Goal: Task Accomplishment & Management: Complete application form

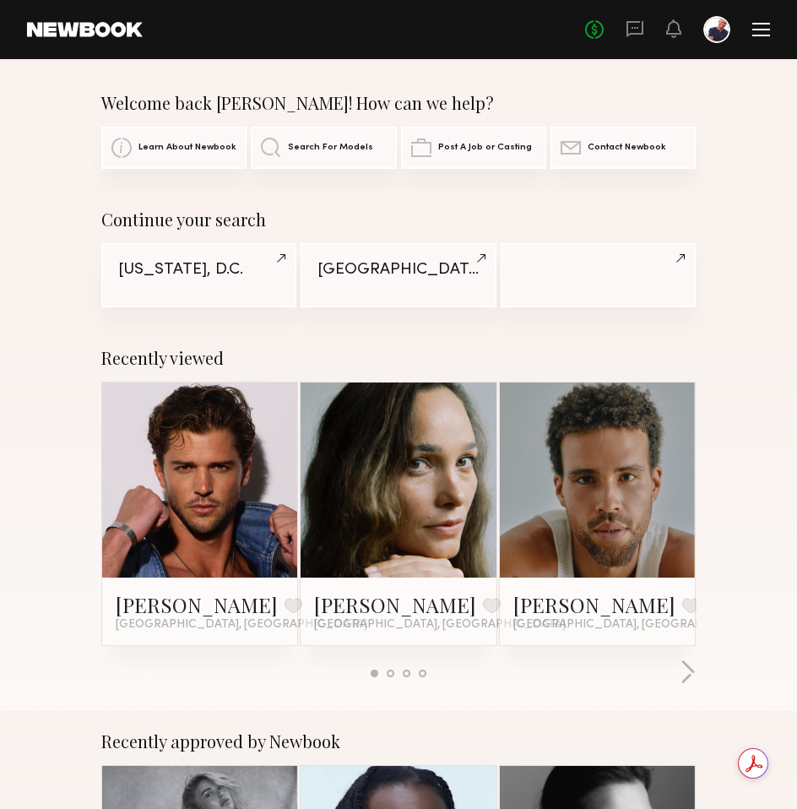
click at [764, 25] on div at bounding box center [761, 30] width 18 height 14
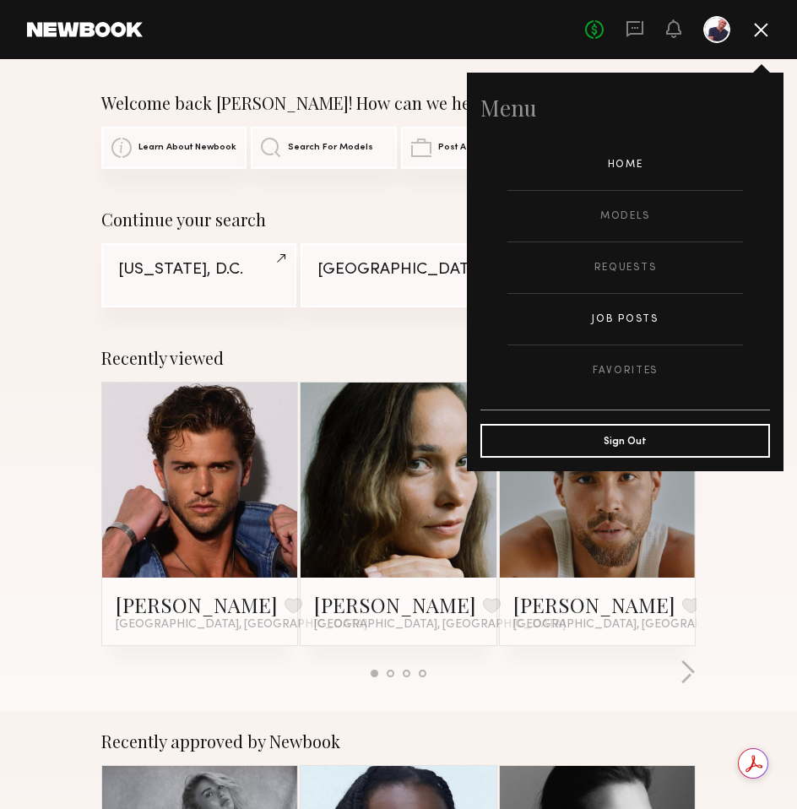
click at [620, 323] on link "Job Posts" at bounding box center [625, 319] width 236 height 51
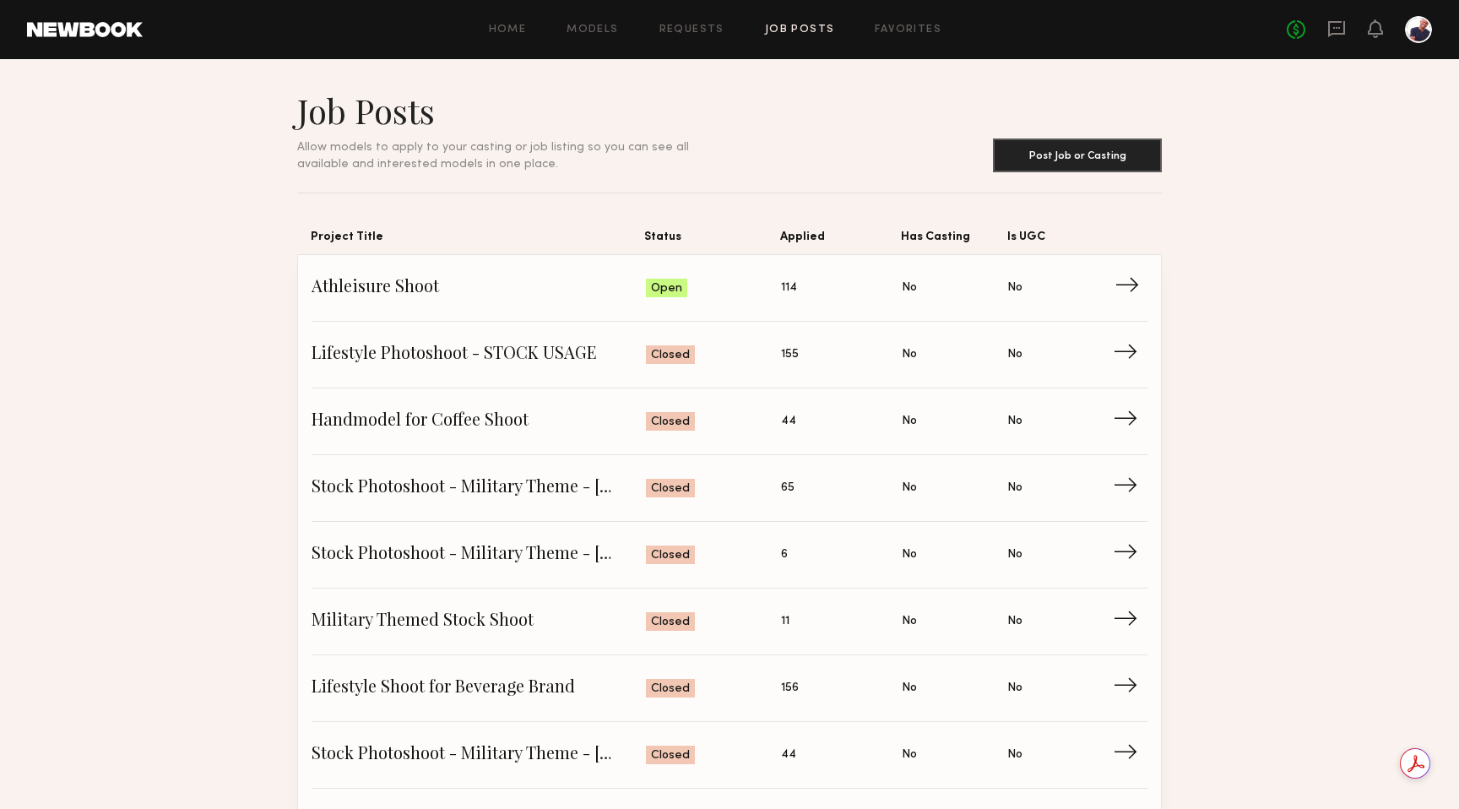
click at [568, 292] on span "Athleisure Shoot" at bounding box center [478, 287] width 334 height 25
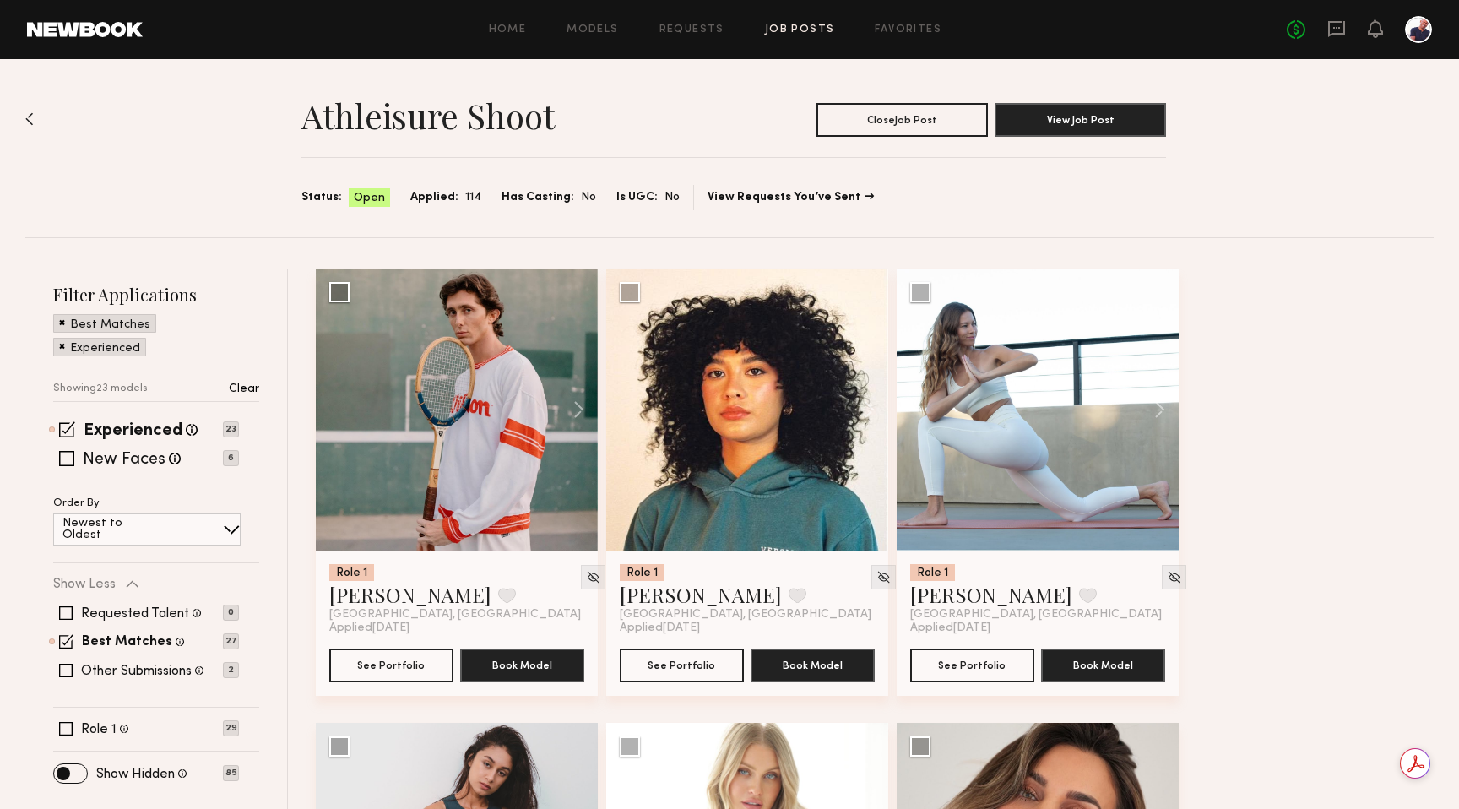
click at [57, 325] on div "Best Matches" at bounding box center [104, 323] width 103 height 19
click at [67, 315] on div "Best Matches" at bounding box center [104, 323] width 103 height 19
click at [59, 323] on span at bounding box center [62, 321] width 6 height 15
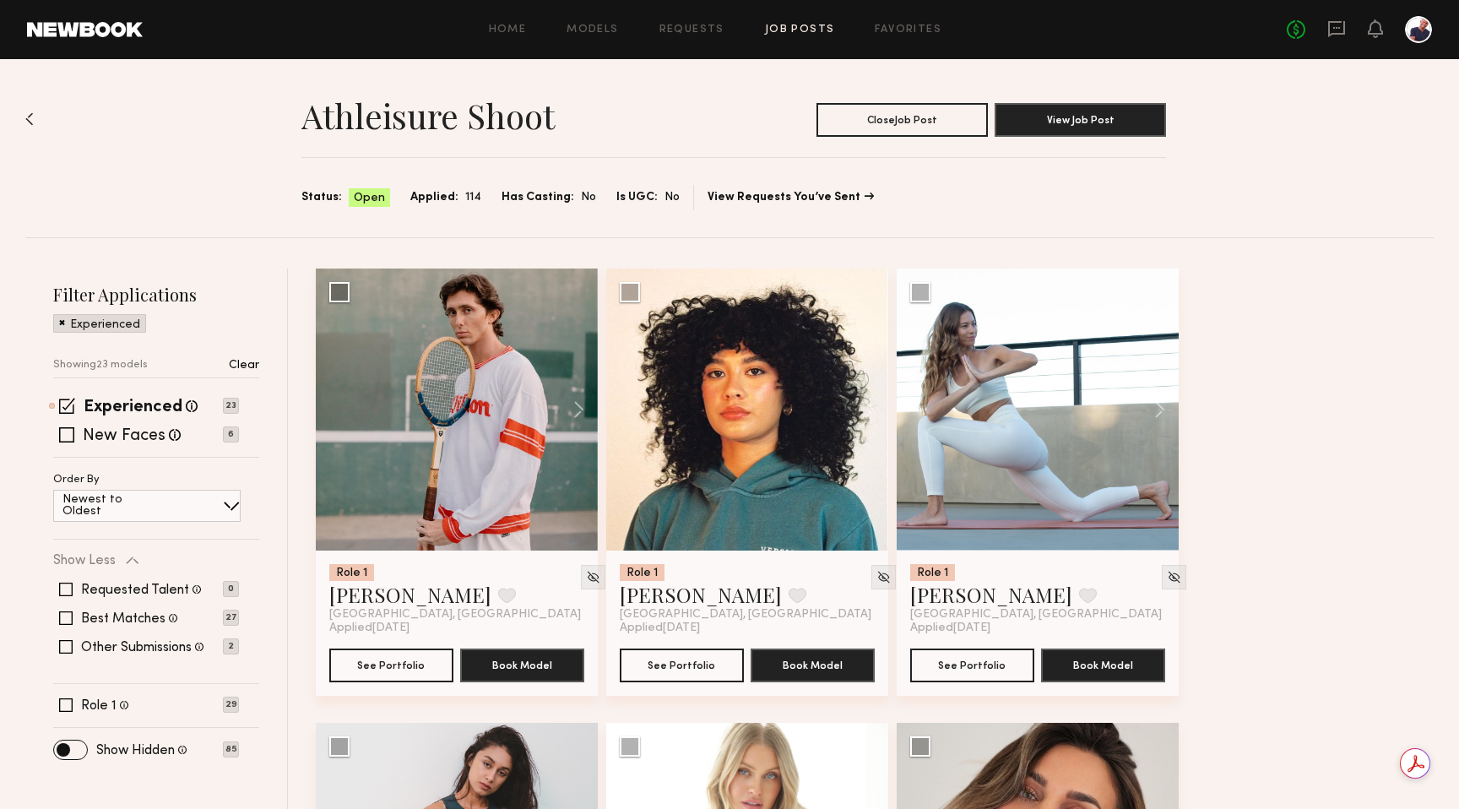
click at [61, 317] on span at bounding box center [62, 321] width 6 height 15
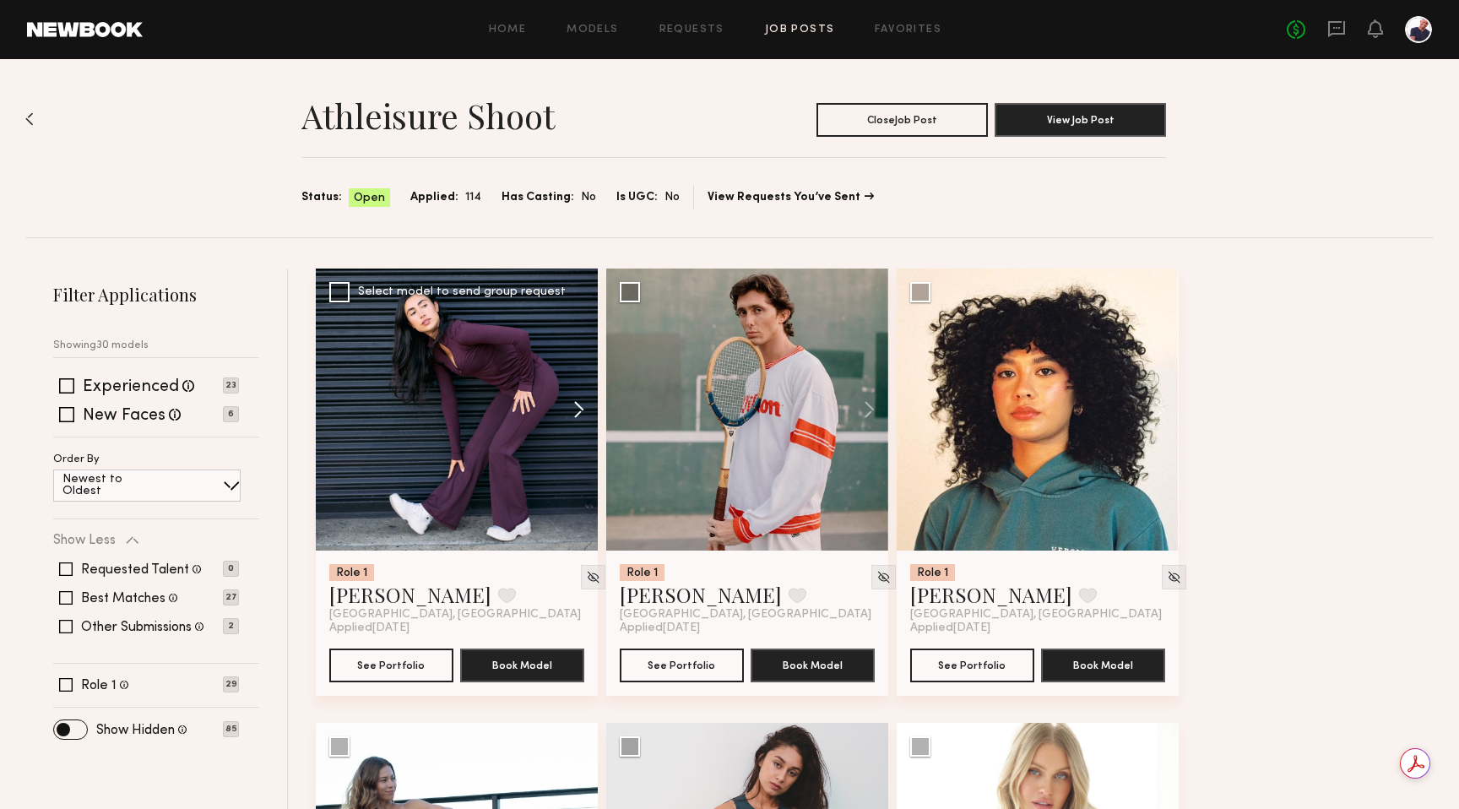
click at [575, 409] on button at bounding box center [571, 409] width 54 height 282
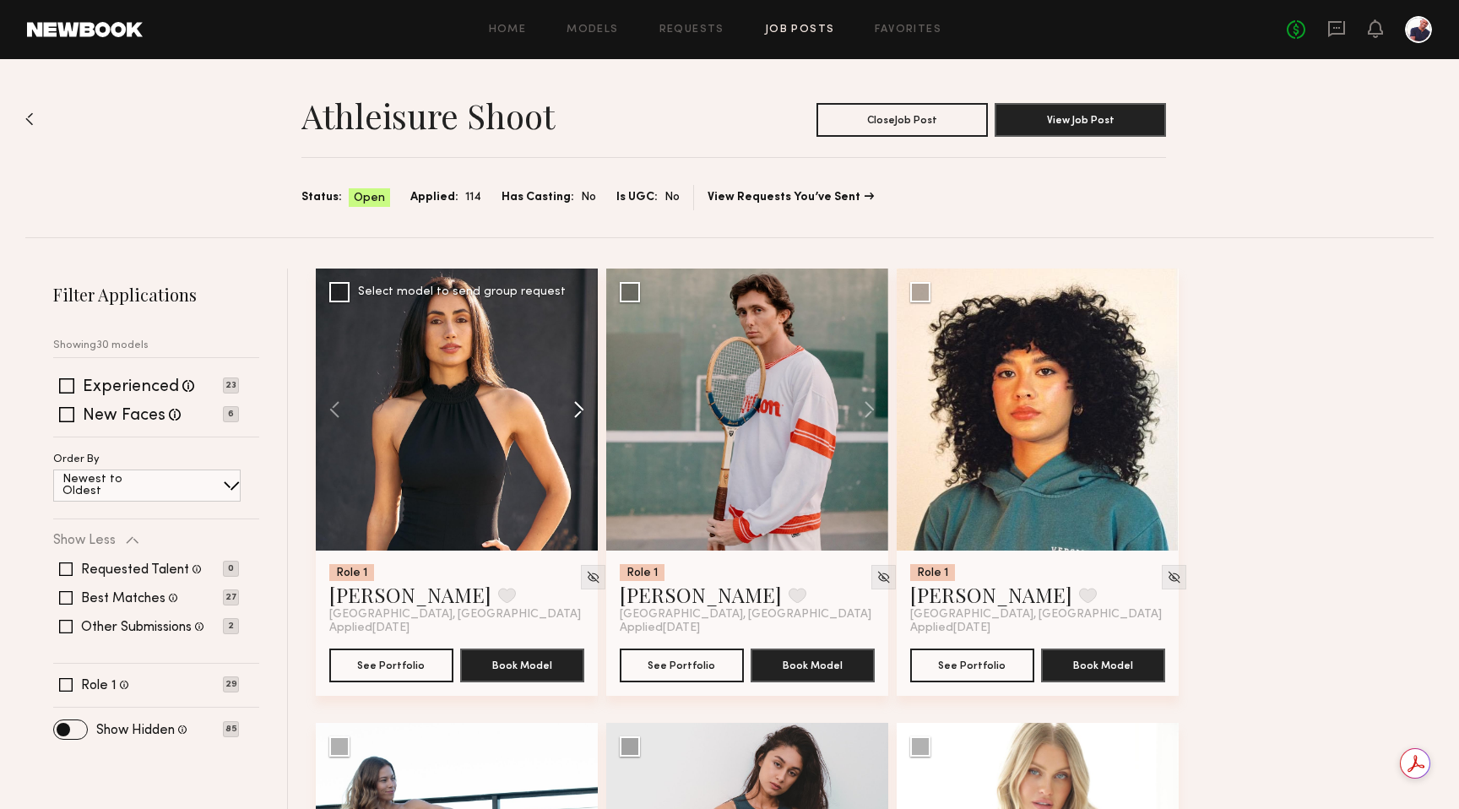
click at [575, 409] on button at bounding box center [571, 409] width 54 height 282
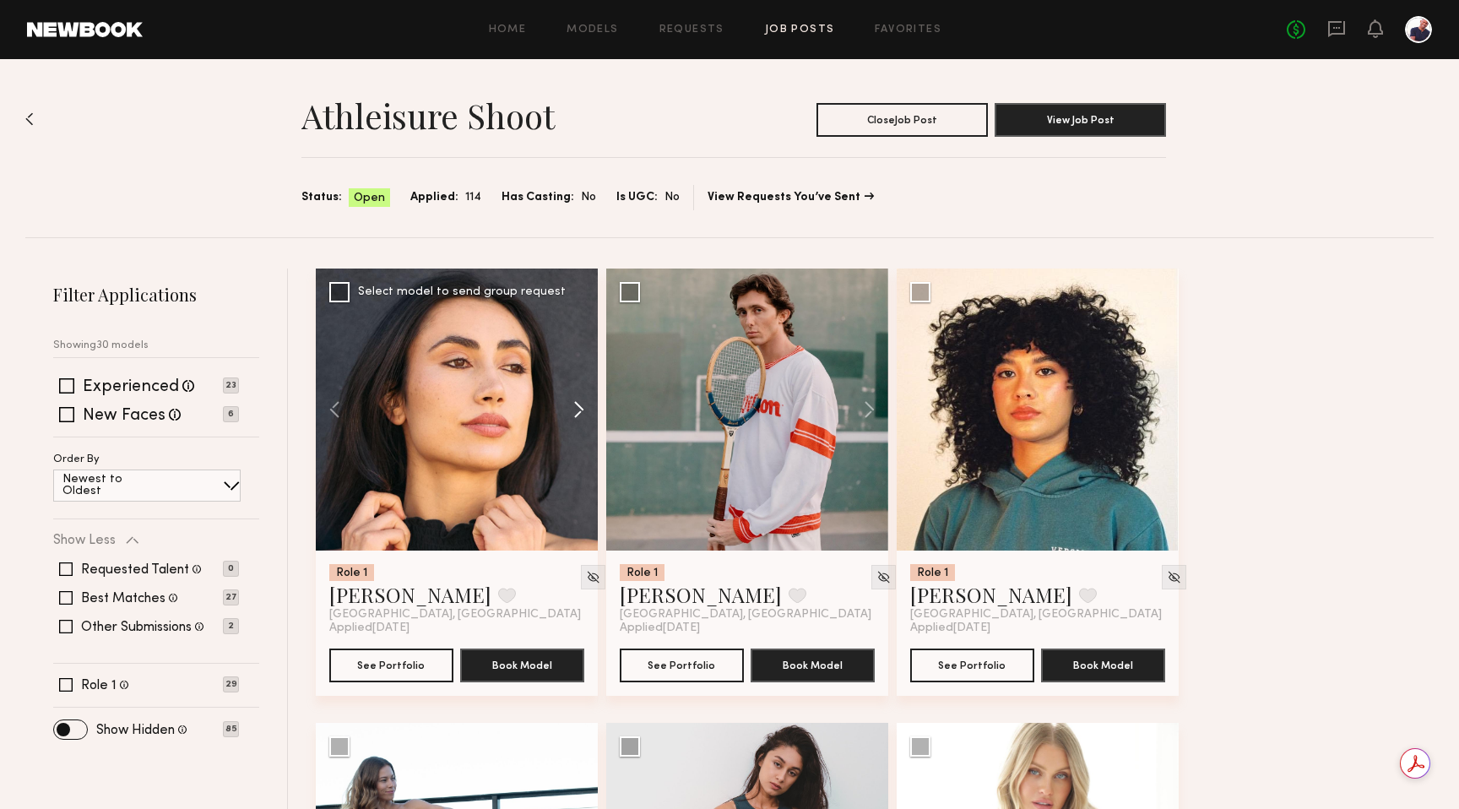
click at [575, 409] on button at bounding box center [571, 409] width 54 height 282
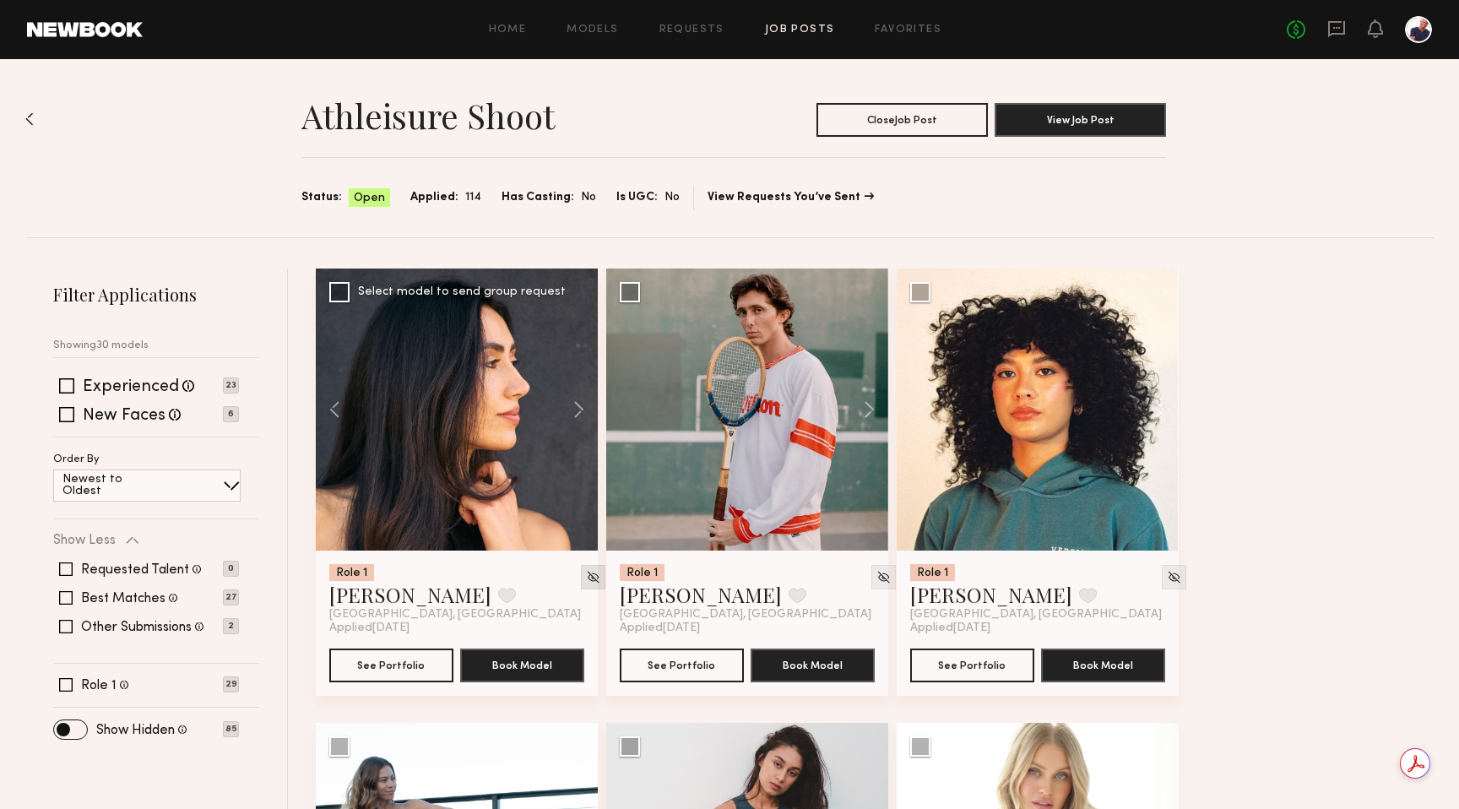
click at [586, 577] on img at bounding box center [593, 577] width 14 height 14
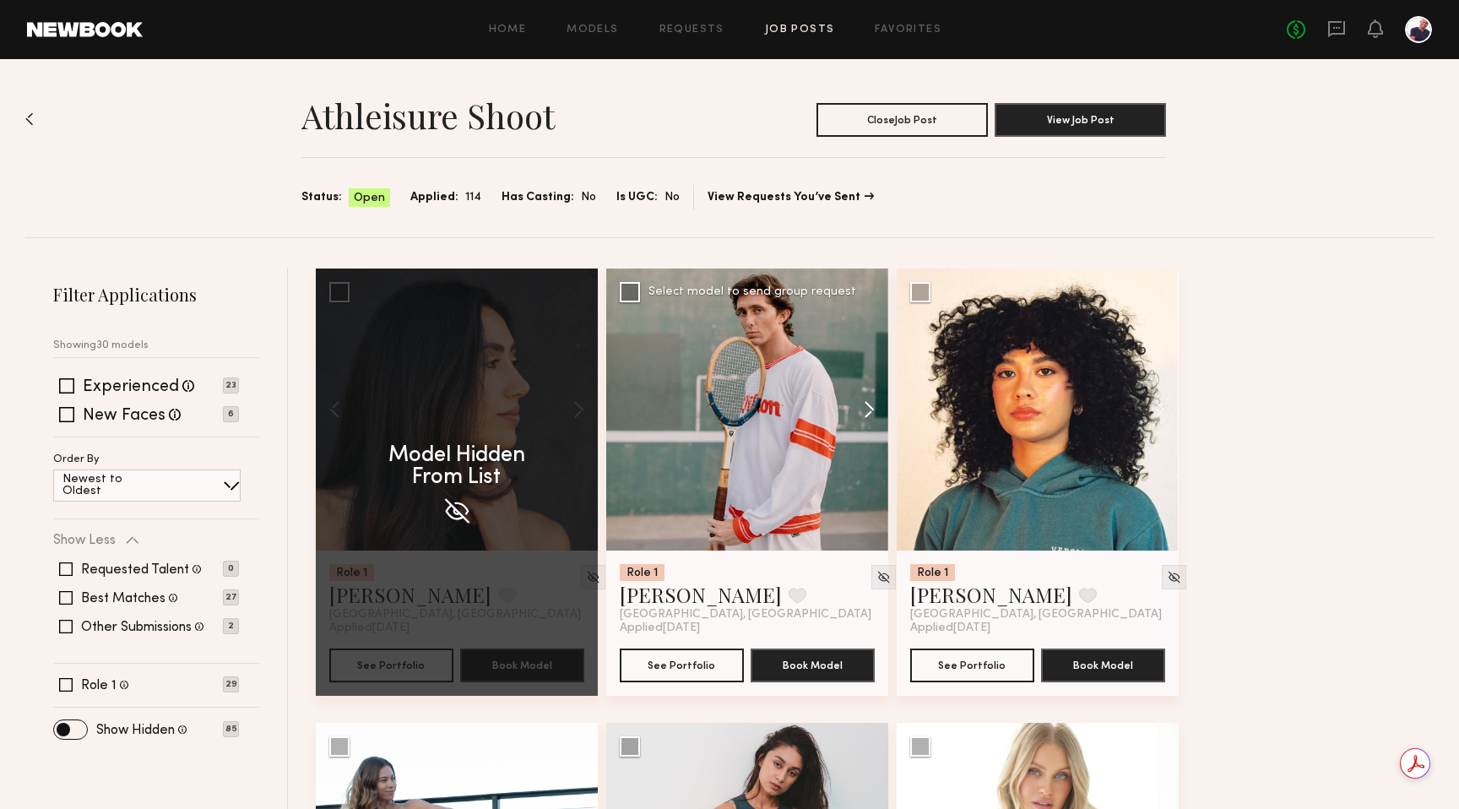
click at [796, 404] on button at bounding box center [861, 409] width 54 height 282
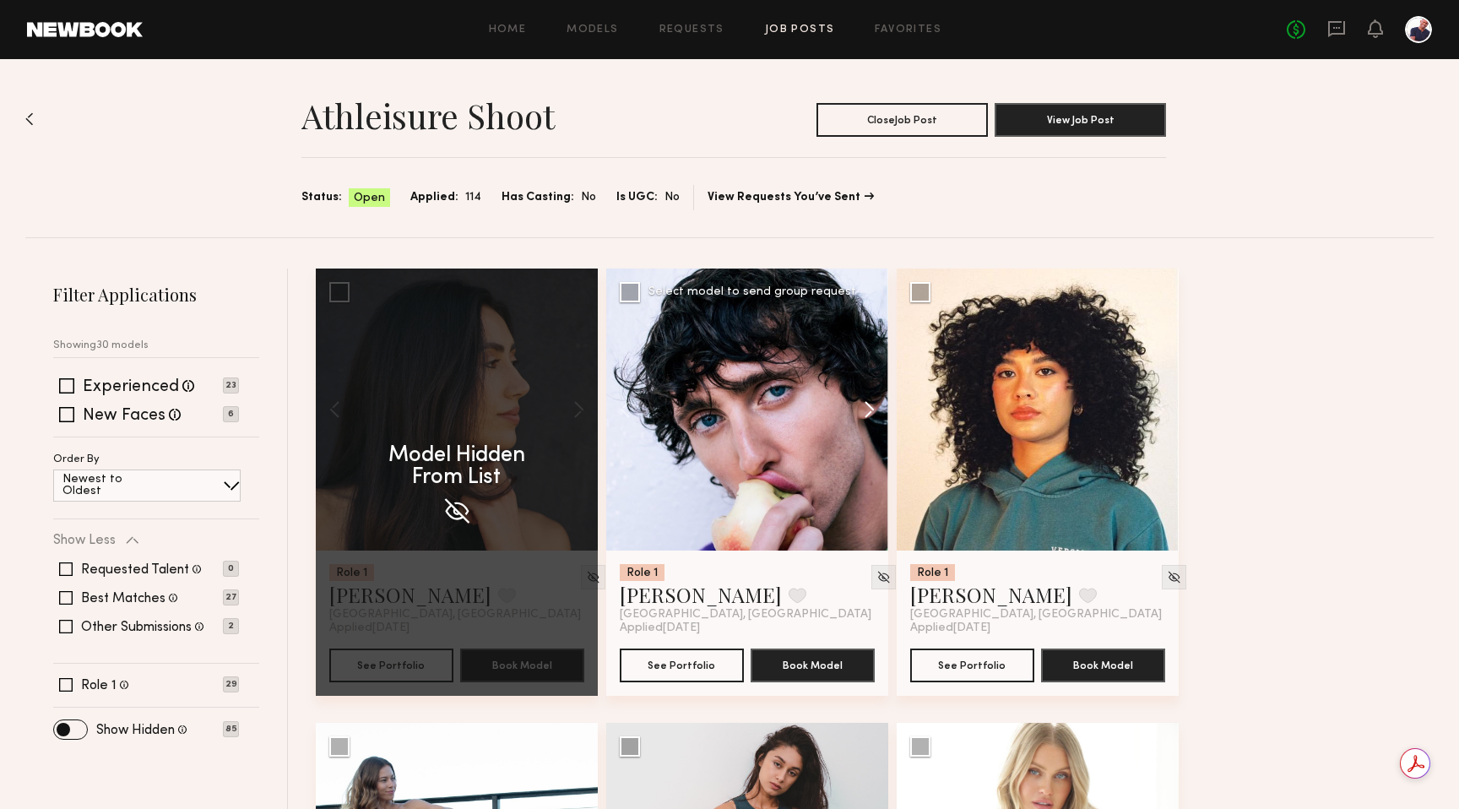
click at [796, 404] on button at bounding box center [1151, 409] width 54 height 282
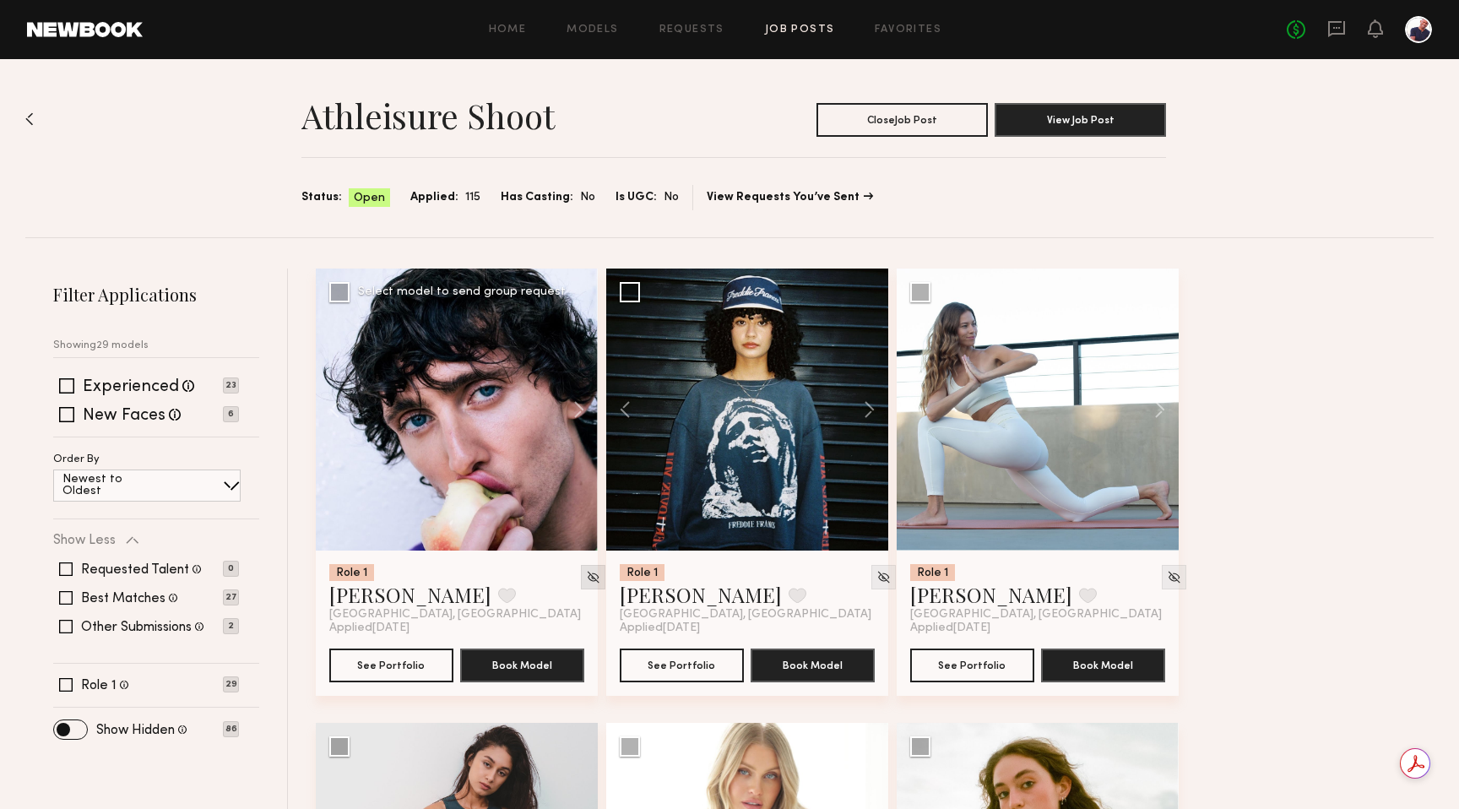
click at [586, 573] on img at bounding box center [593, 577] width 14 height 14
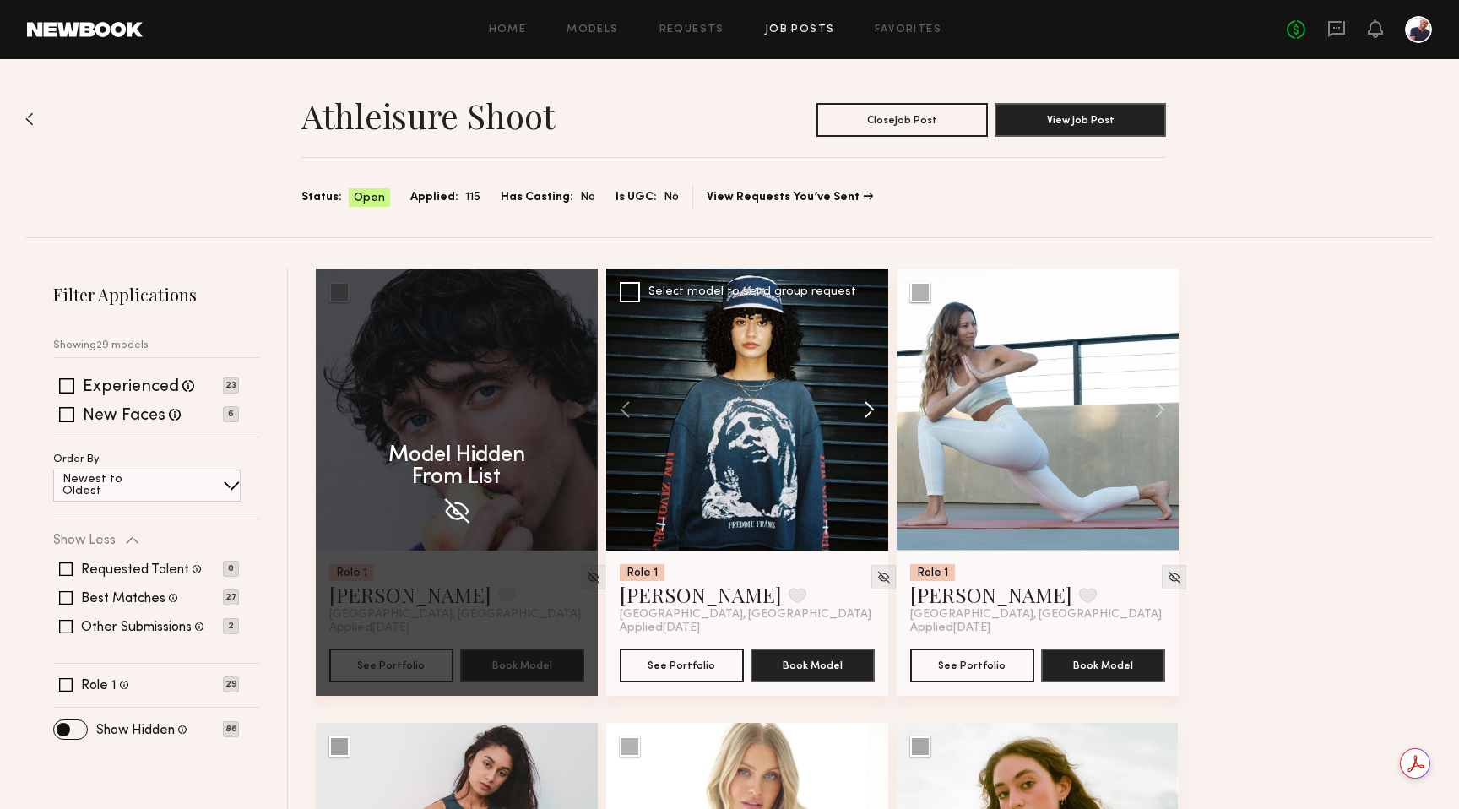
click at [796, 406] on button at bounding box center [861, 409] width 54 height 282
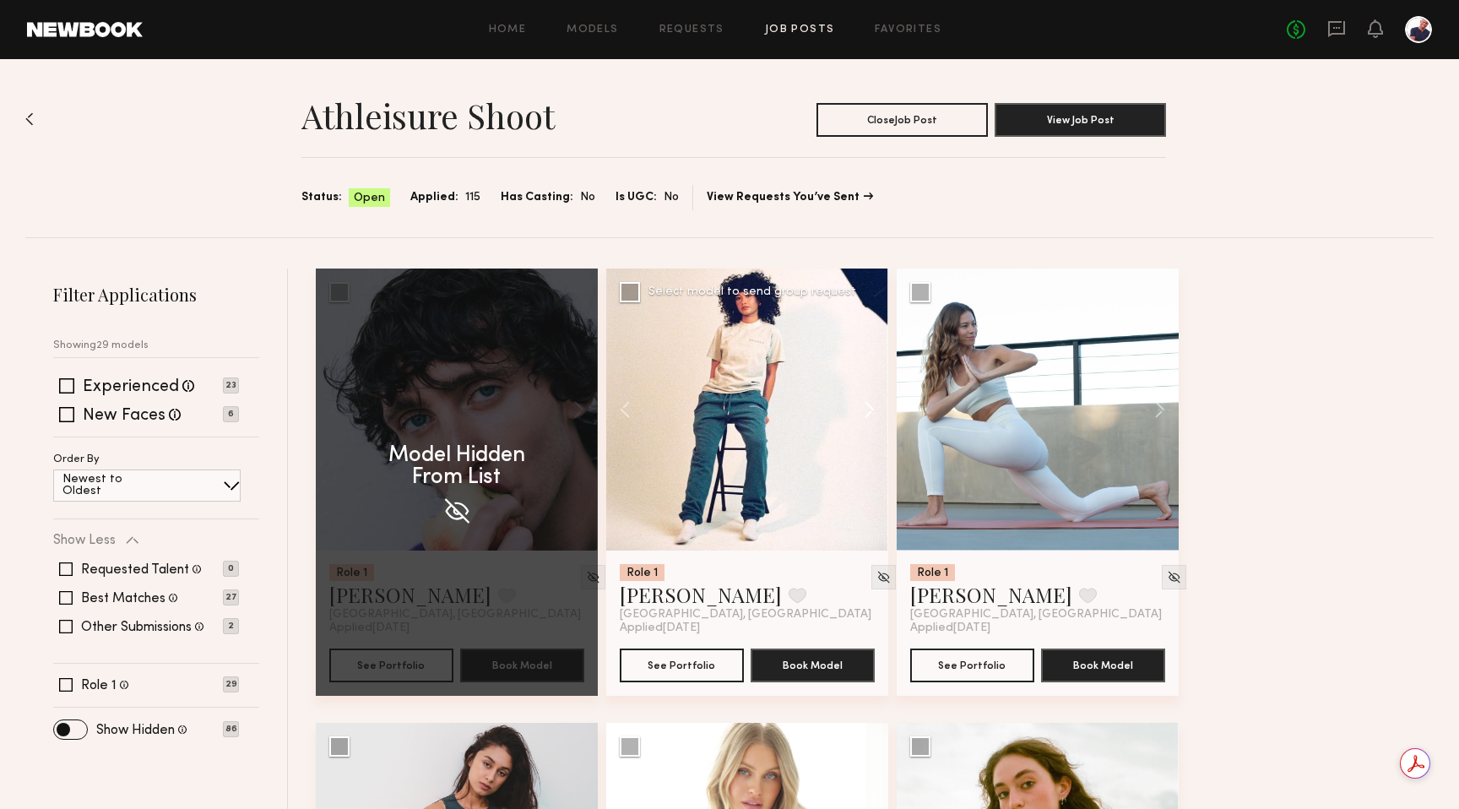
click at [796, 406] on button at bounding box center [861, 409] width 54 height 282
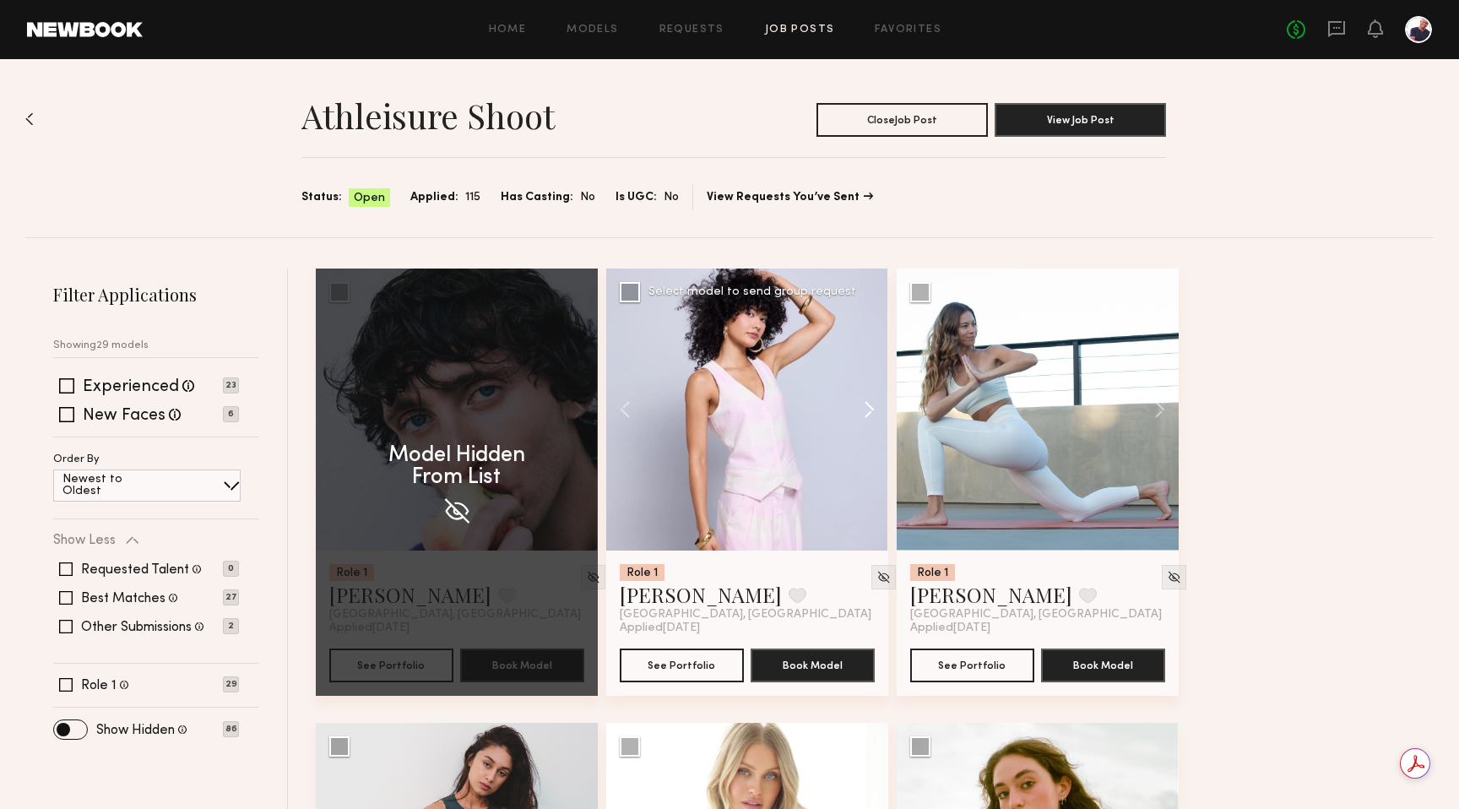
click at [796, 406] on button at bounding box center [861, 409] width 54 height 282
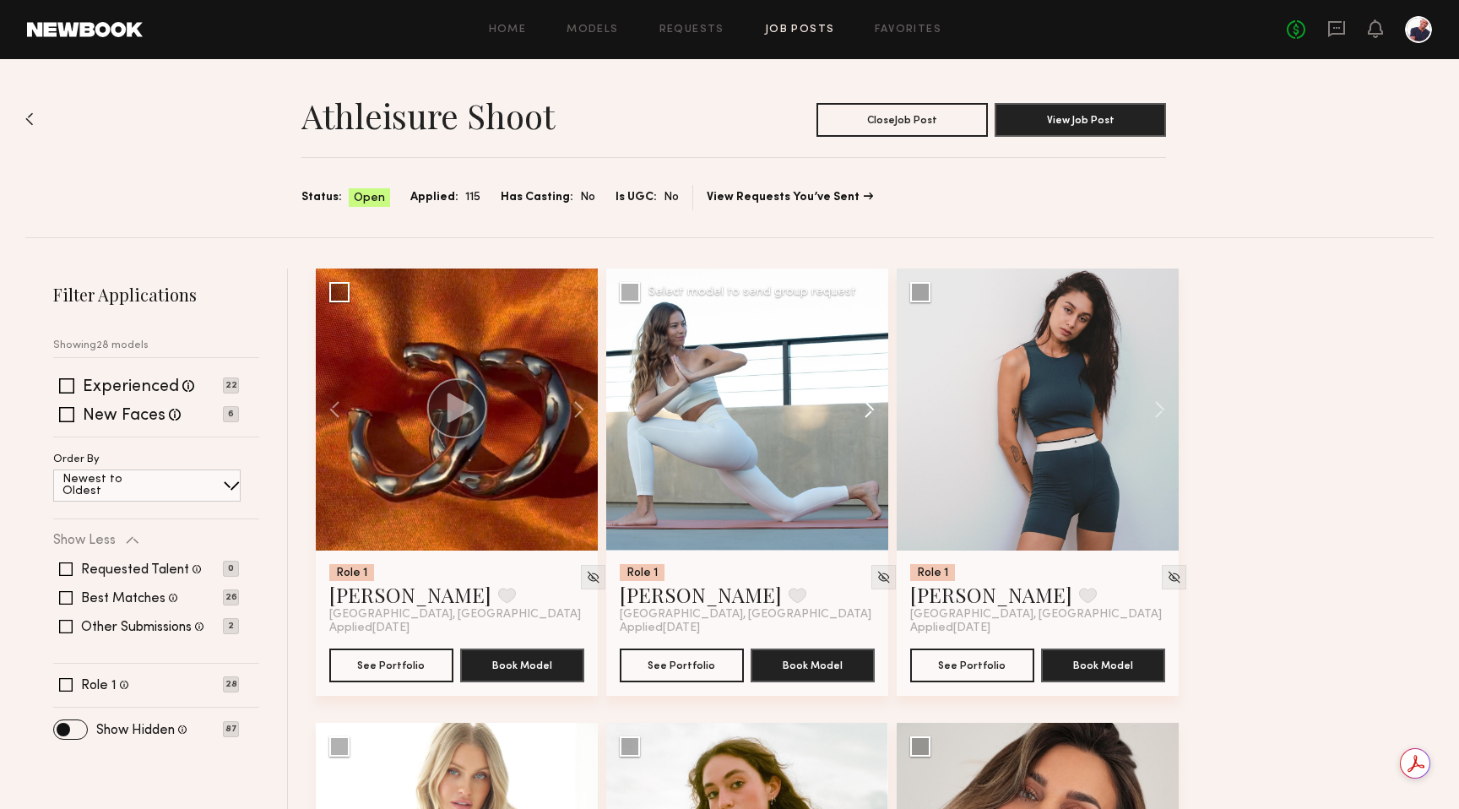
click at [796, 412] on button at bounding box center [861, 409] width 54 height 282
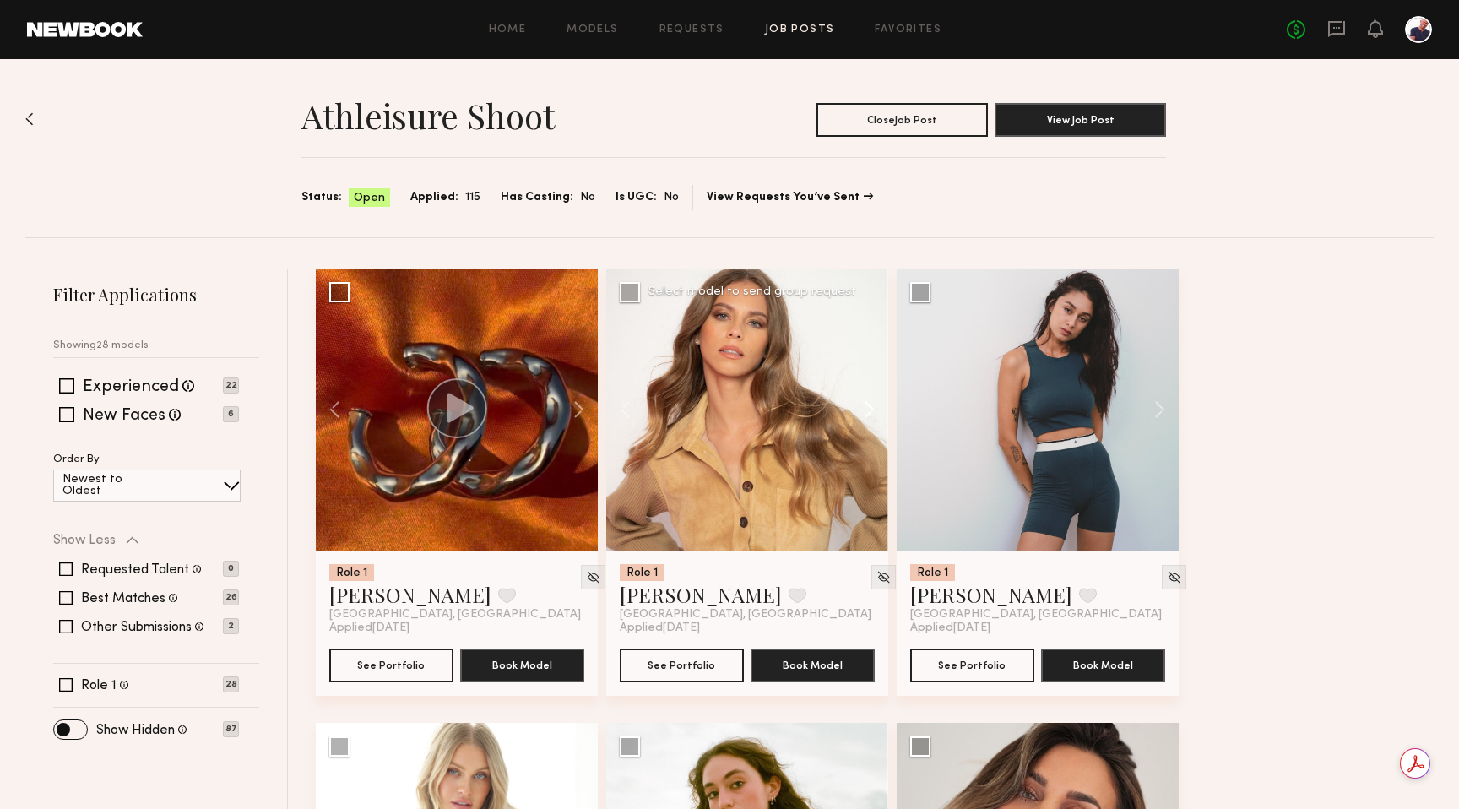
click at [796, 412] on button at bounding box center [861, 409] width 54 height 282
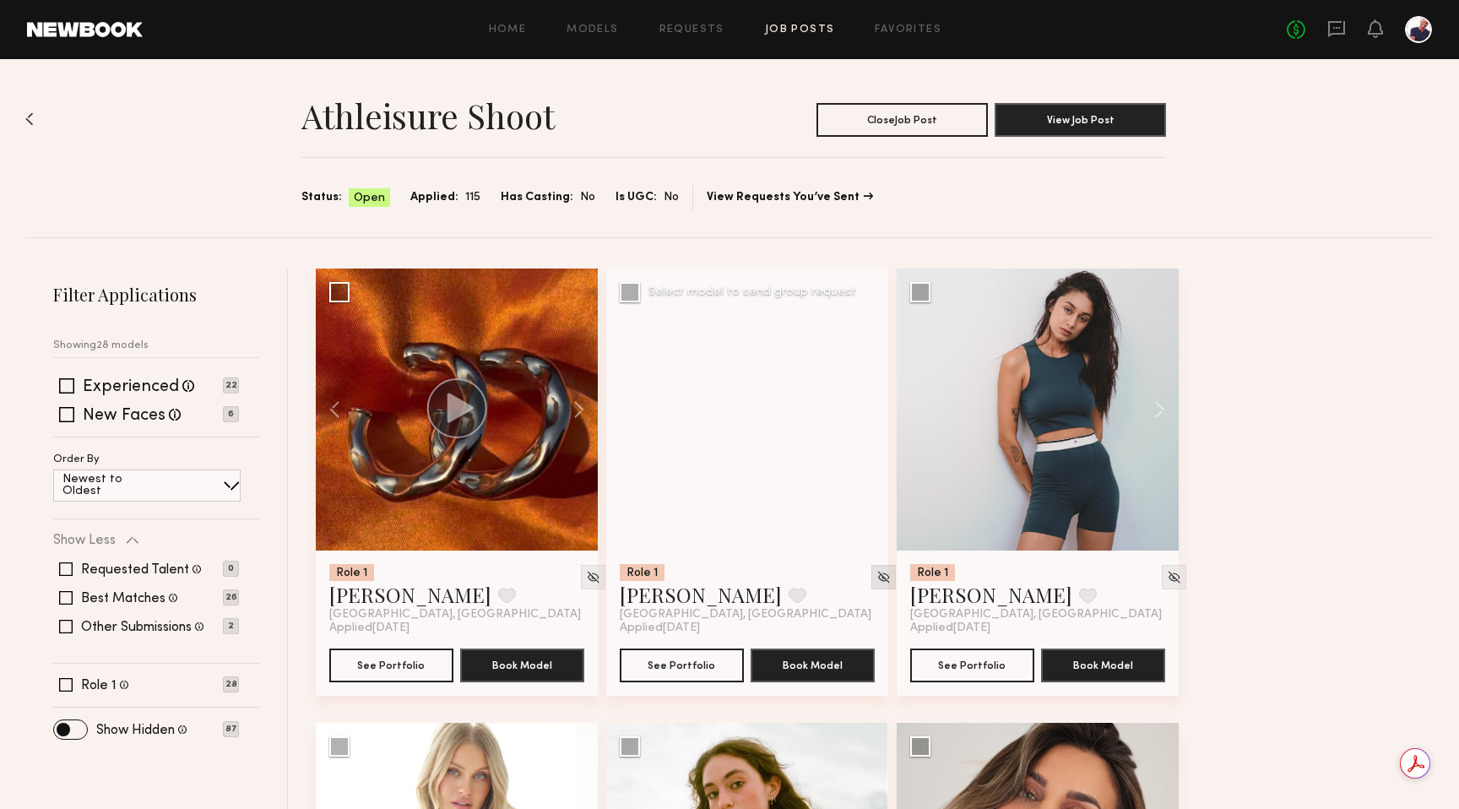
click at [796, 577] on img at bounding box center [883, 577] width 14 height 14
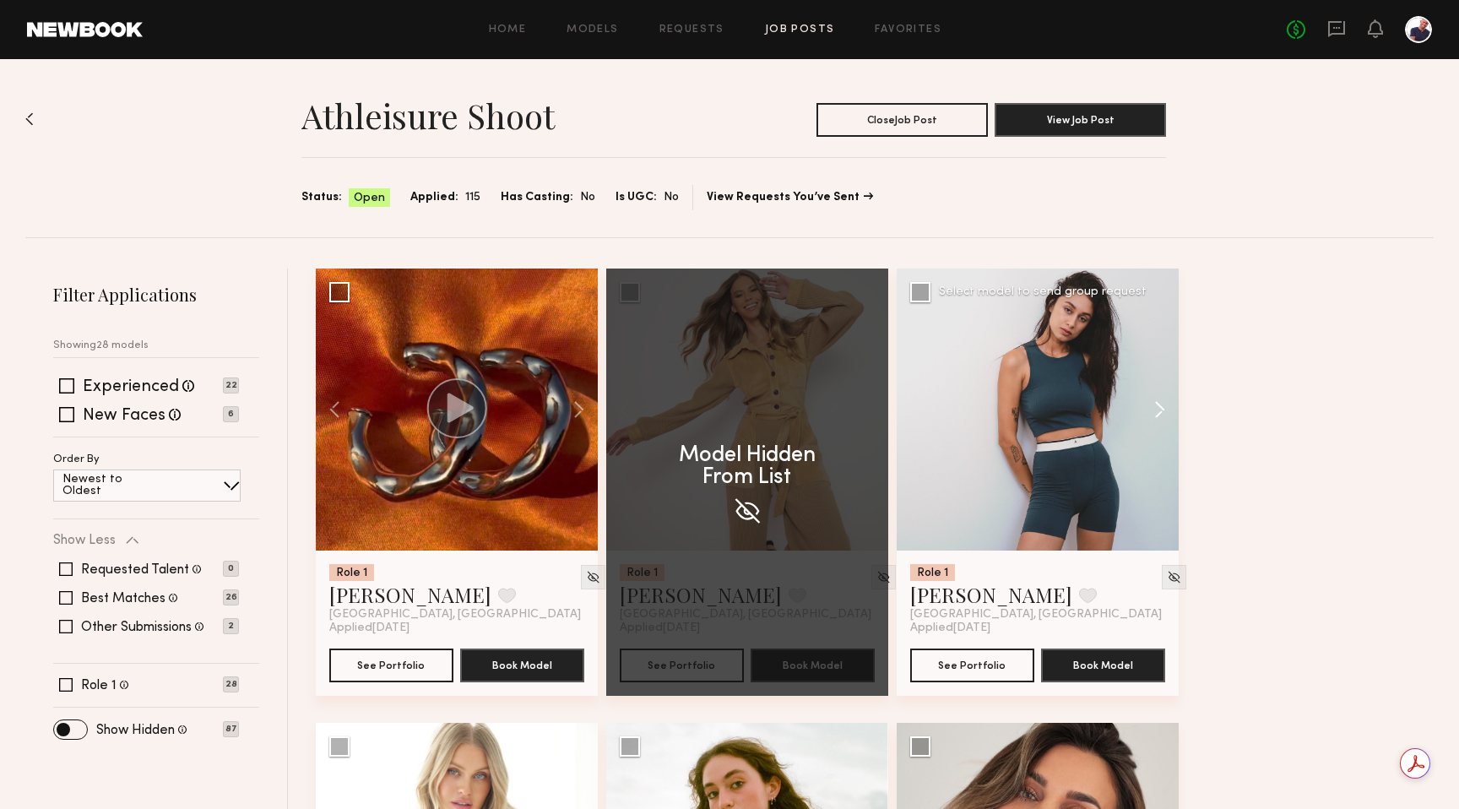
click at [796, 402] on button at bounding box center [1151, 409] width 54 height 282
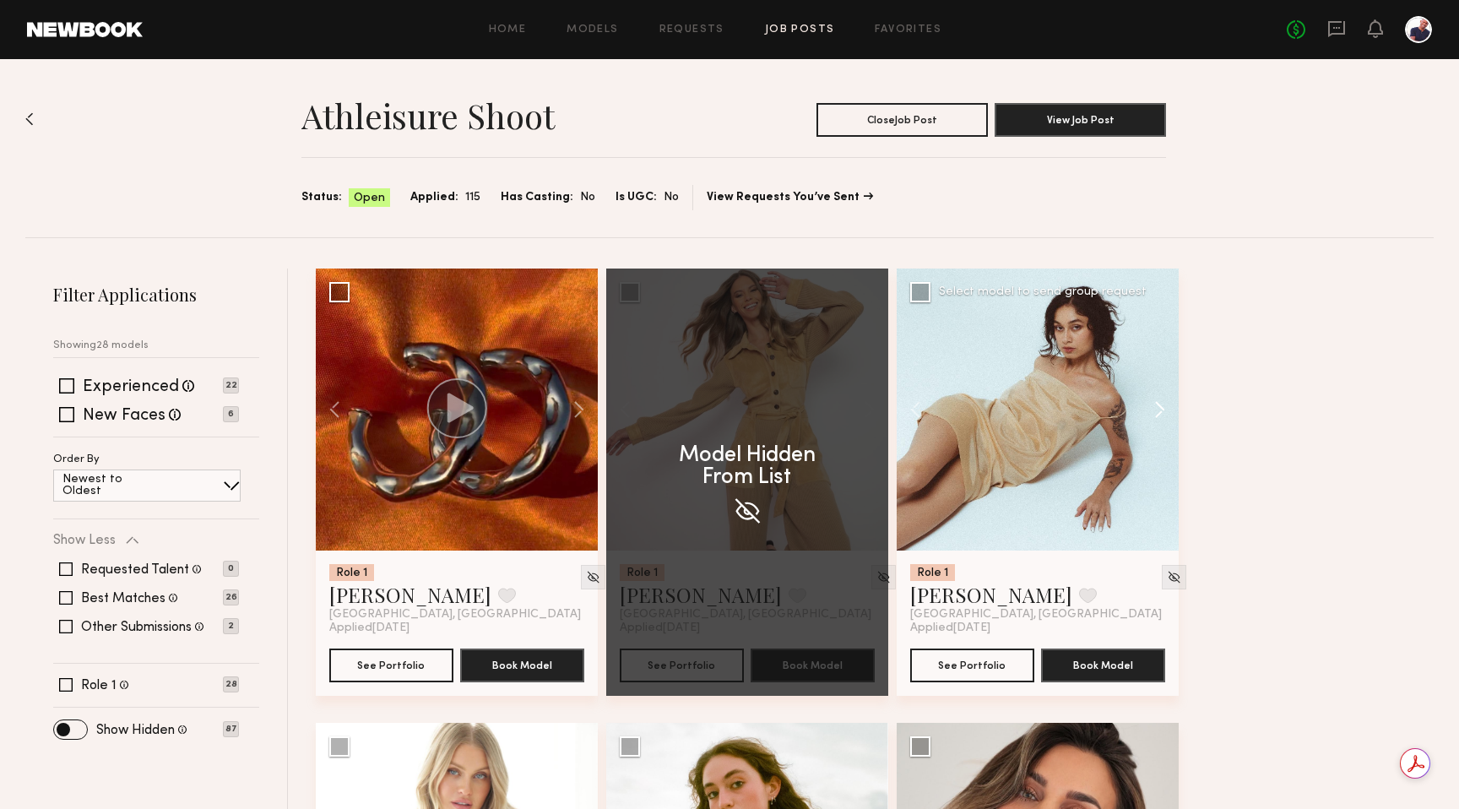
click at [796, 402] on button at bounding box center [1151, 409] width 54 height 282
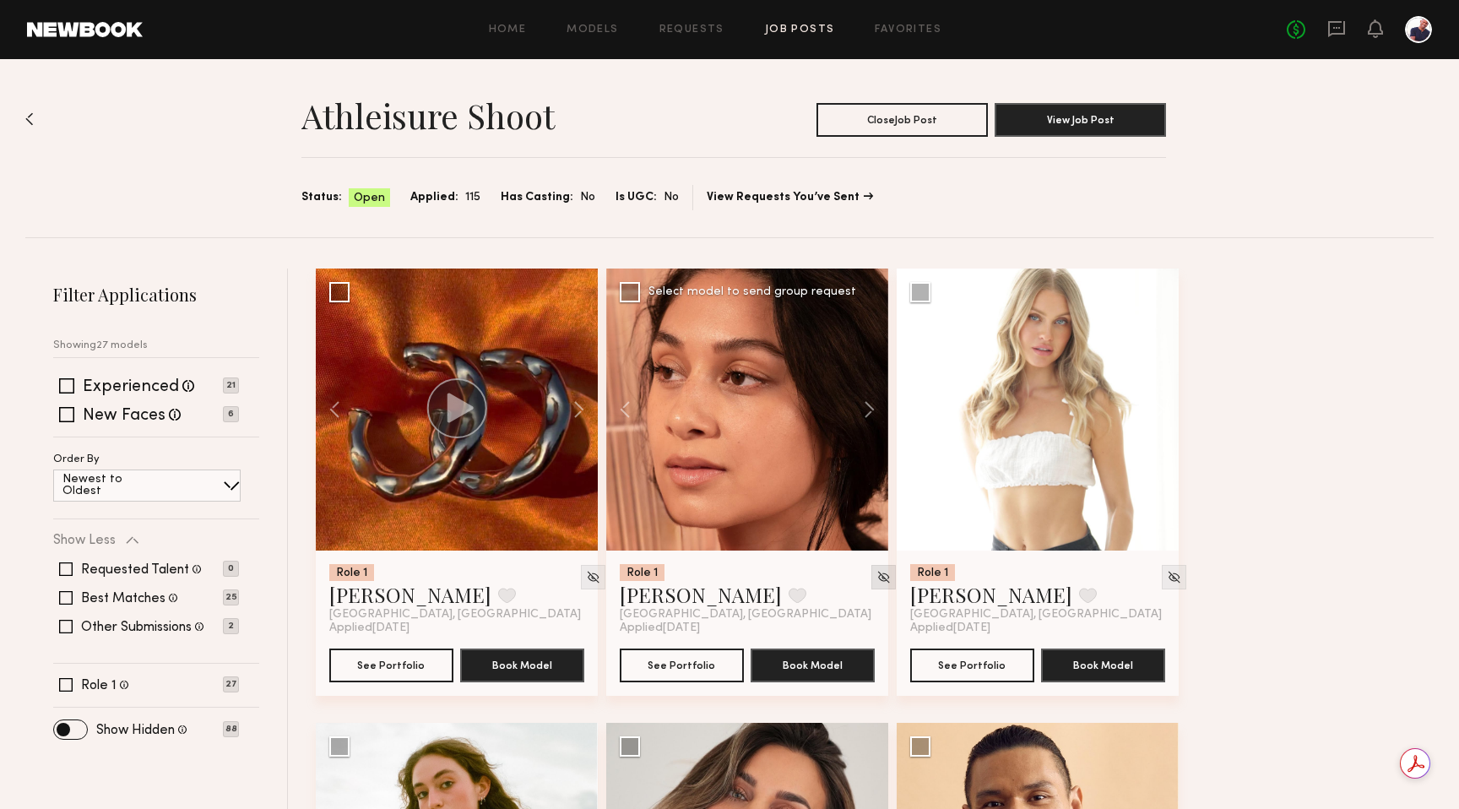
click at [796, 579] on img at bounding box center [883, 577] width 14 height 14
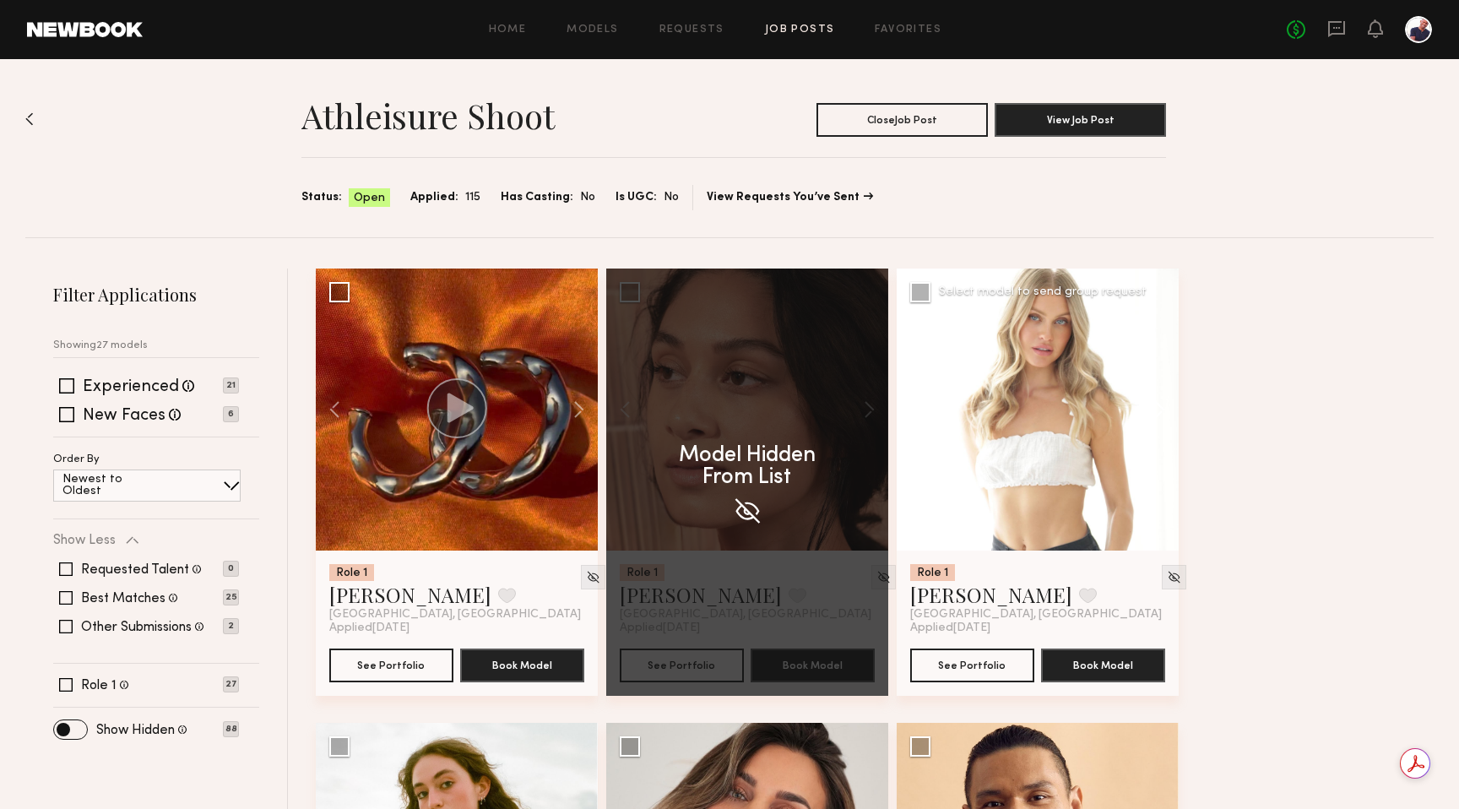
click at [796, 409] on button at bounding box center [1151, 409] width 54 height 282
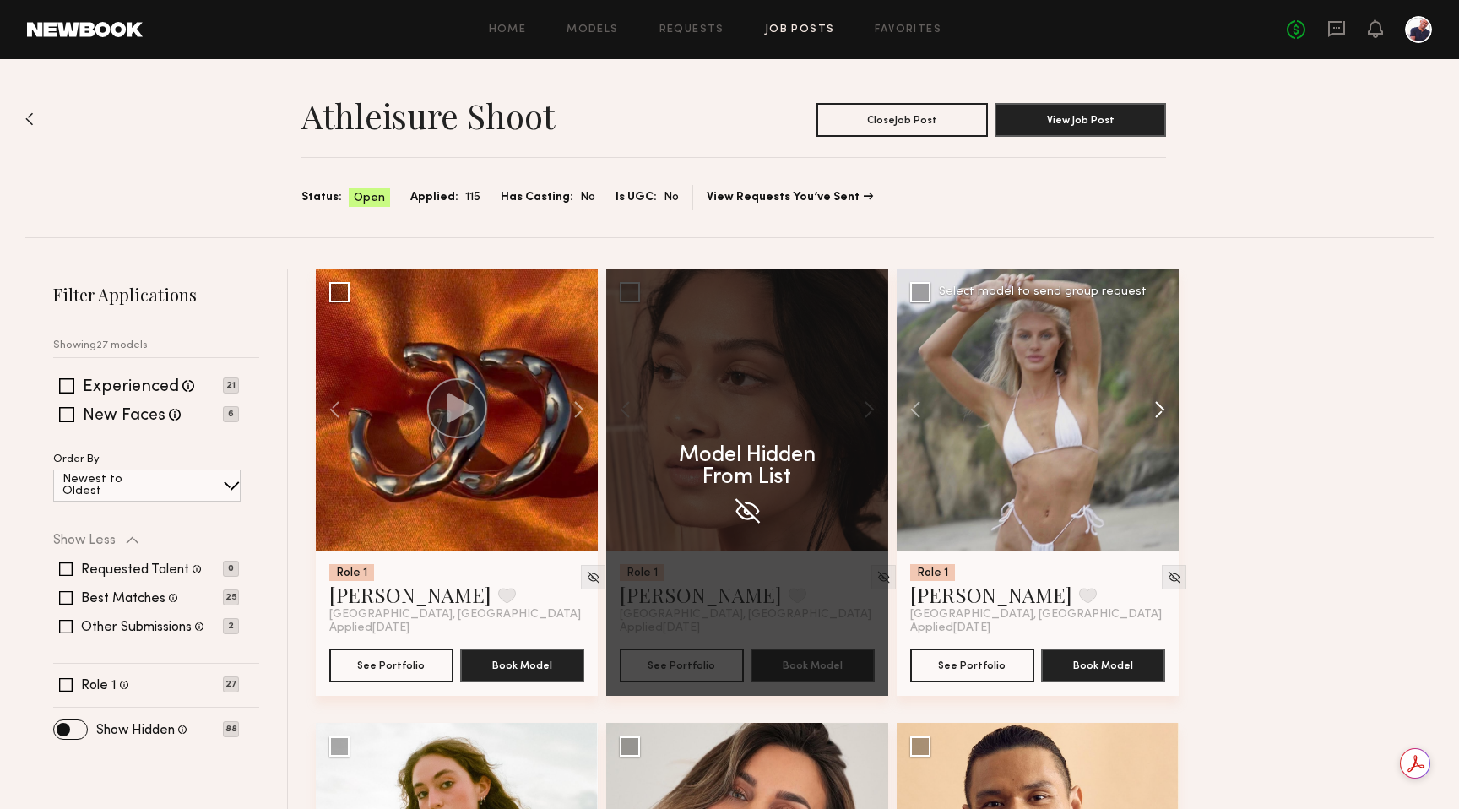
click at [796, 409] on button at bounding box center [1151, 409] width 54 height 282
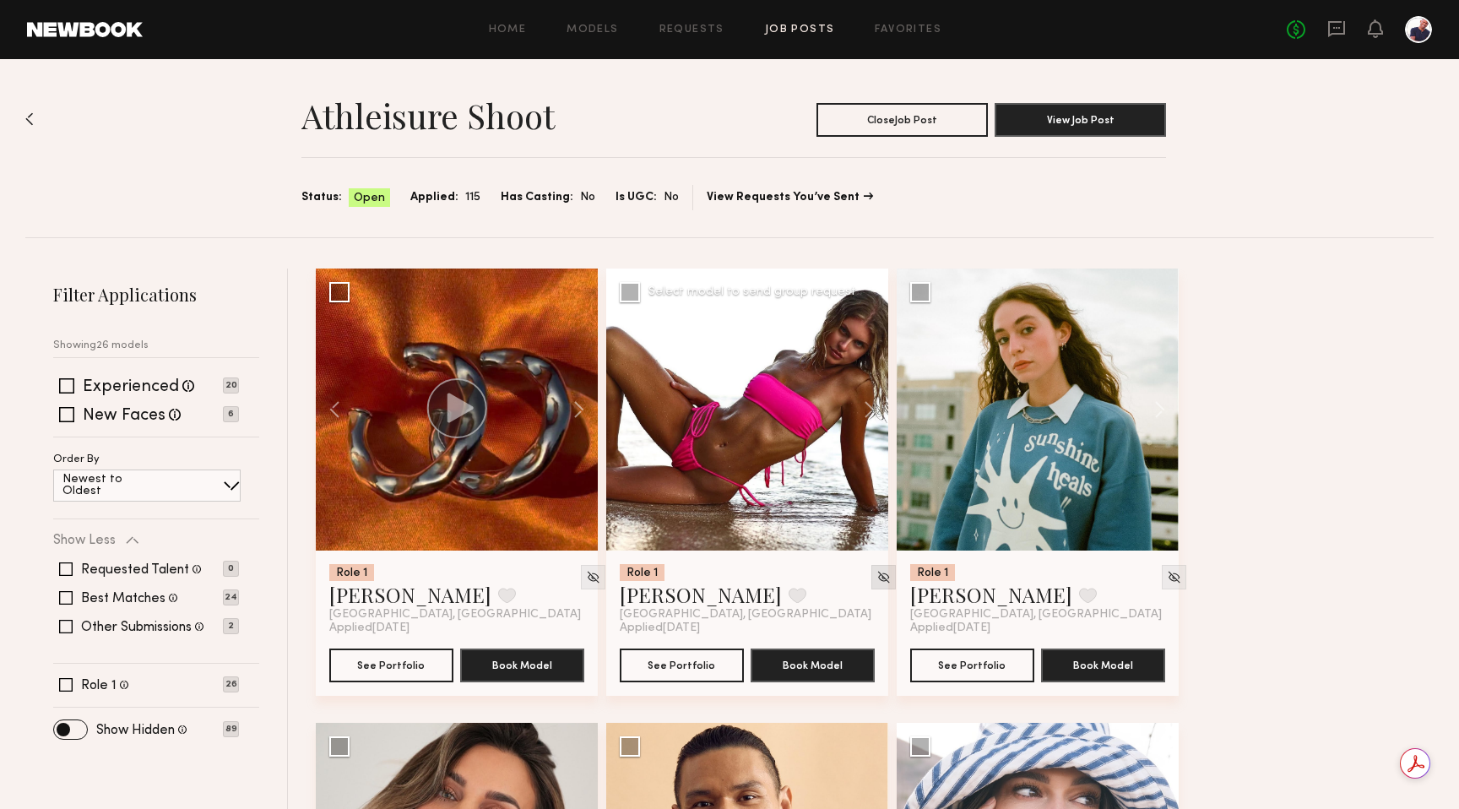
click at [796, 574] on img at bounding box center [883, 577] width 14 height 14
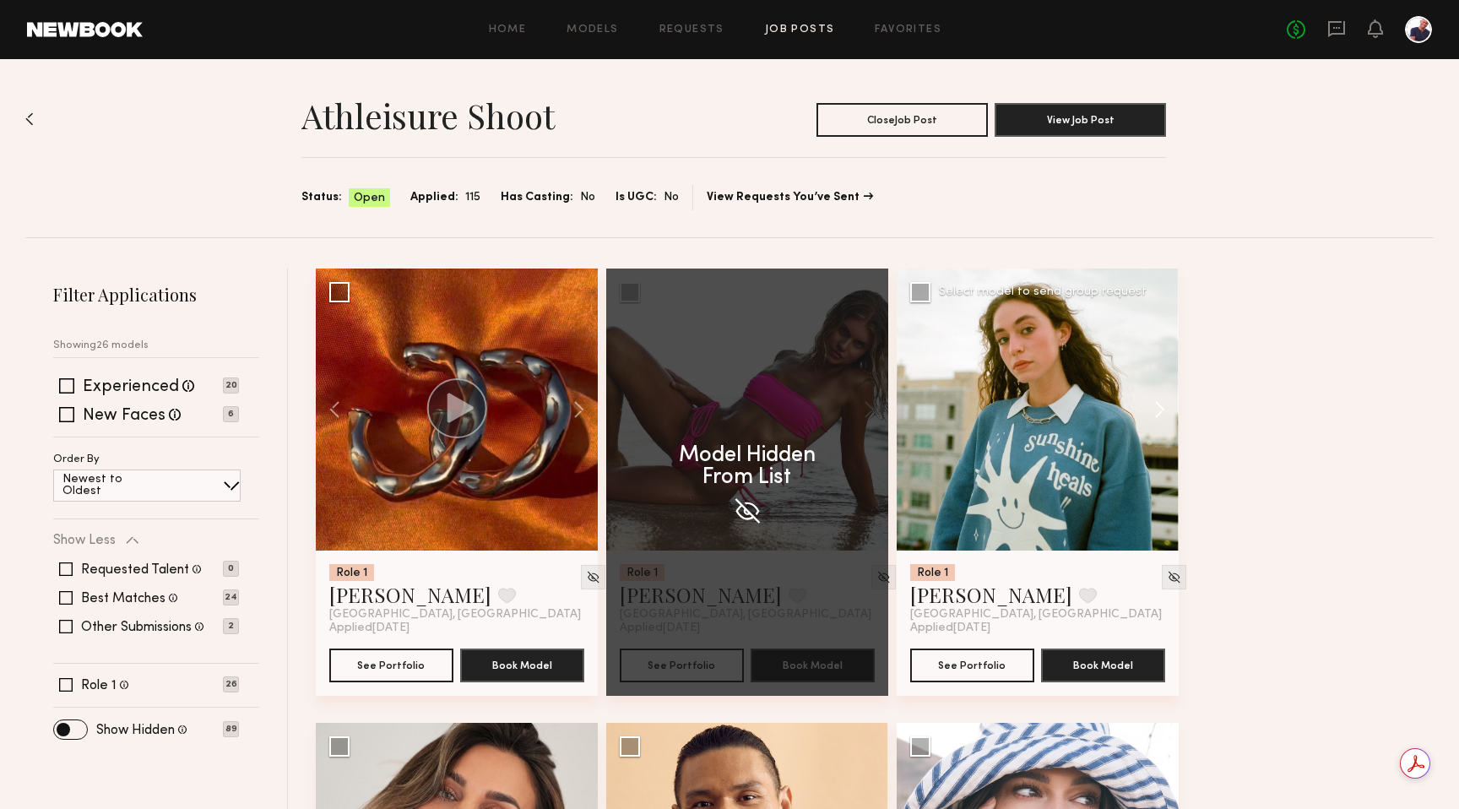
click at [796, 419] on button at bounding box center [1151, 409] width 54 height 282
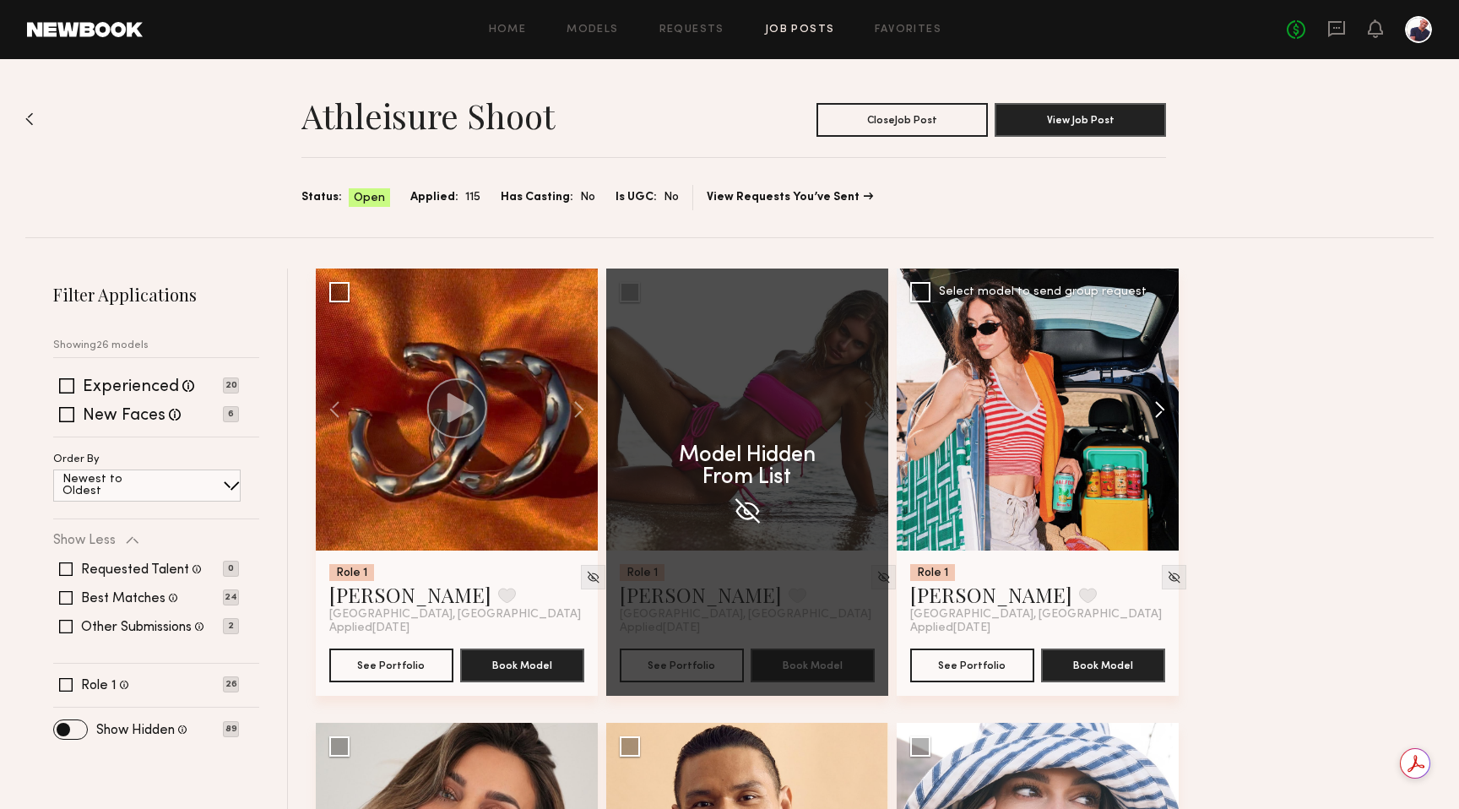
click at [796, 419] on button at bounding box center [1151, 409] width 54 height 282
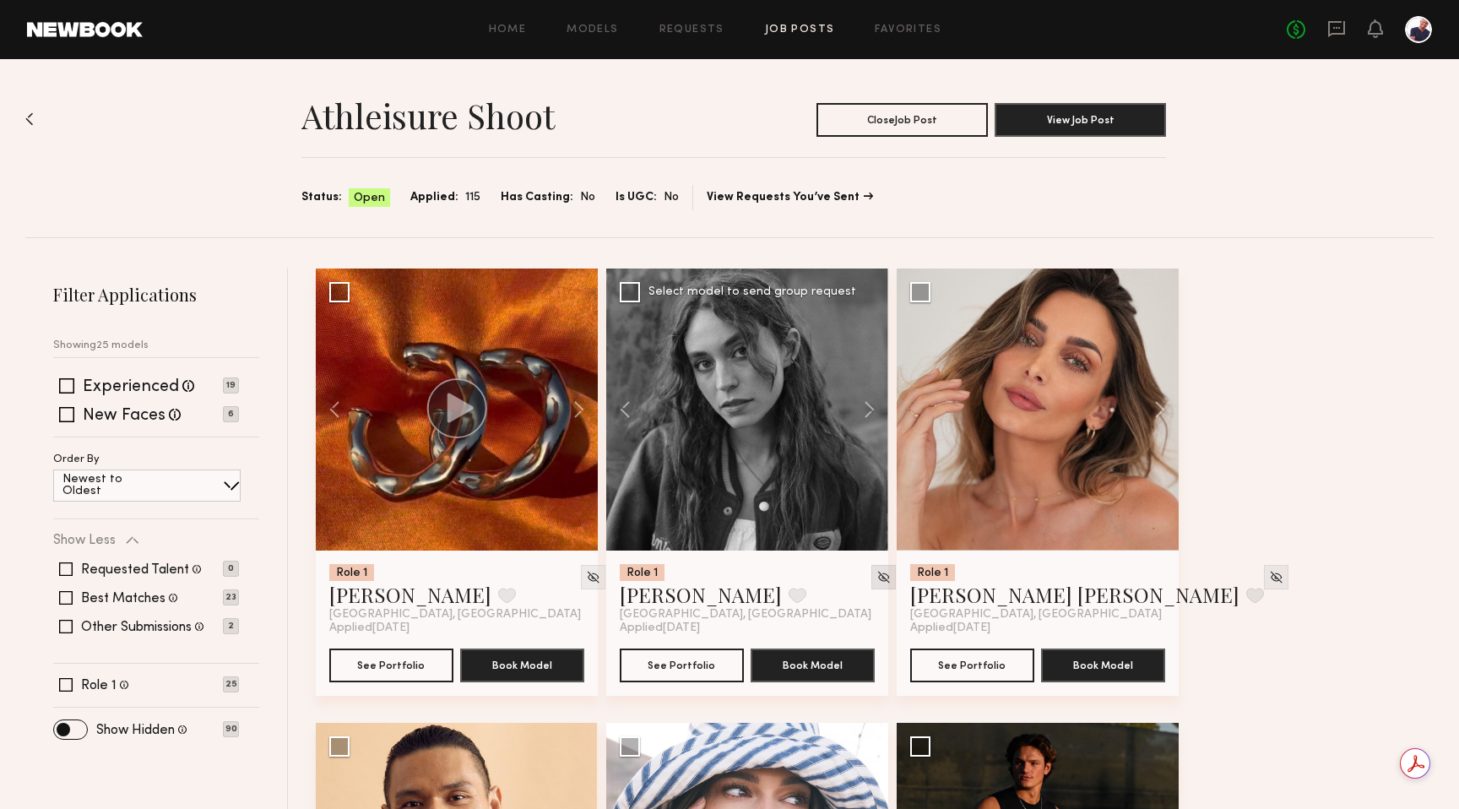
click at [796, 575] on img at bounding box center [883, 577] width 14 height 14
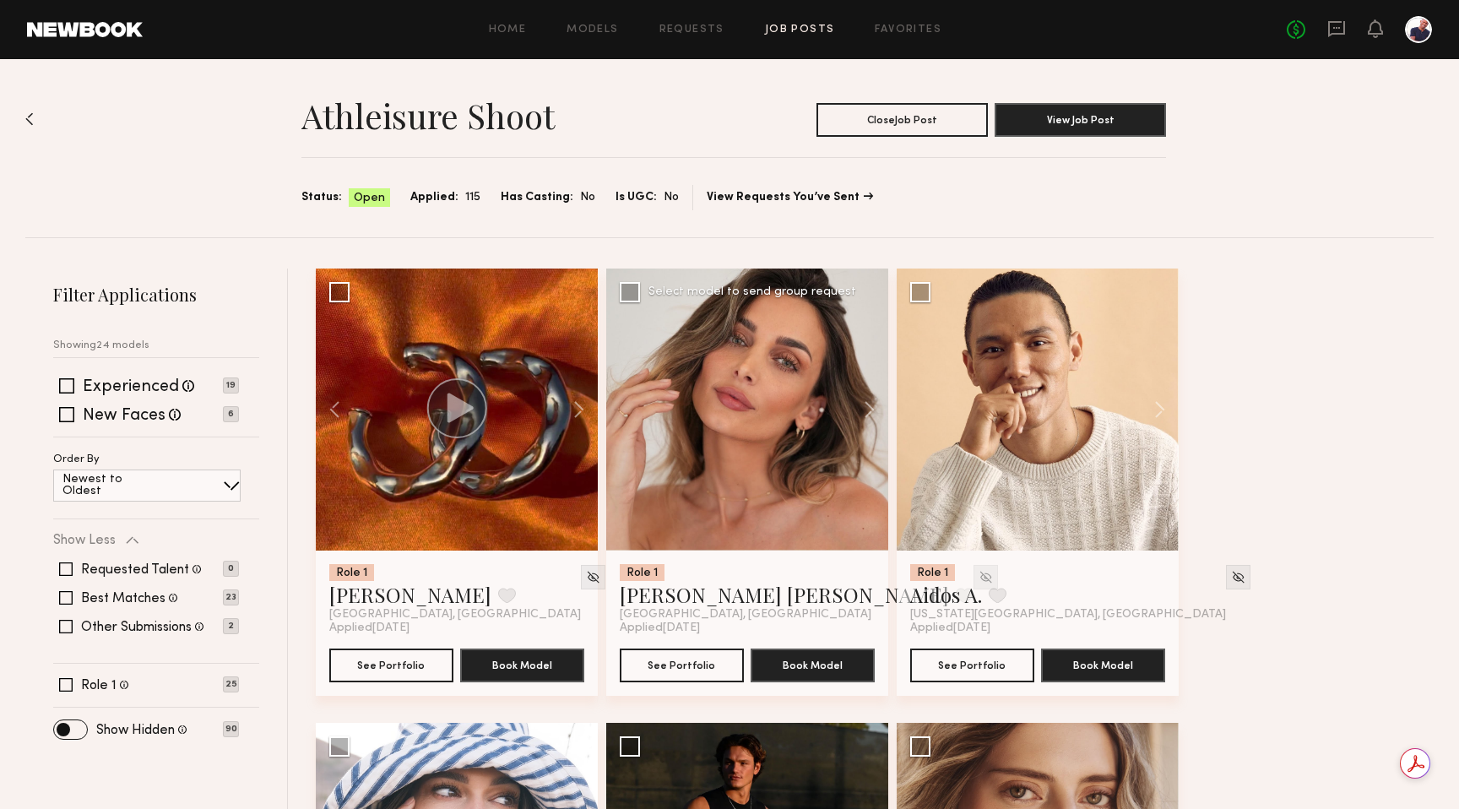
click at [796, 572] on img at bounding box center [985, 577] width 14 height 14
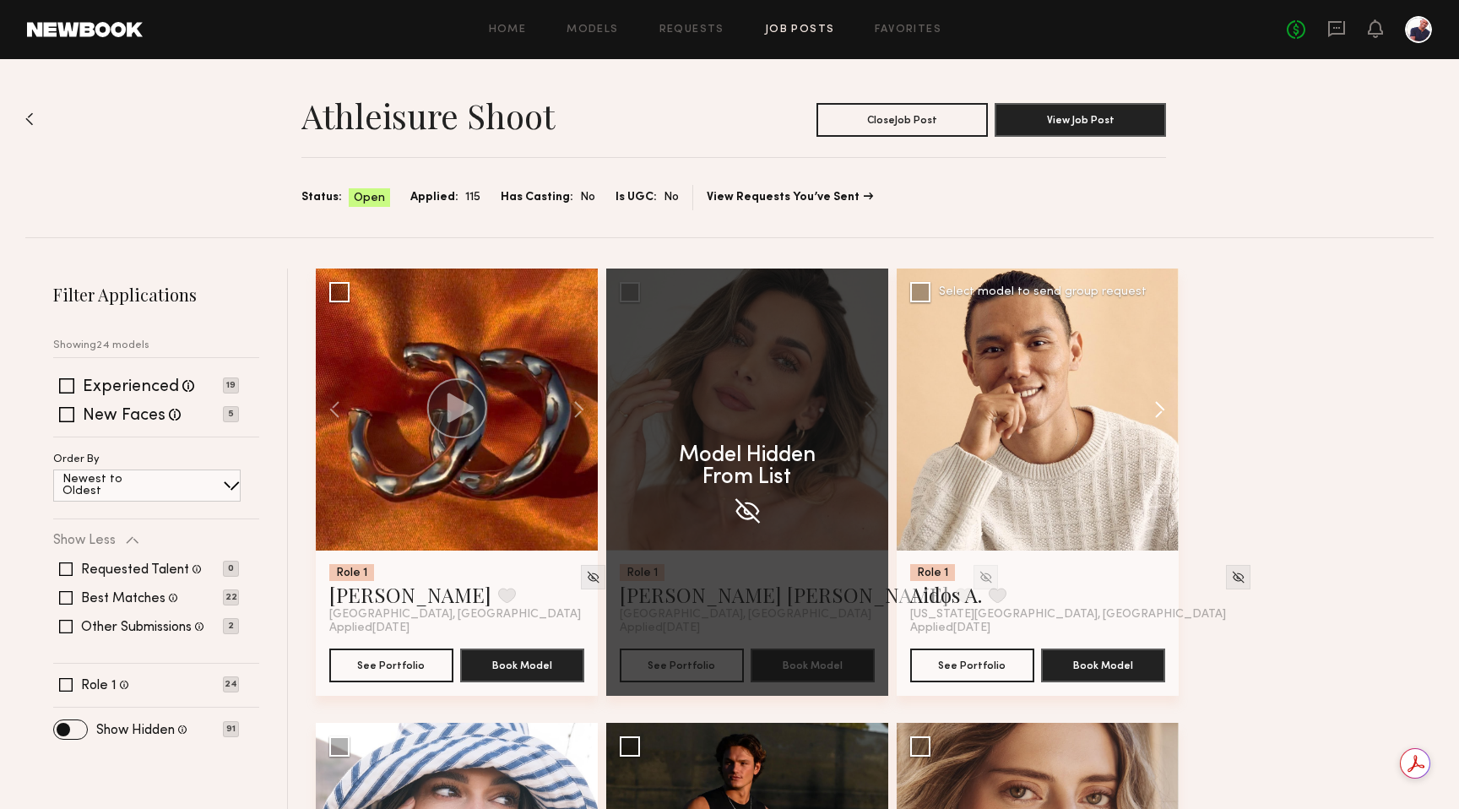
click at [796, 408] on button at bounding box center [1151, 409] width 54 height 282
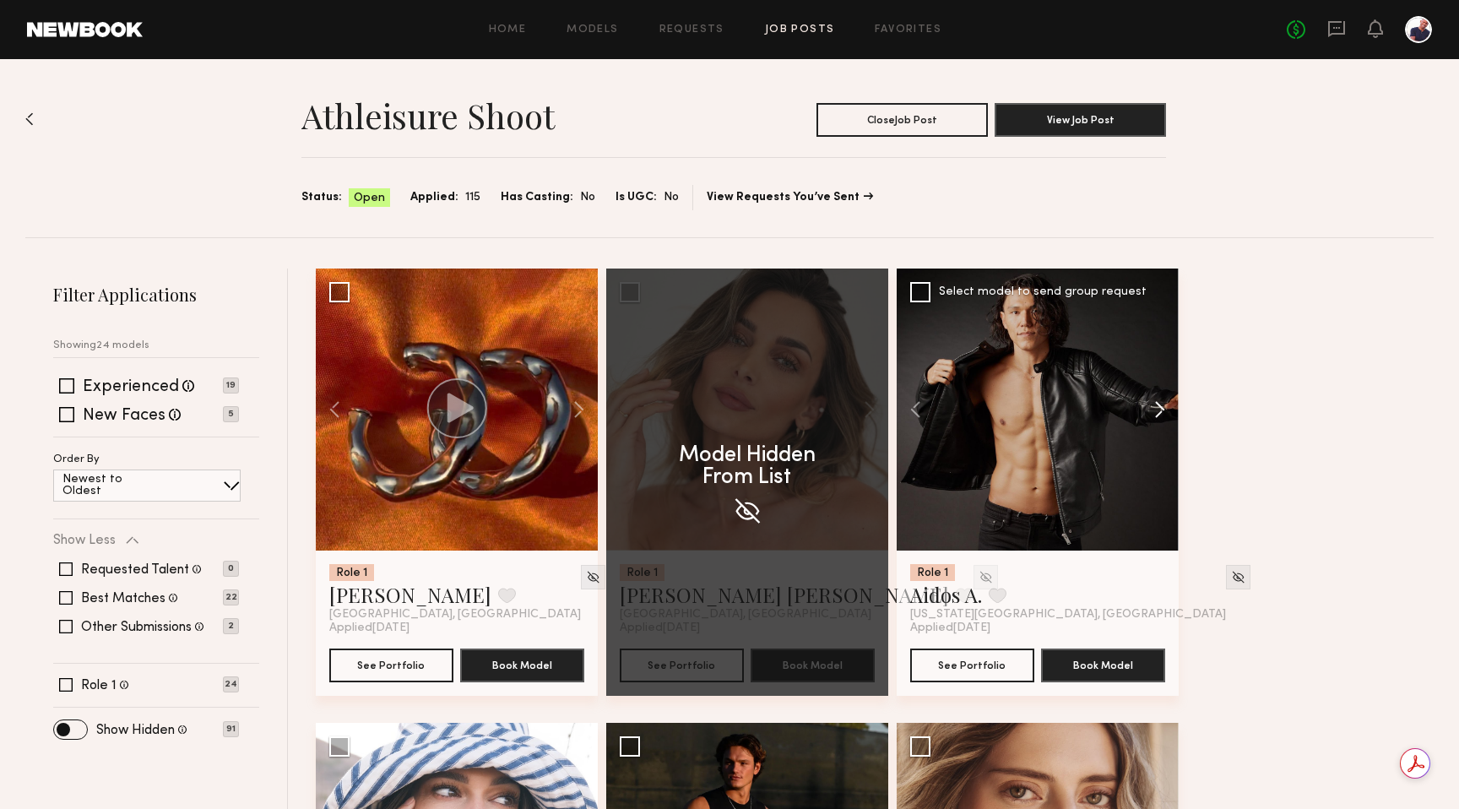
click at [796, 408] on button at bounding box center [1151, 409] width 54 height 282
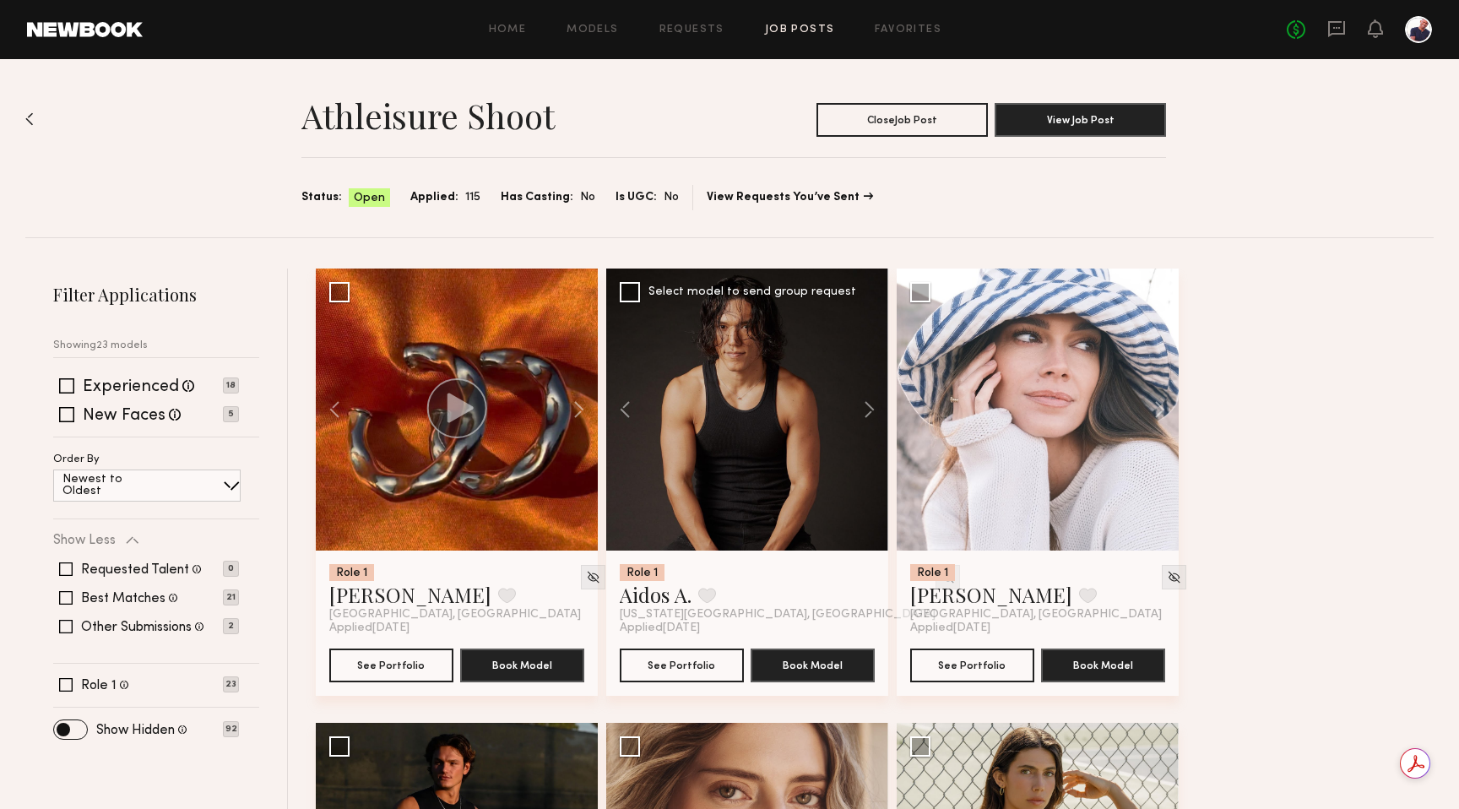
click at [796, 574] on img at bounding box center [947, 577] width 14 height 14
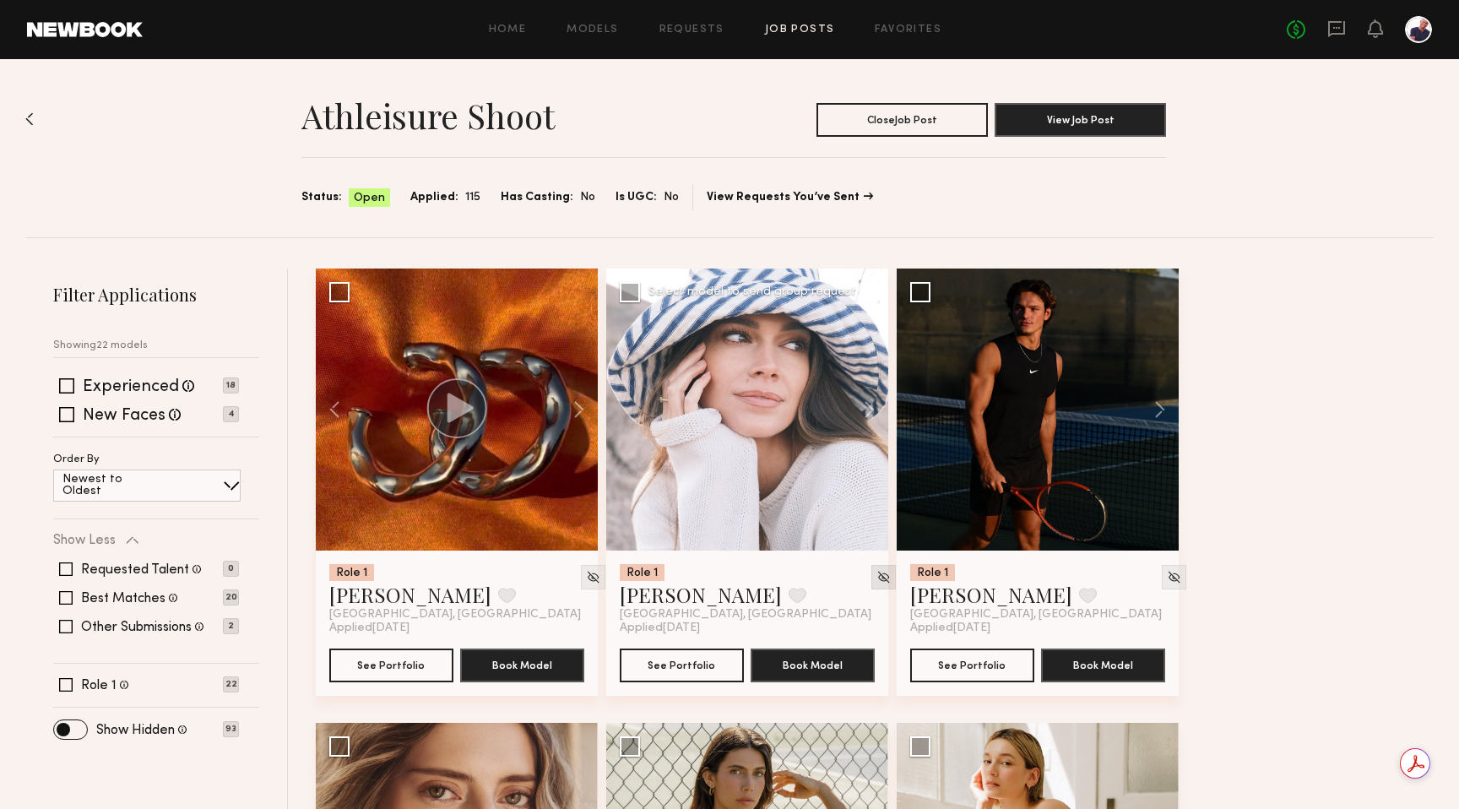
click at [796, 578] on img at bounding box center [883, 577] width 14 height 14
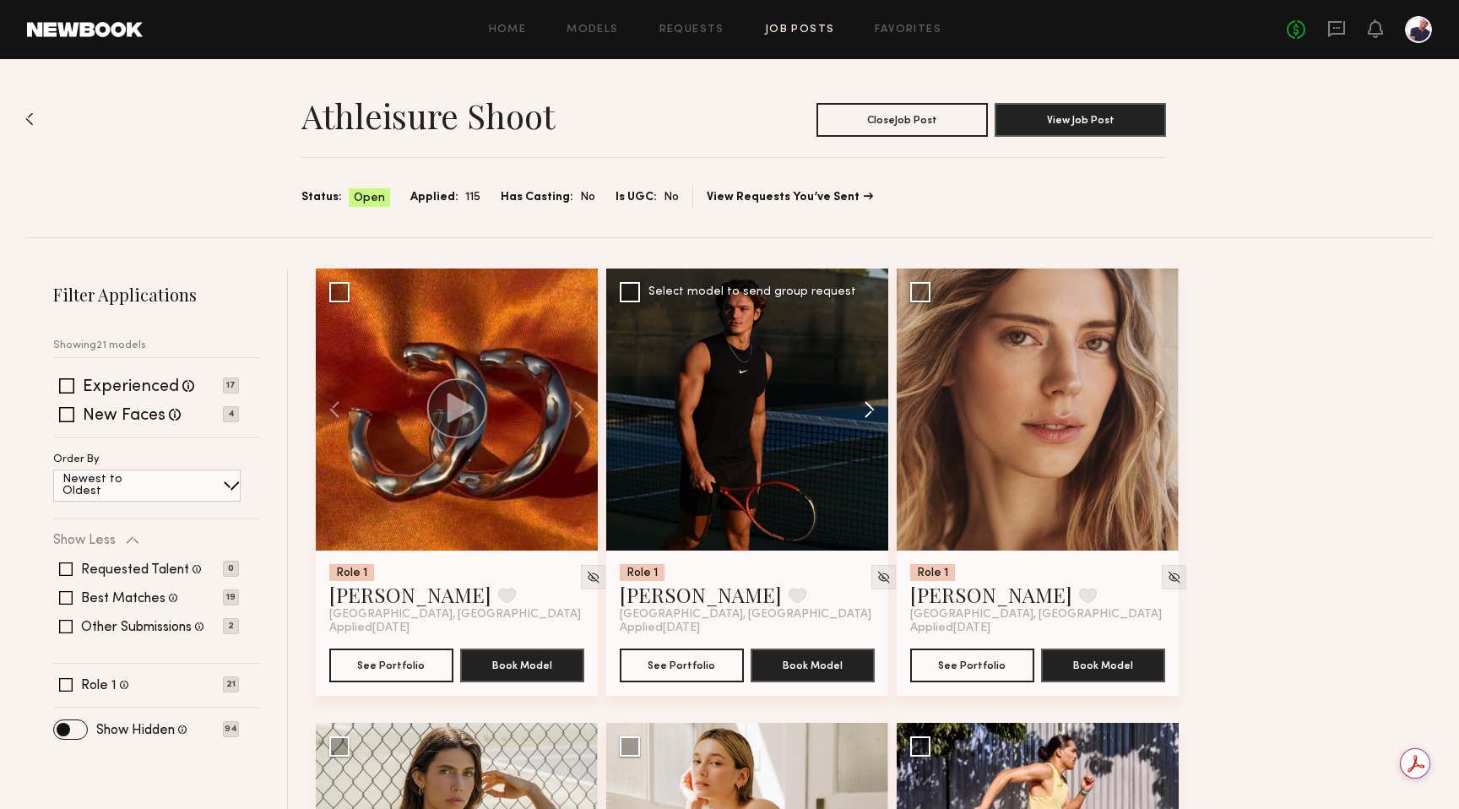
click at [796, 409] on button at bounding box center [861, 409] width 54 height 282
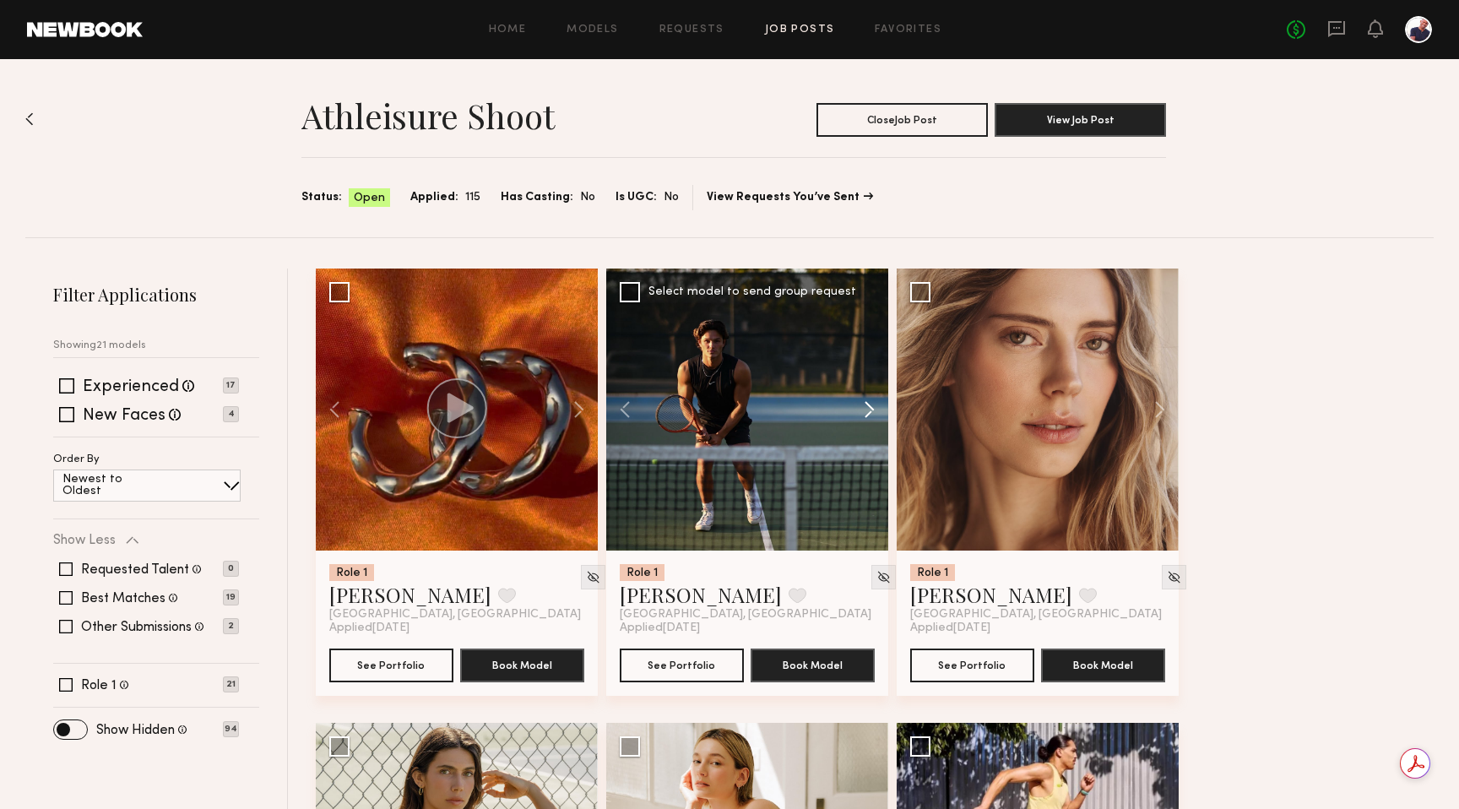
click at [796, 409] on button at bounding box center [861, 409] width 54 height 282
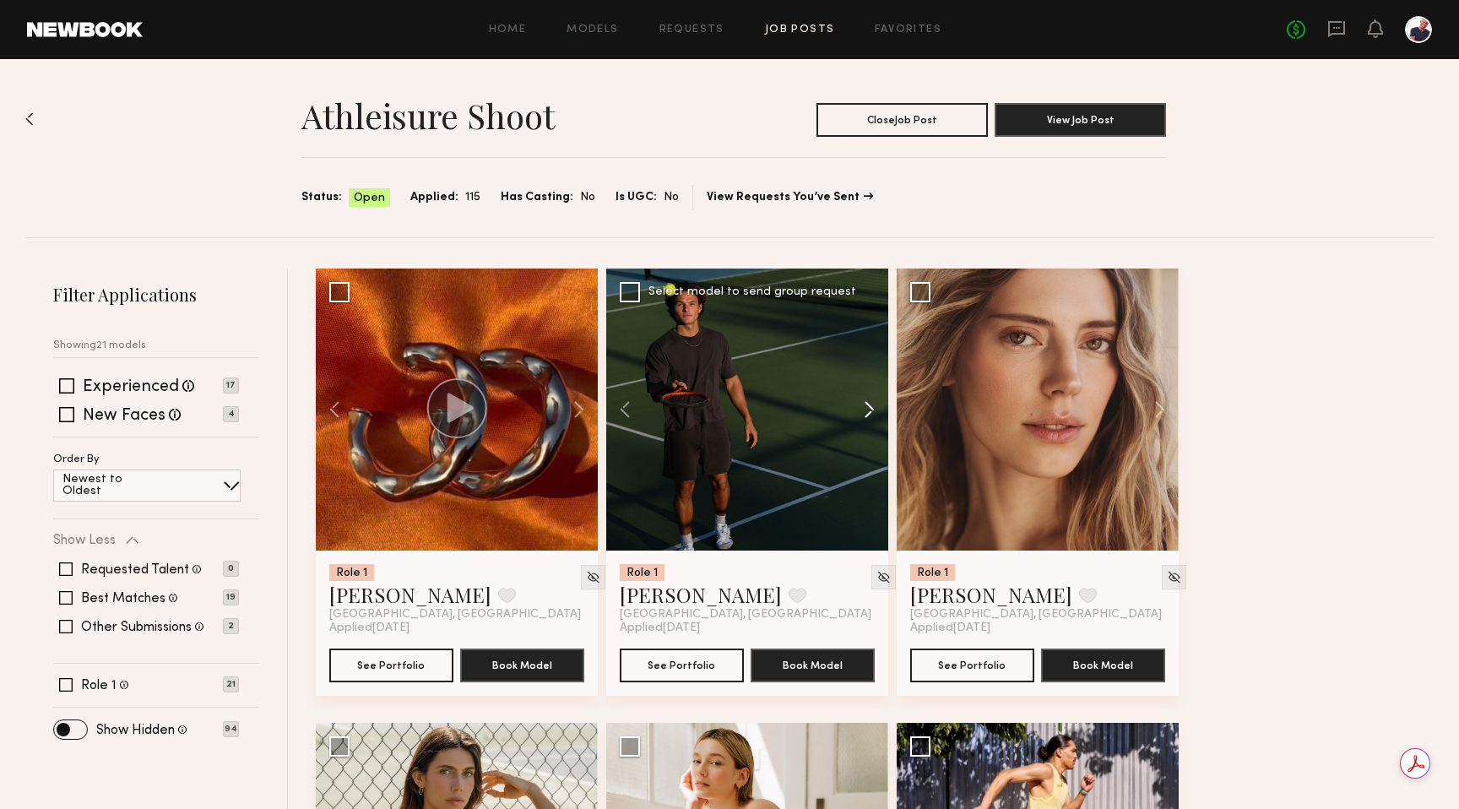
click at [796, 409] on button at bounding box center [861, 409] width 54 height 282
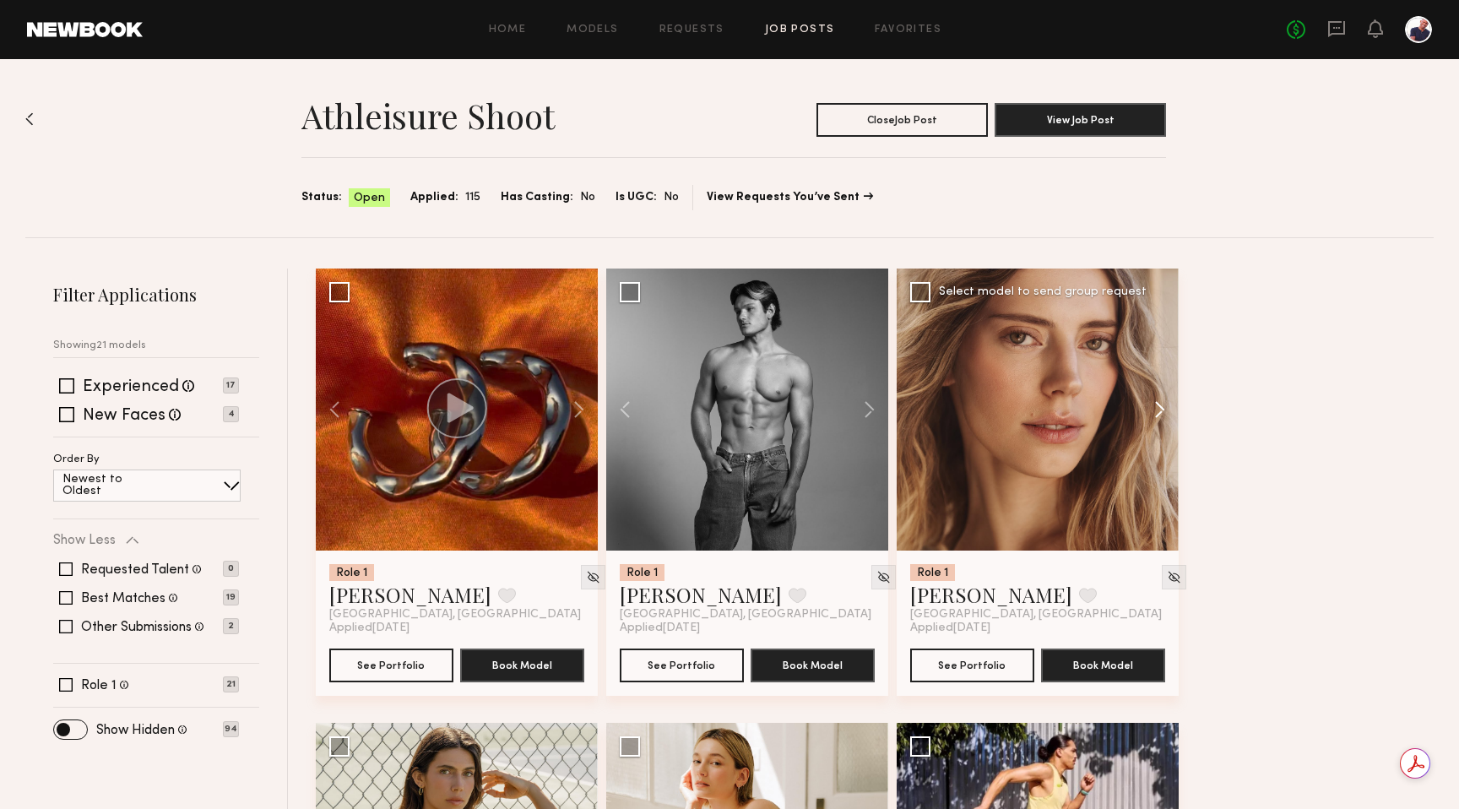
click at [796, 408] on button at bounding box center [1151, 409] width 54 height 282
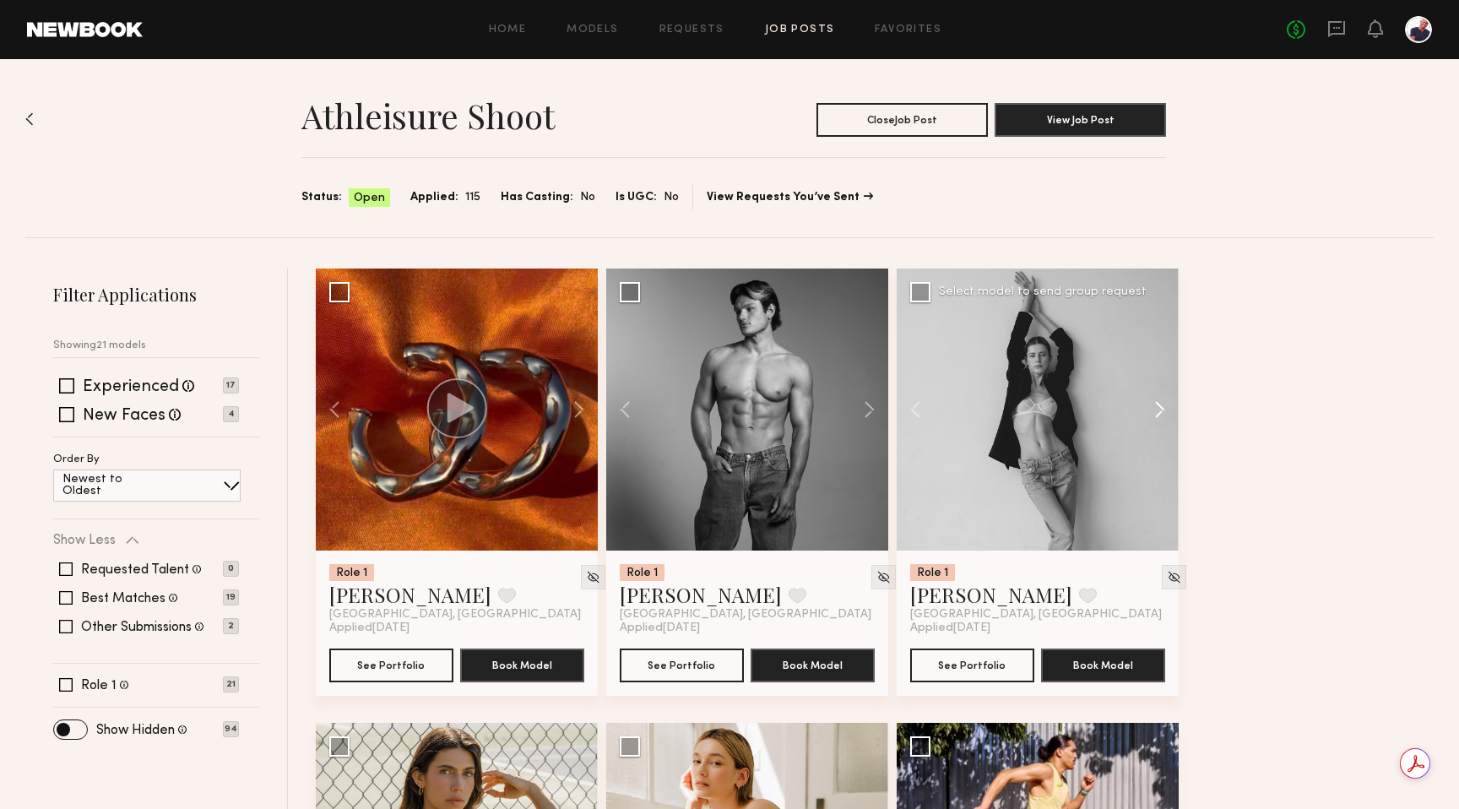
click at [796, 408] on button at bounding box center [1151, 409] width 54 height 282
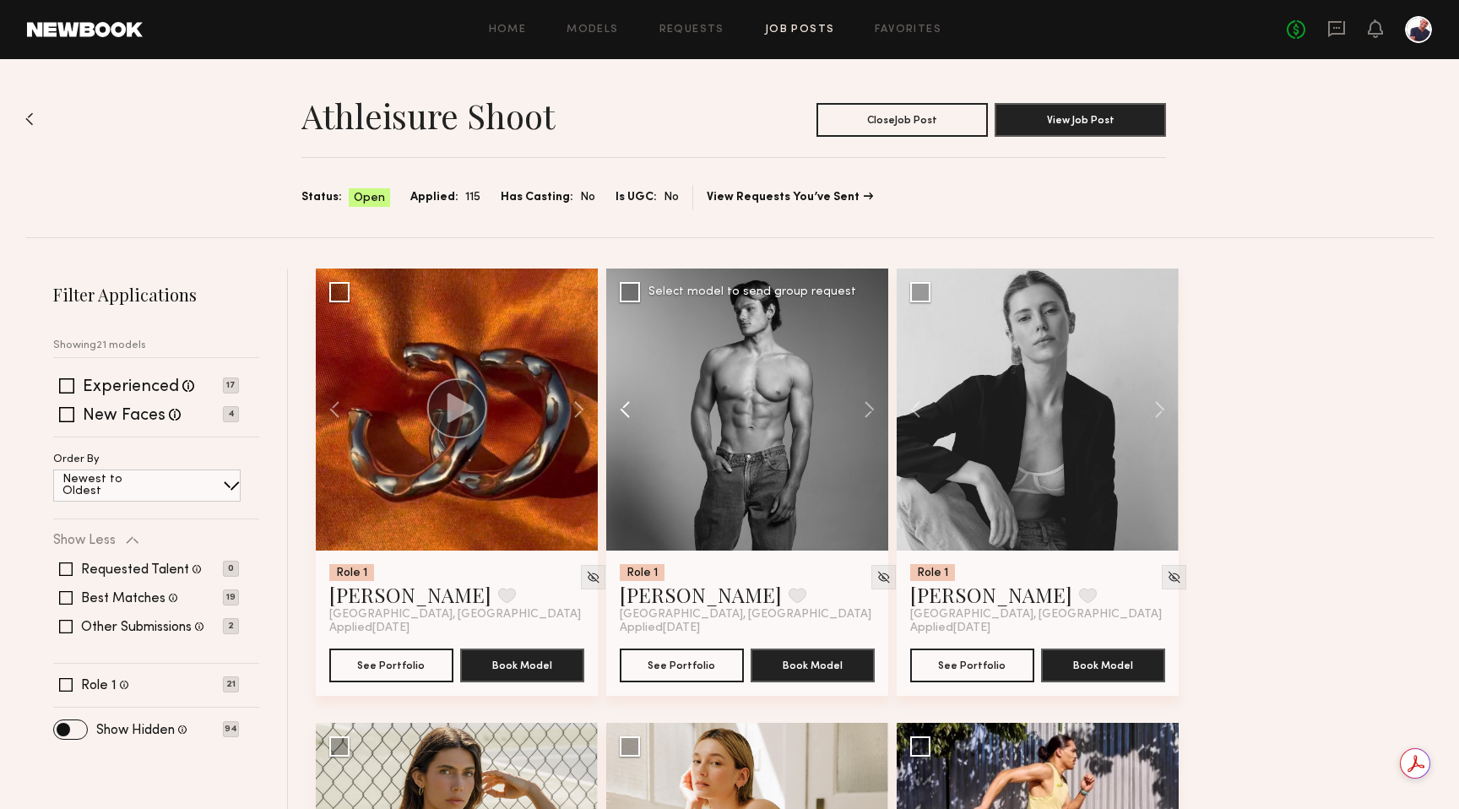
click at [632, 404] on button at bounding box center [633, 409] width 54 height 282
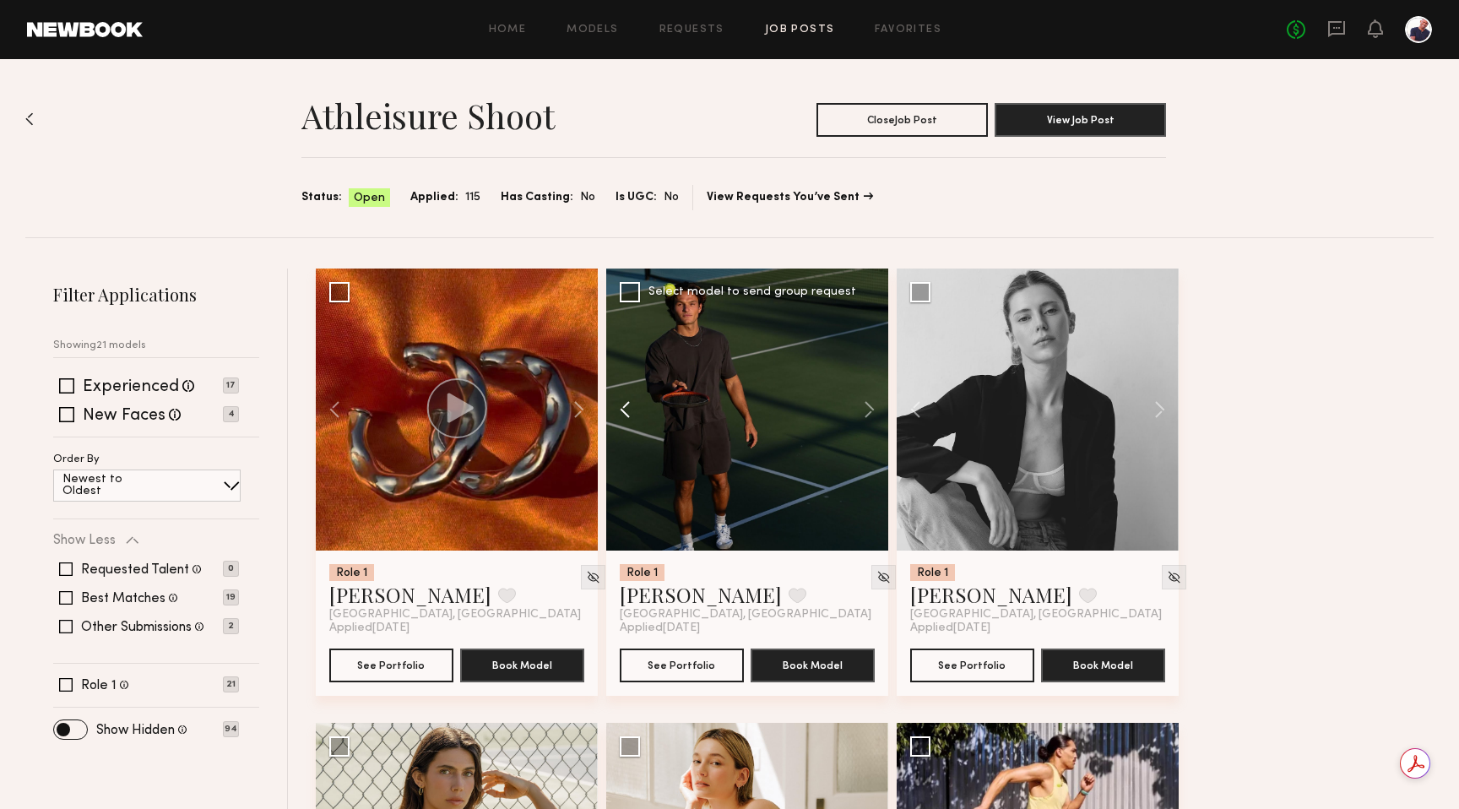
click at [632, 404] on button at bounding box center [633, 409] width 54 height 282
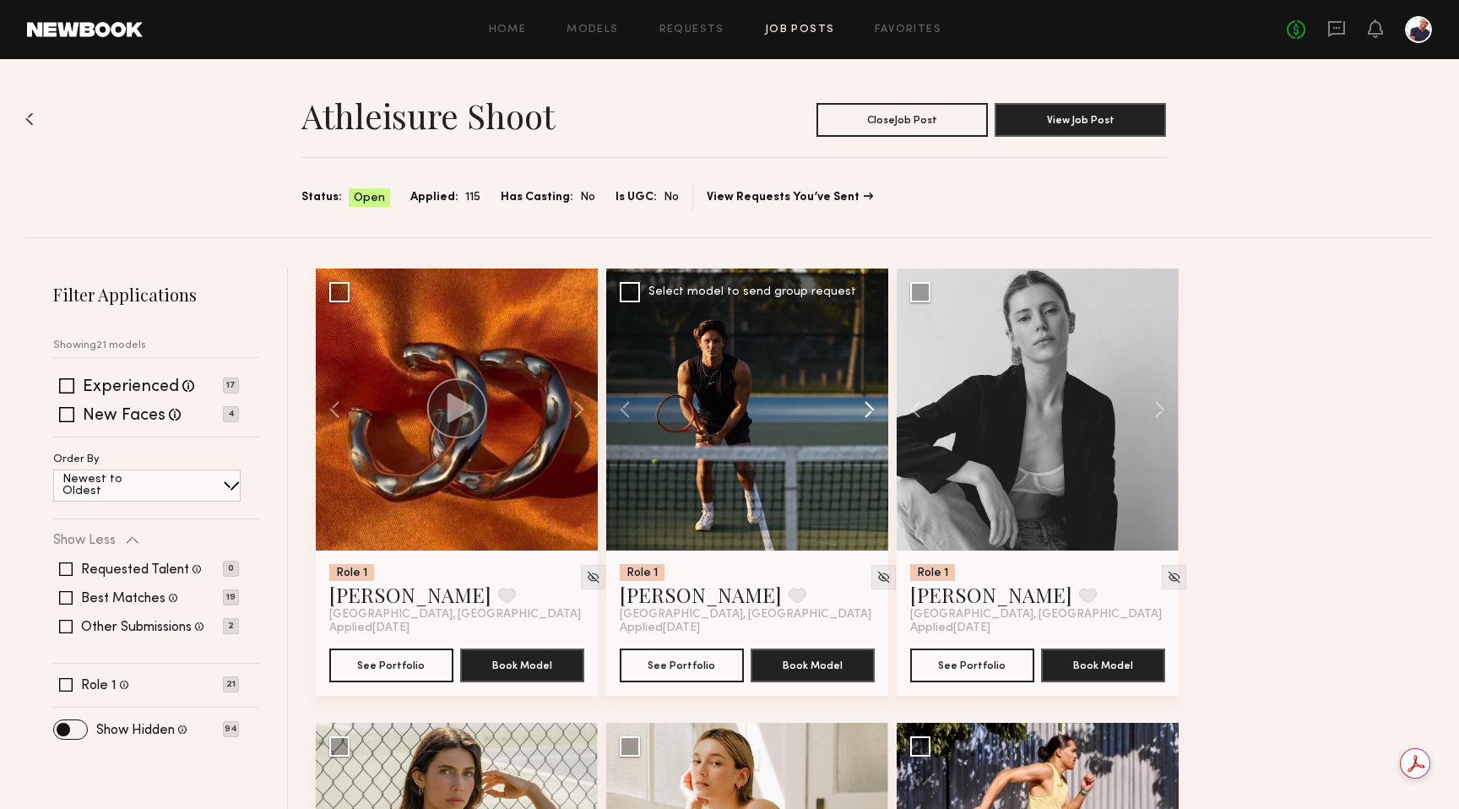
click at [796, 415] on button at bounding box center [861, 409] width 54 height 282
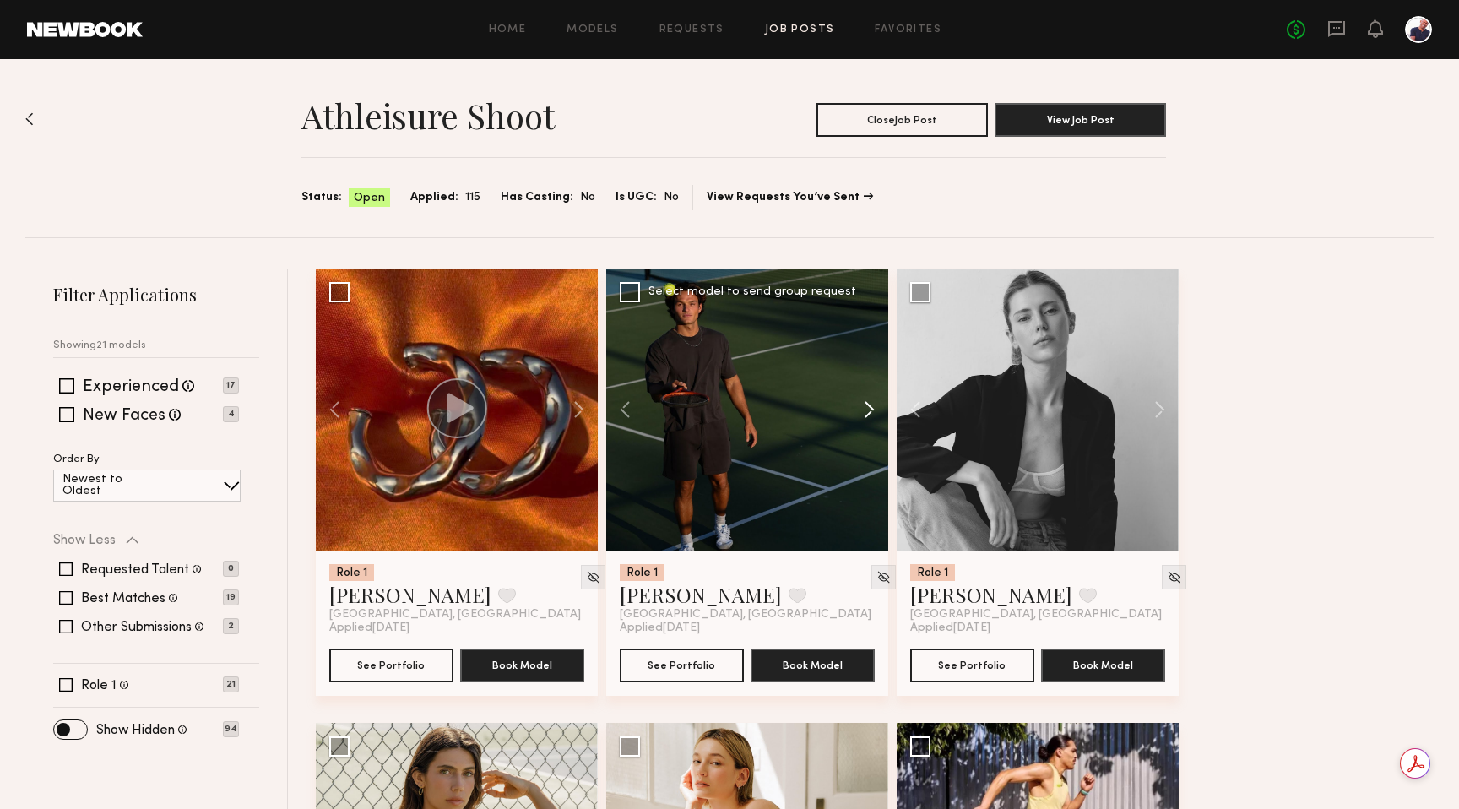
click at [796, 415] on button at bounding box center [861, 409] width 54 height 282
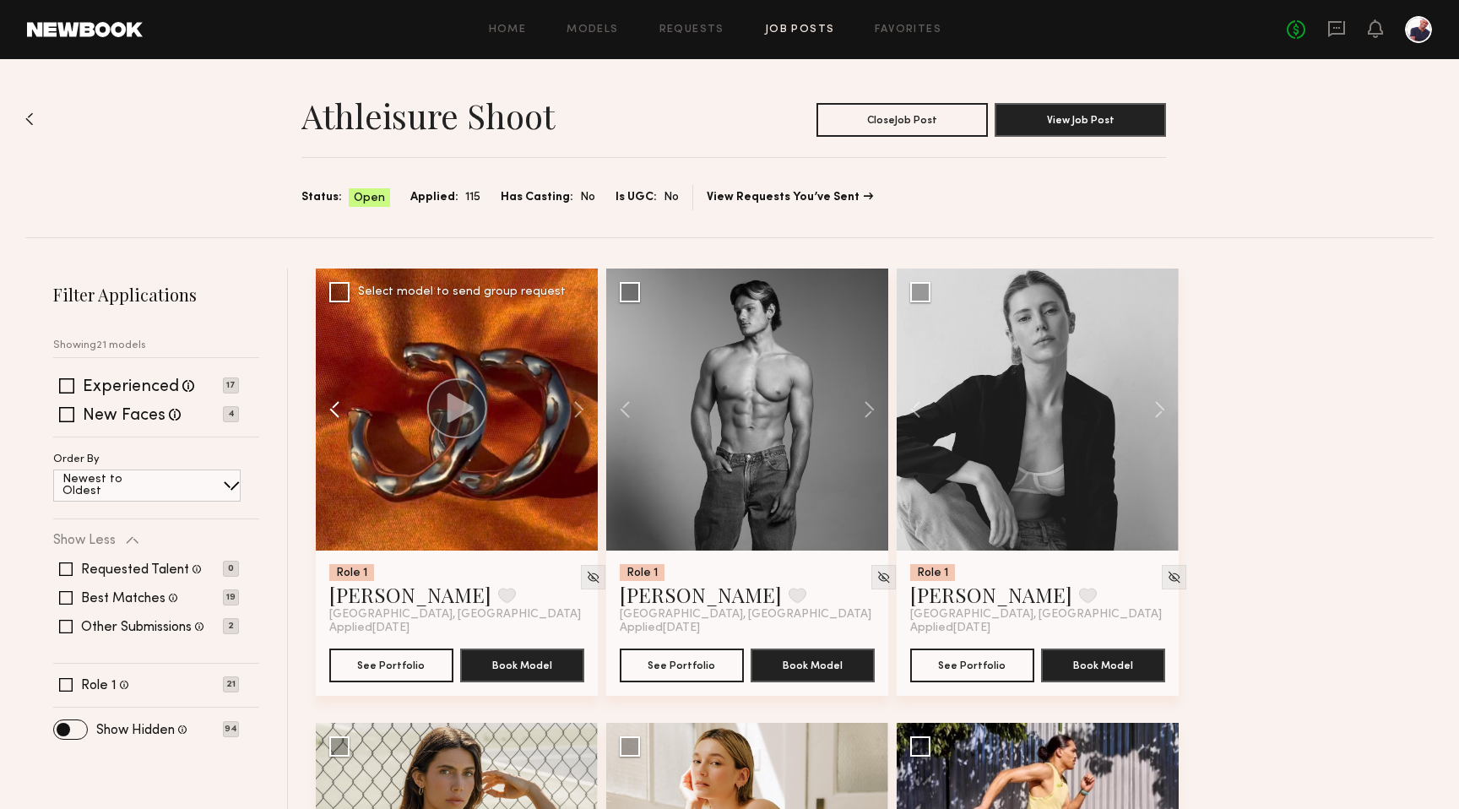
click at [336, 407] on button at bounding box center [343, 409] width 54 height 282
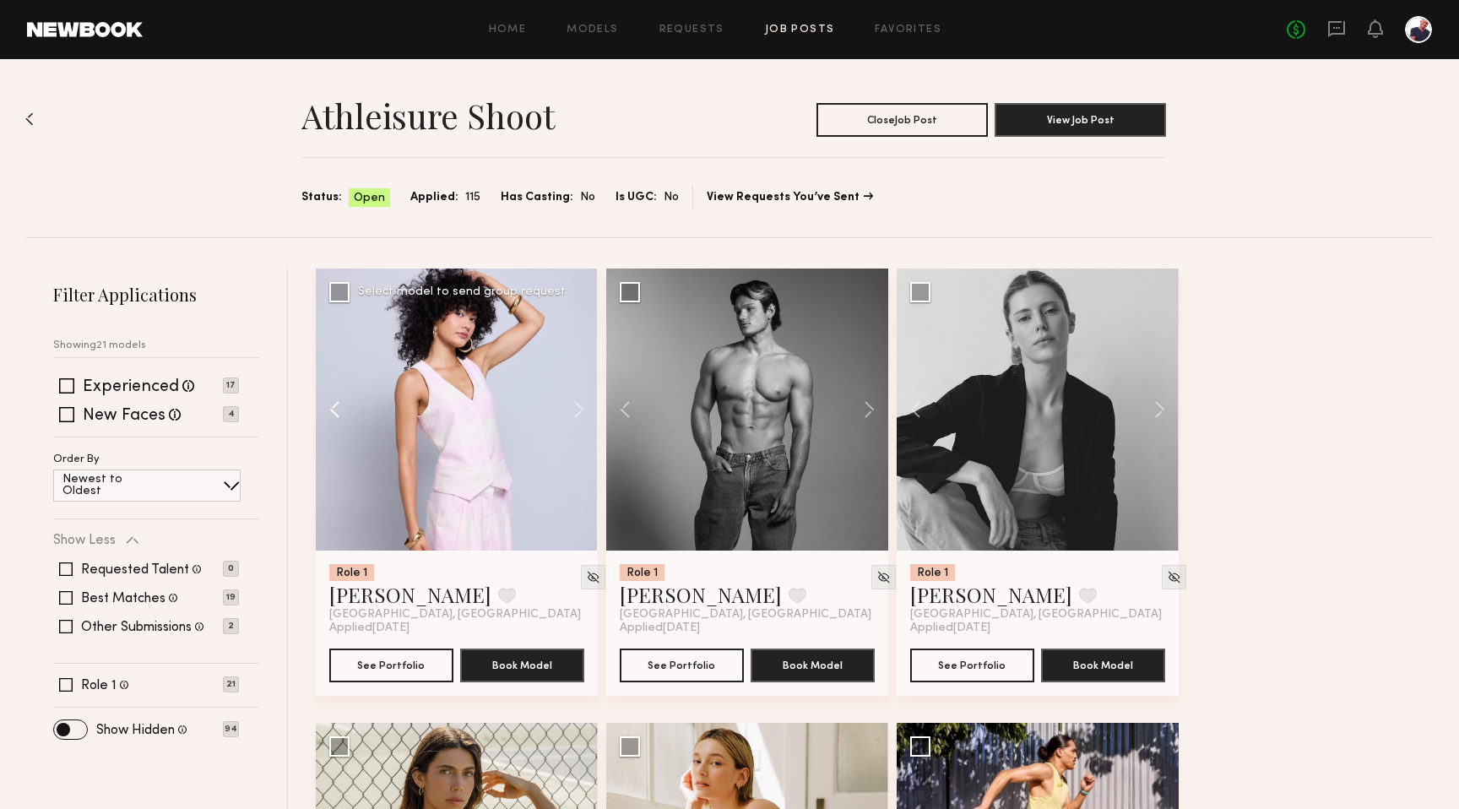
click at [336, 407] on button at bounding box center [343, 409] width 54 height 282
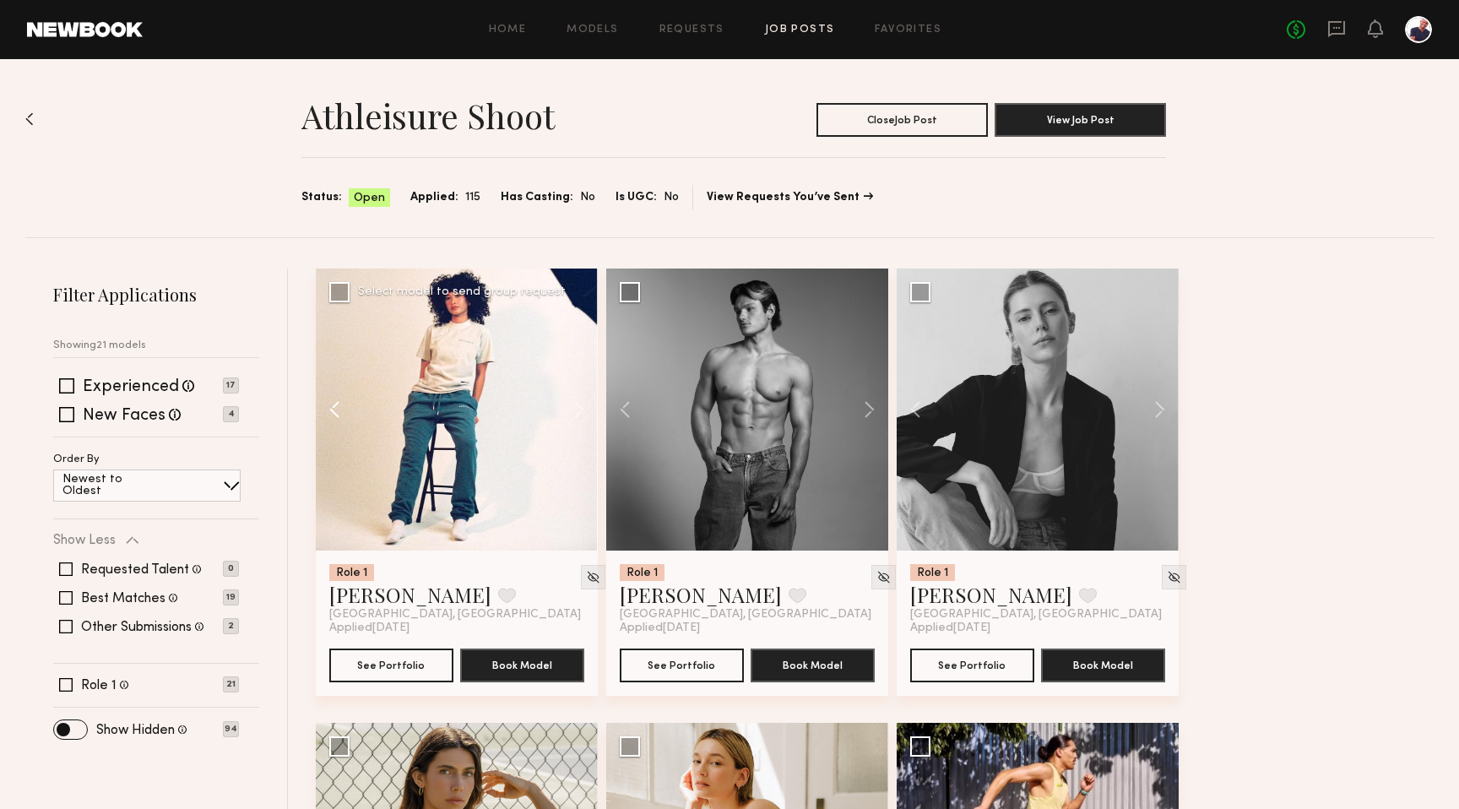
click at [336, 407] on button at bounding box center [343, 409] width 54 height 282
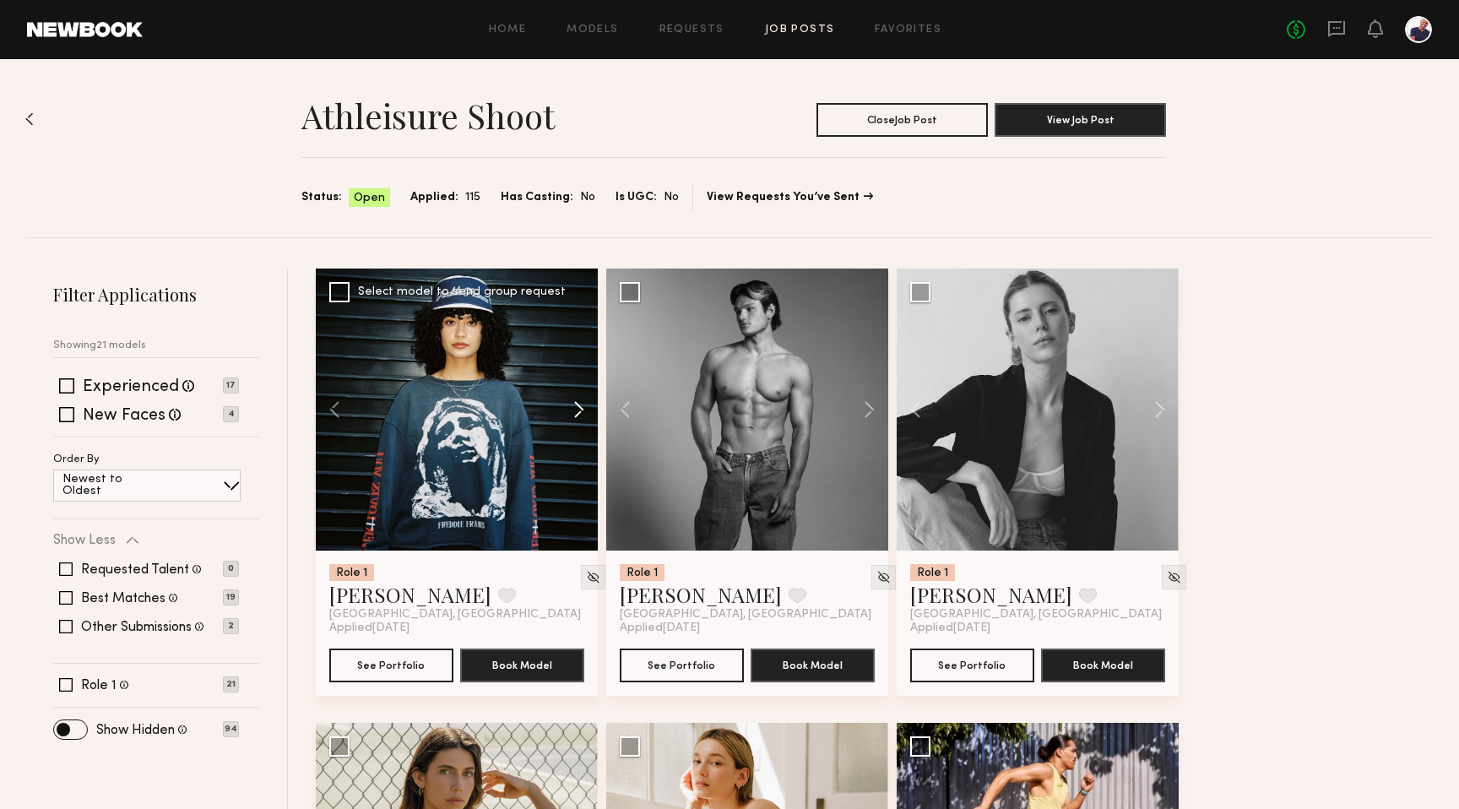
scroll to position [1, 0]
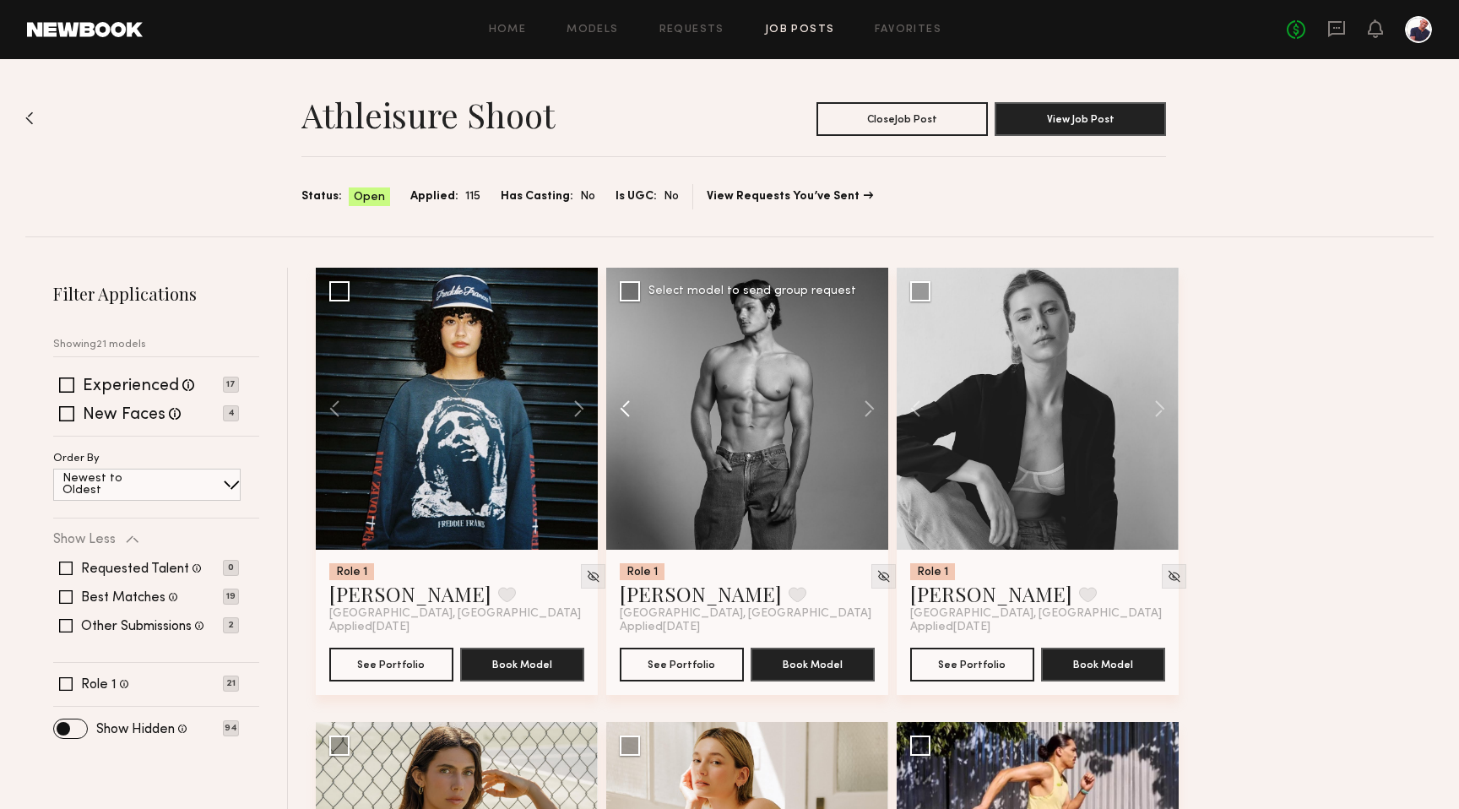
click at [625, 409] on button at bounding box center [633, 409] width 54 height 282
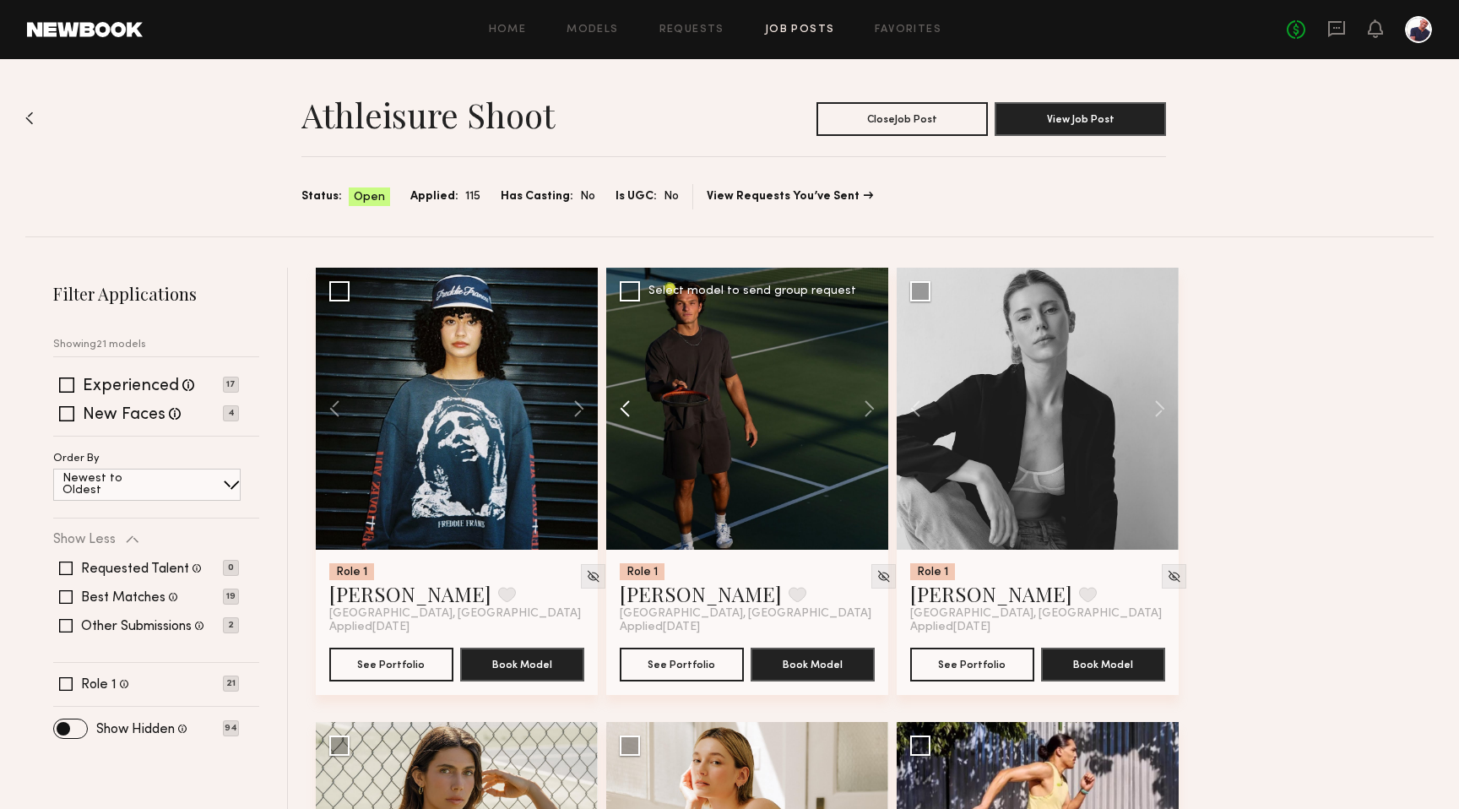
click at [625, 409] on button at bounding box center [633, 409] width 54 height 282
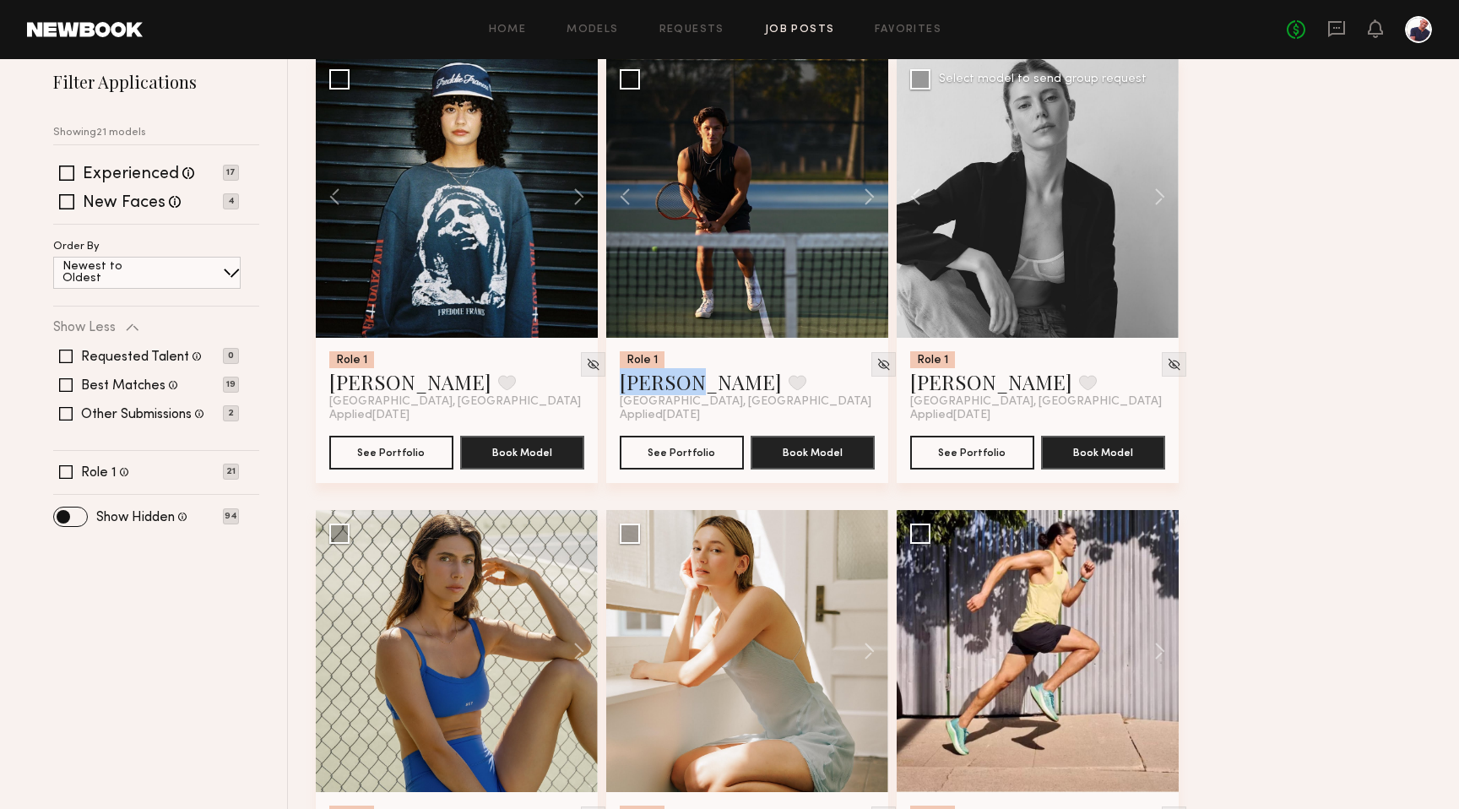
scroll to position [533, 0]
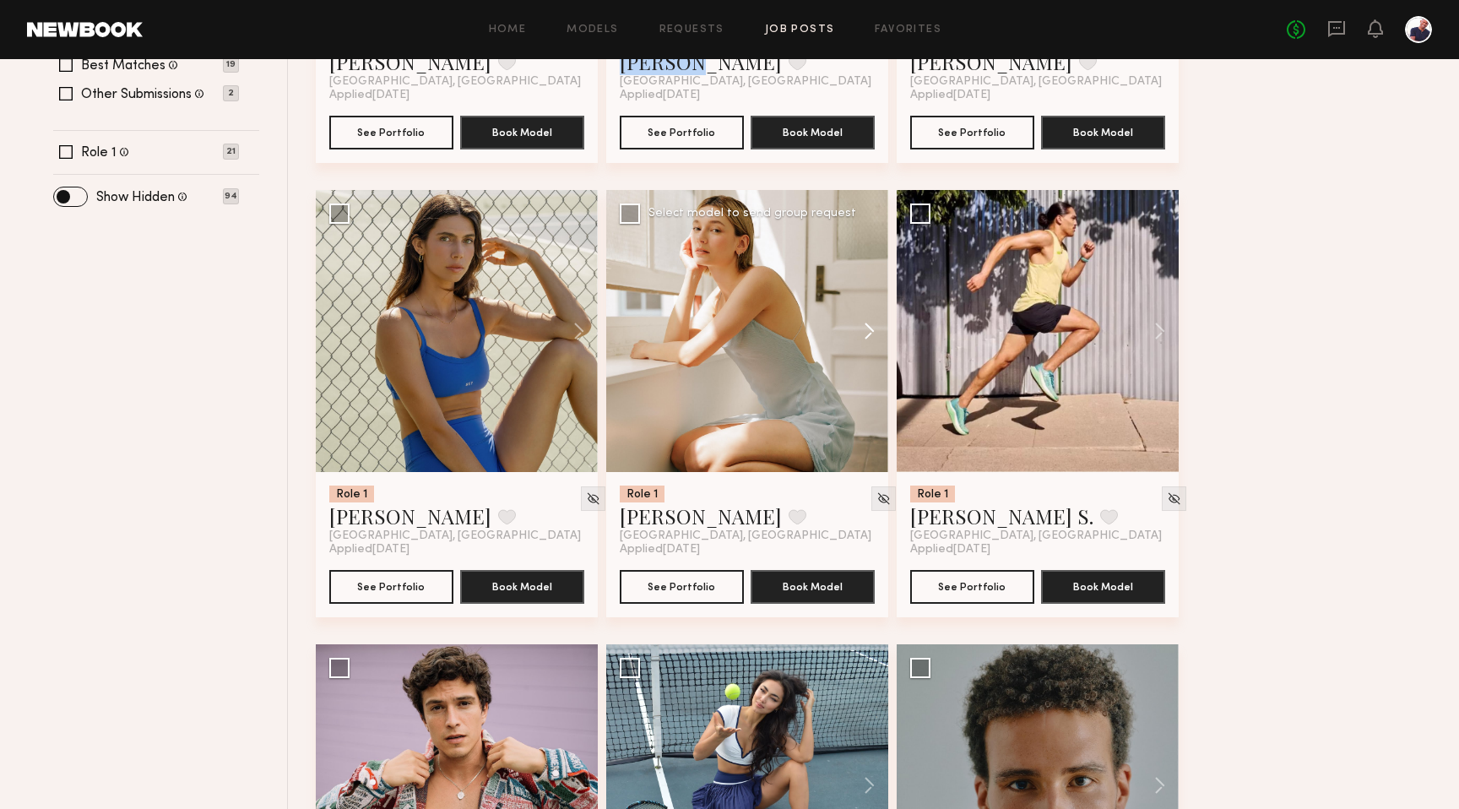
click at [796, 328] on button at bounding box center [861, 331] width 54 height 282
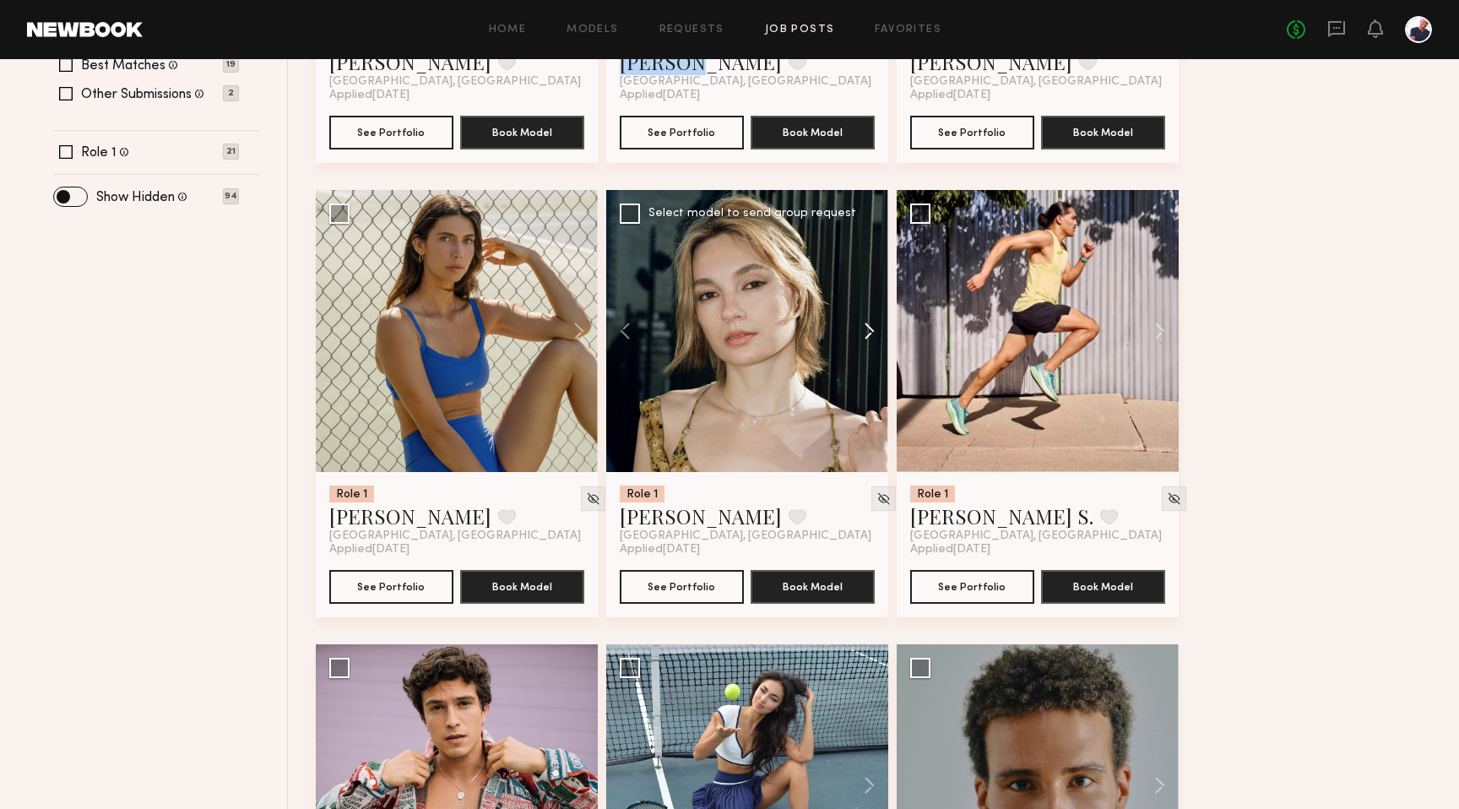
click at [796, 328] on button at bounding box center [861, 331] width 54 height 282
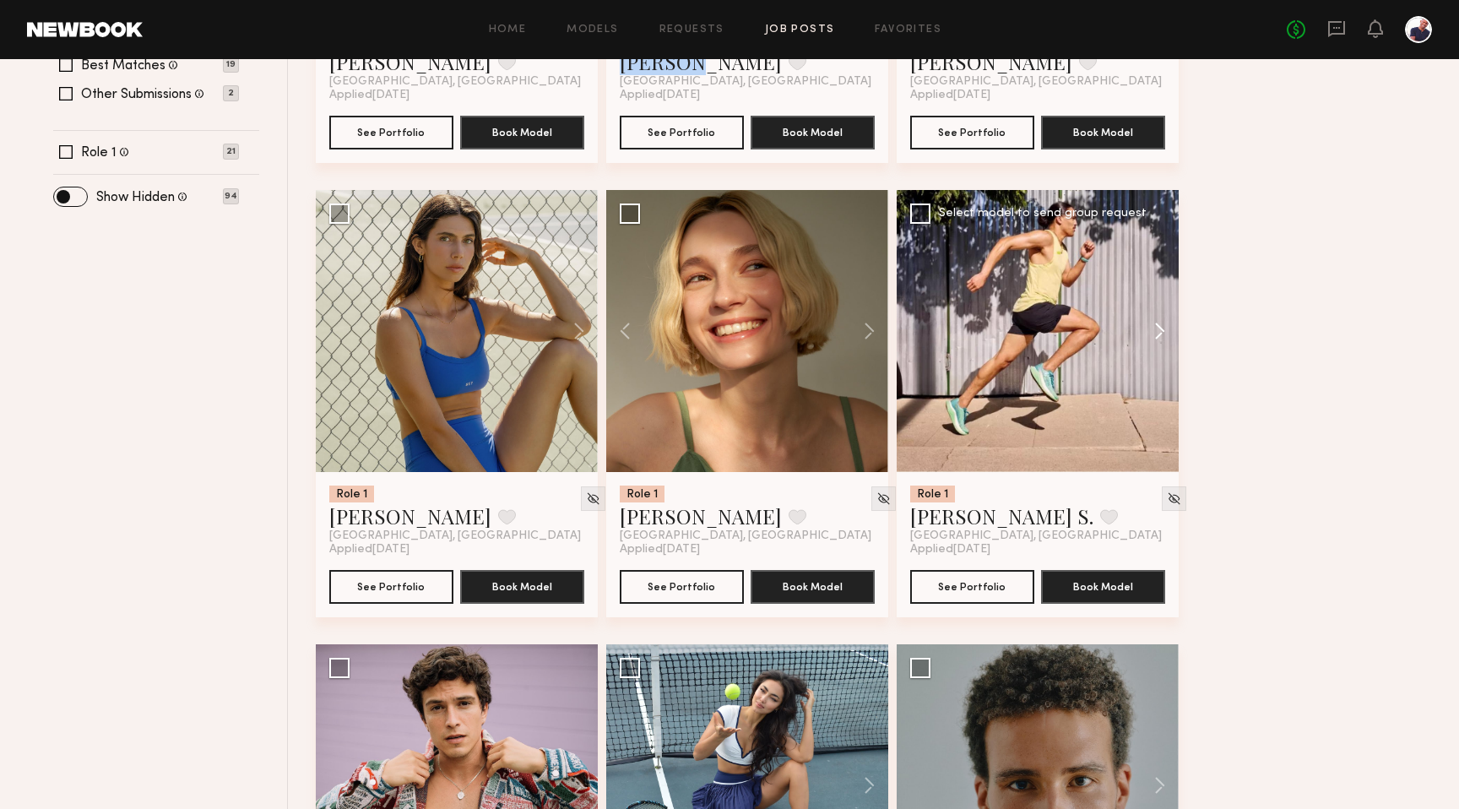
click at [796, 322] on button at bounding box center [1151, 331] width 54 height 282
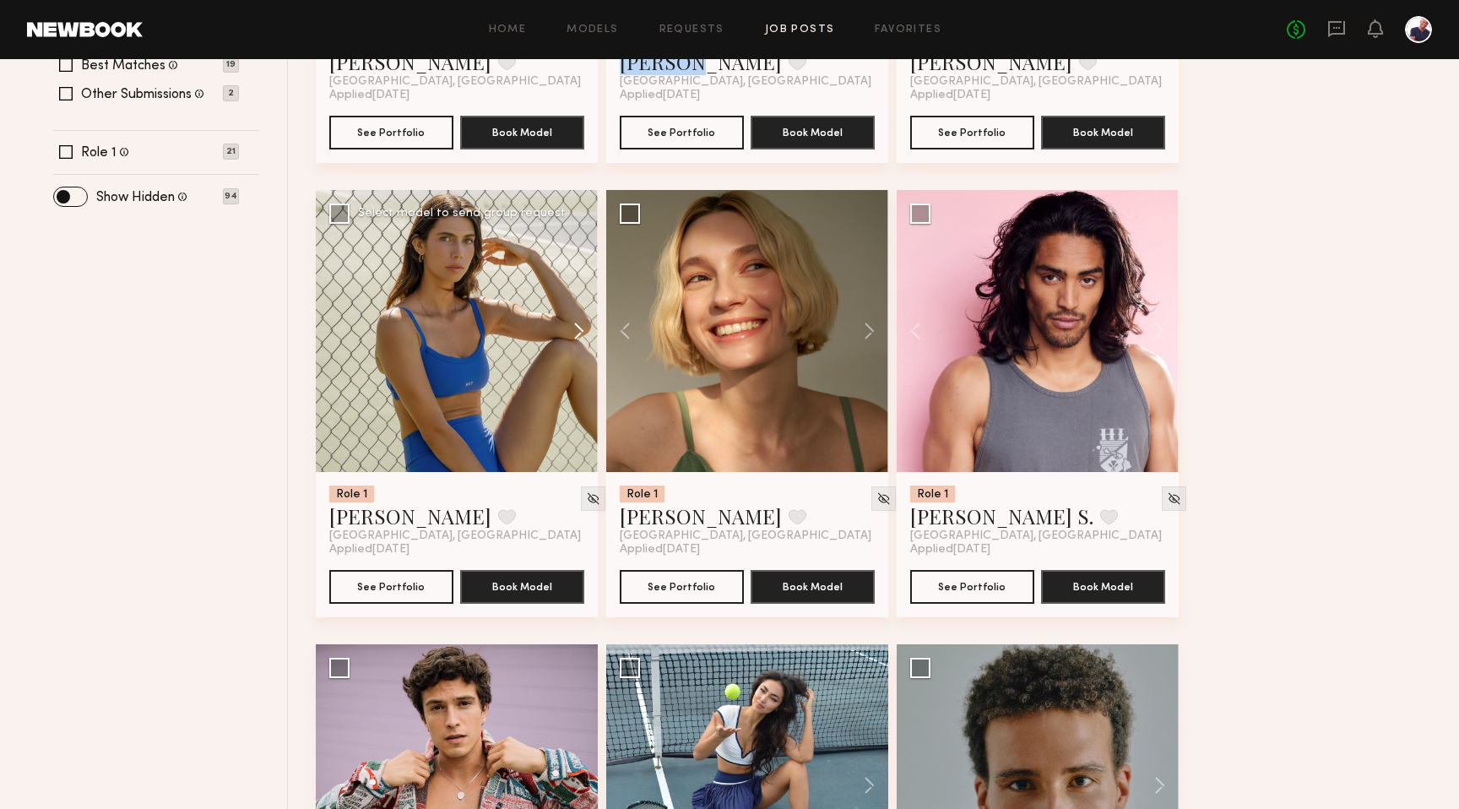
click at [581, 332] on button at bounding box center [571, 331] width 54 height 282
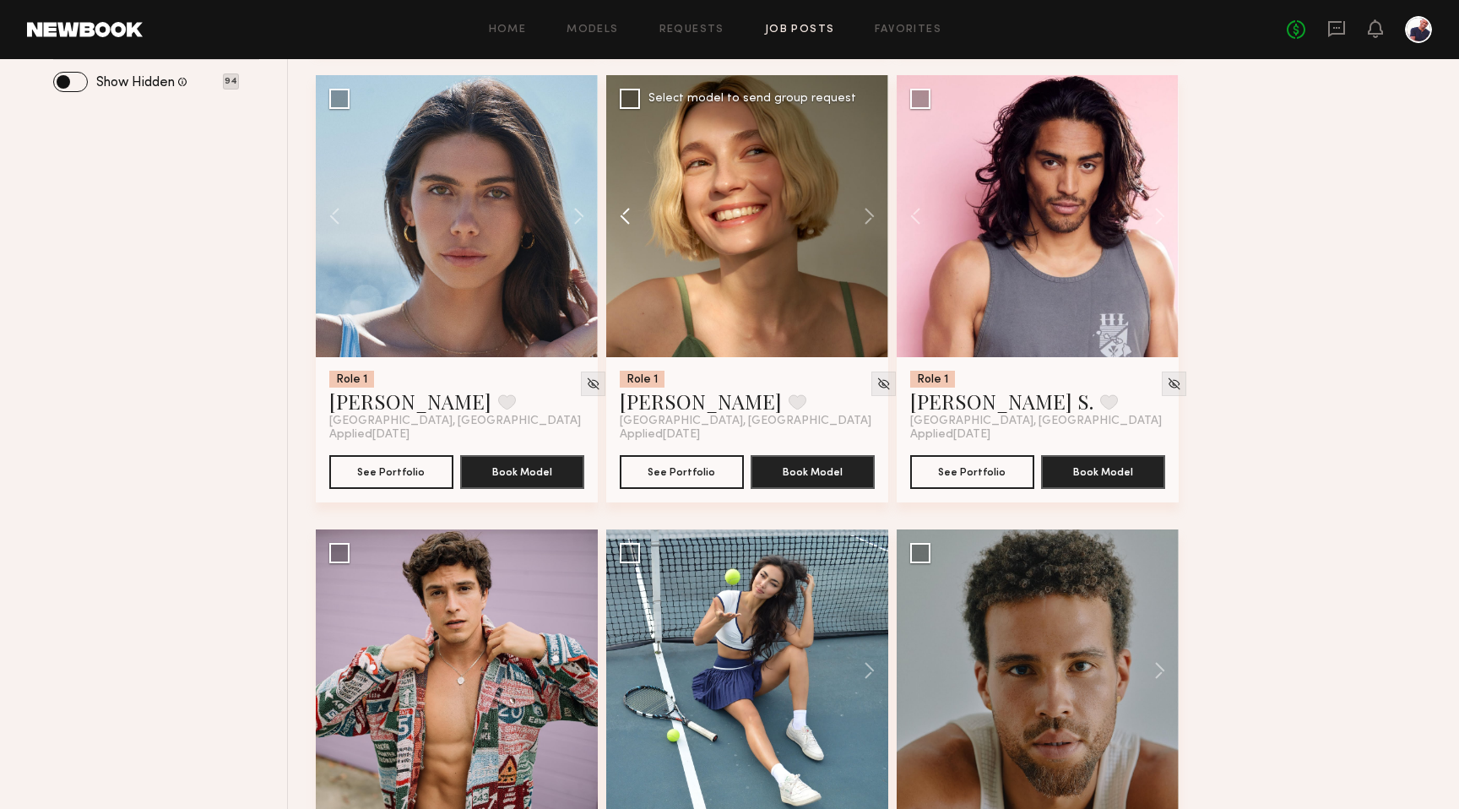
scroll to position [663, 0]
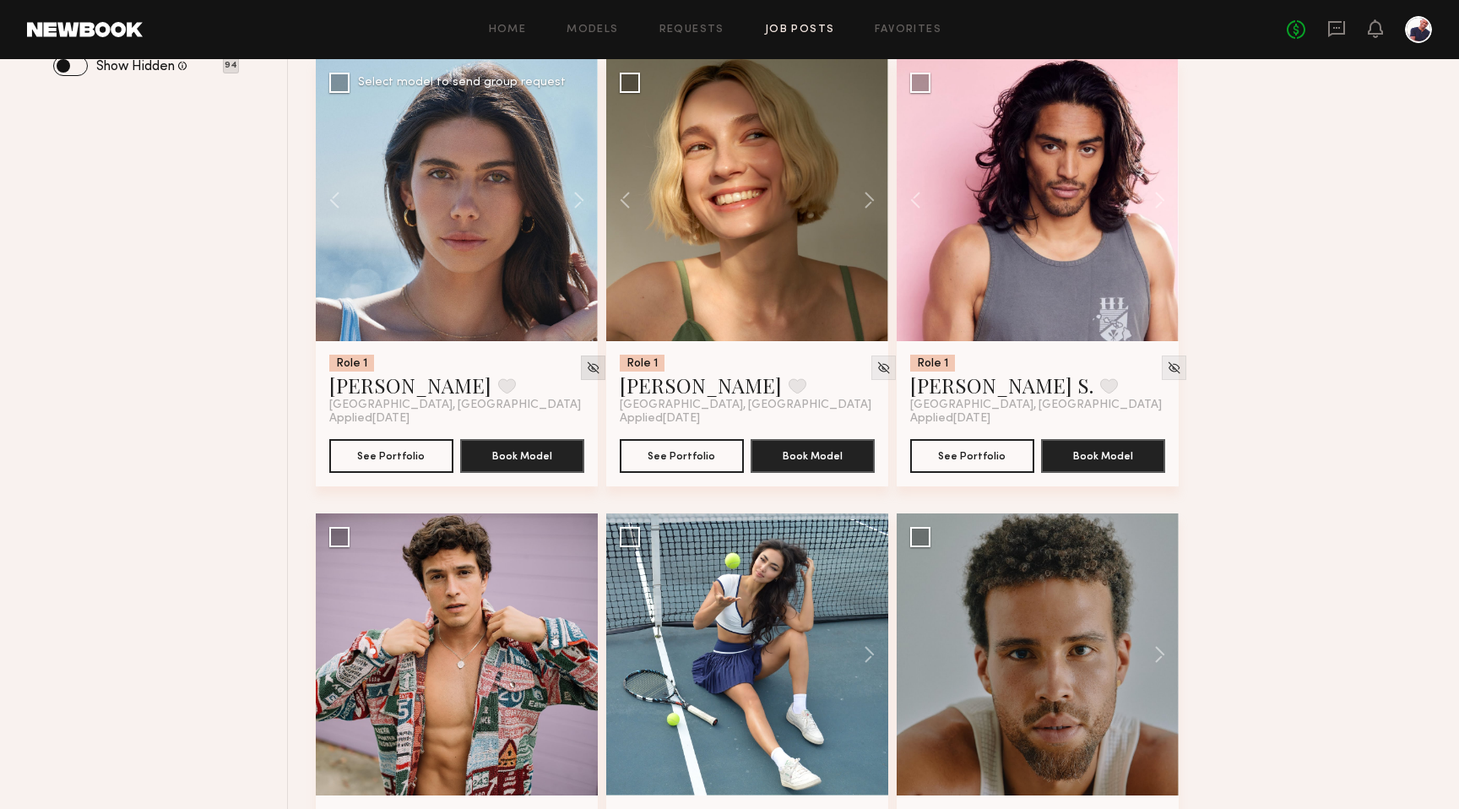
click at [586, 370] on img at bounding box center [593, 367] width 14 height 14
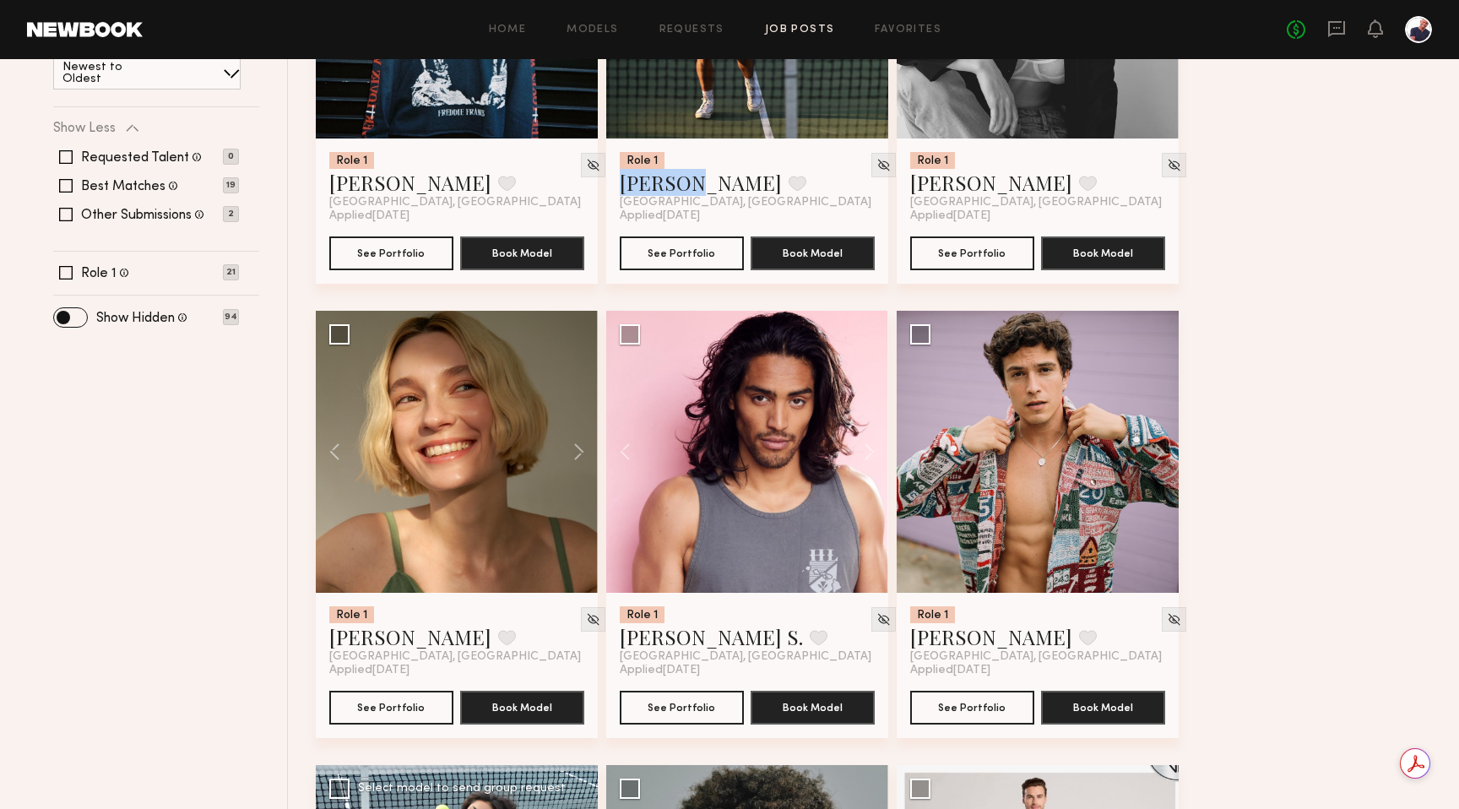
scroll to position [153, 0]
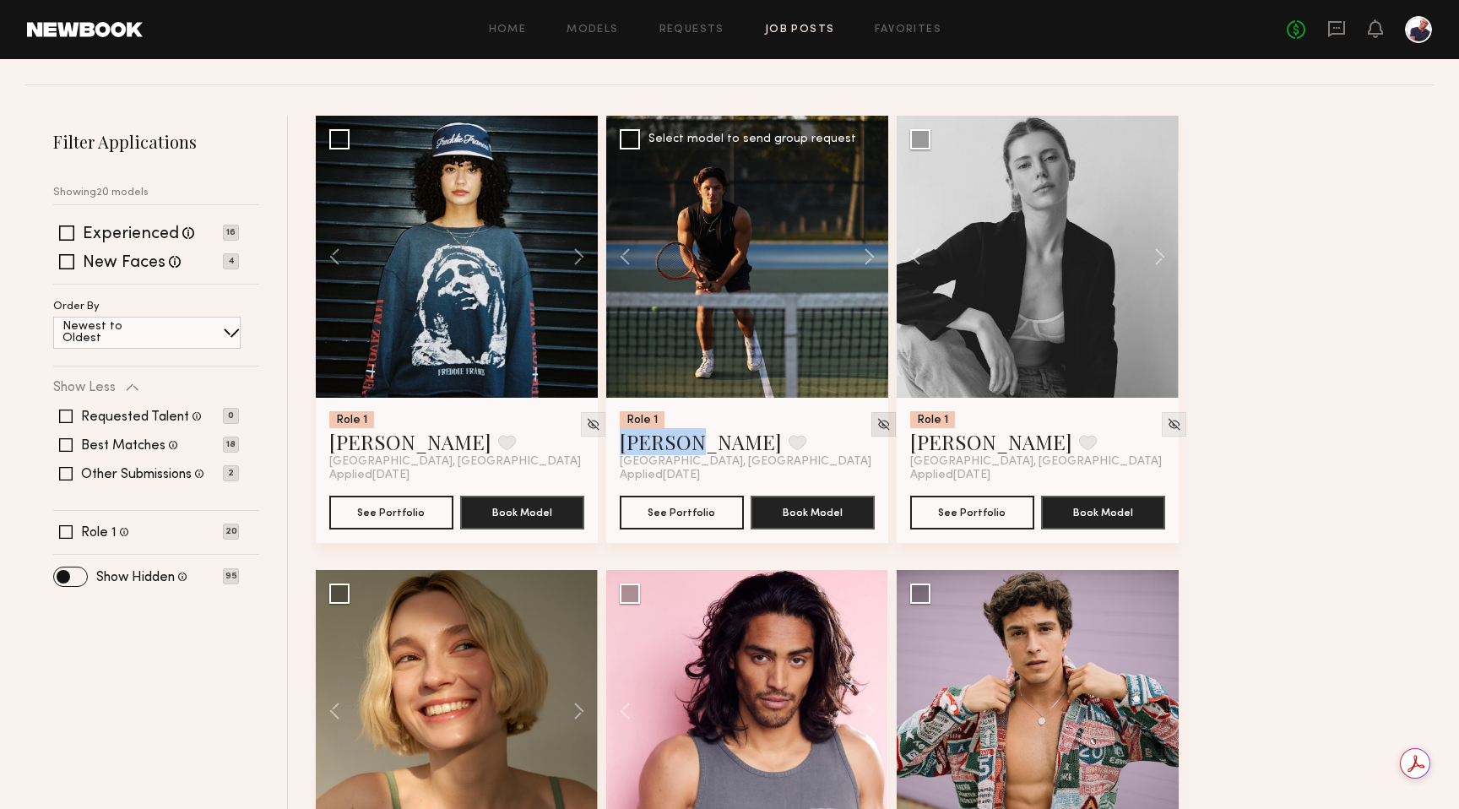
click at [796, 417] on img at bounding box center [883, 424] width 14 height 14
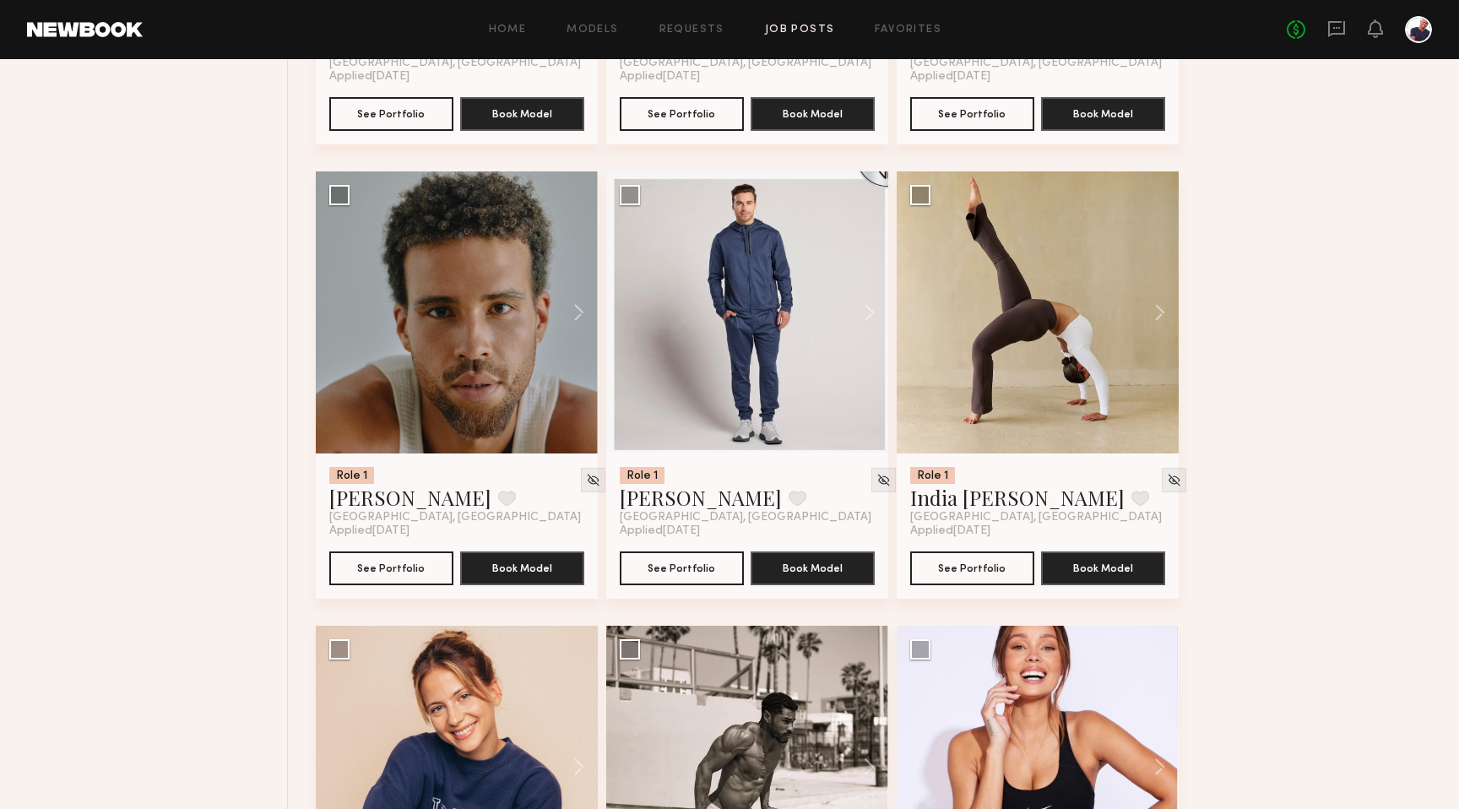
scroll to position [1053, 0]
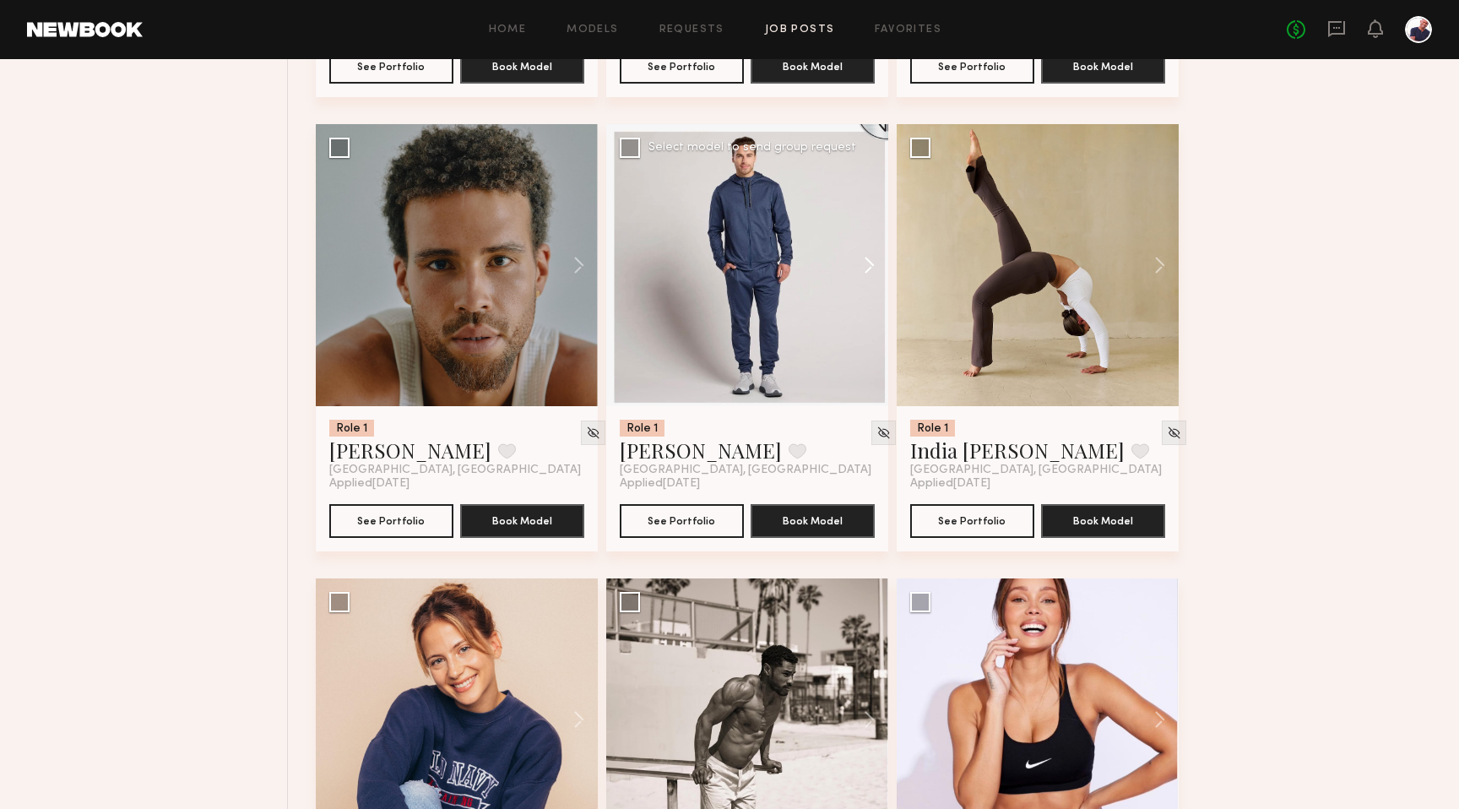
click at [796, 264] on button at bounding box center [861, 265] width 54 height 282
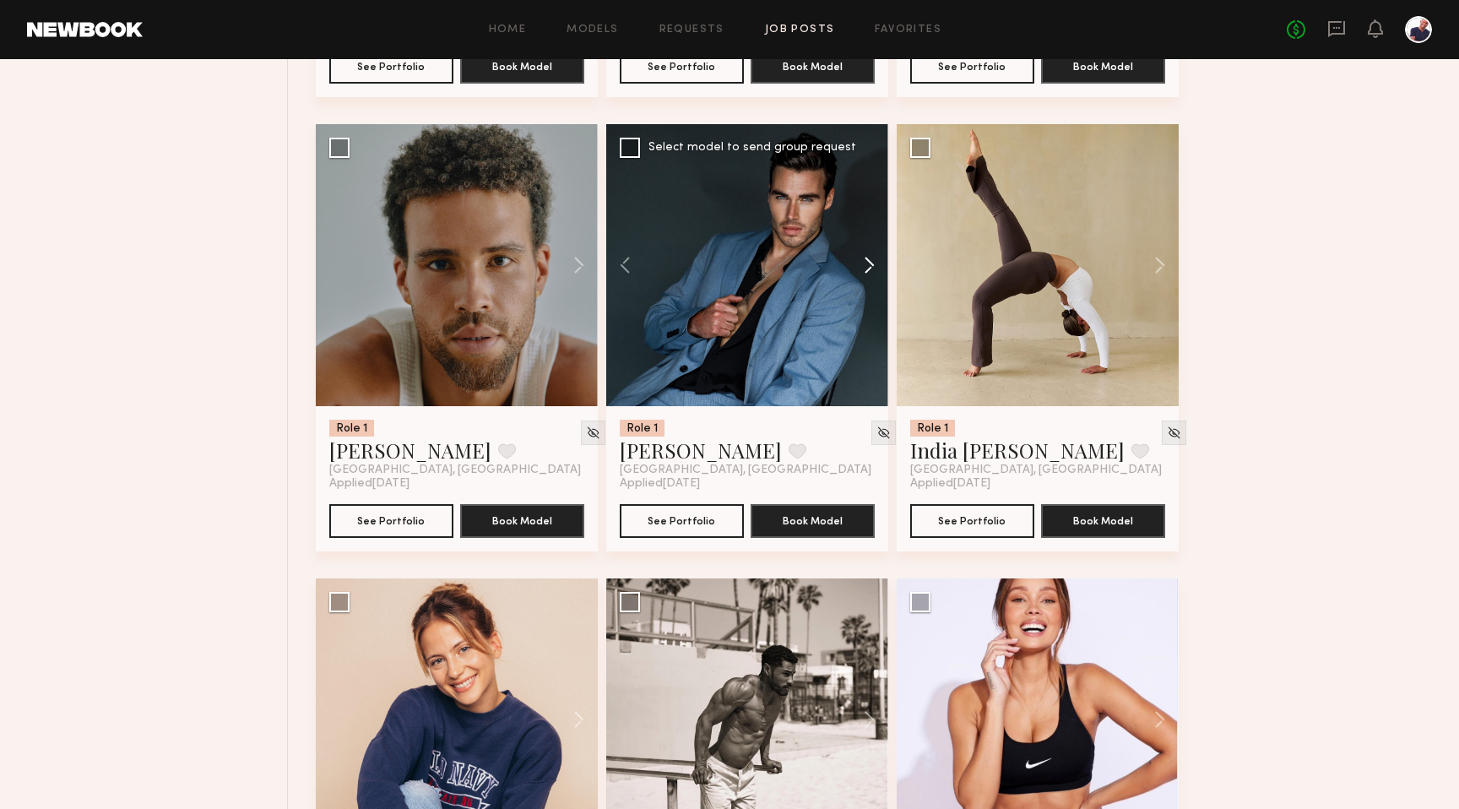
click at [796, 264] on button at bounding box center [861, 265] width 54 height 282
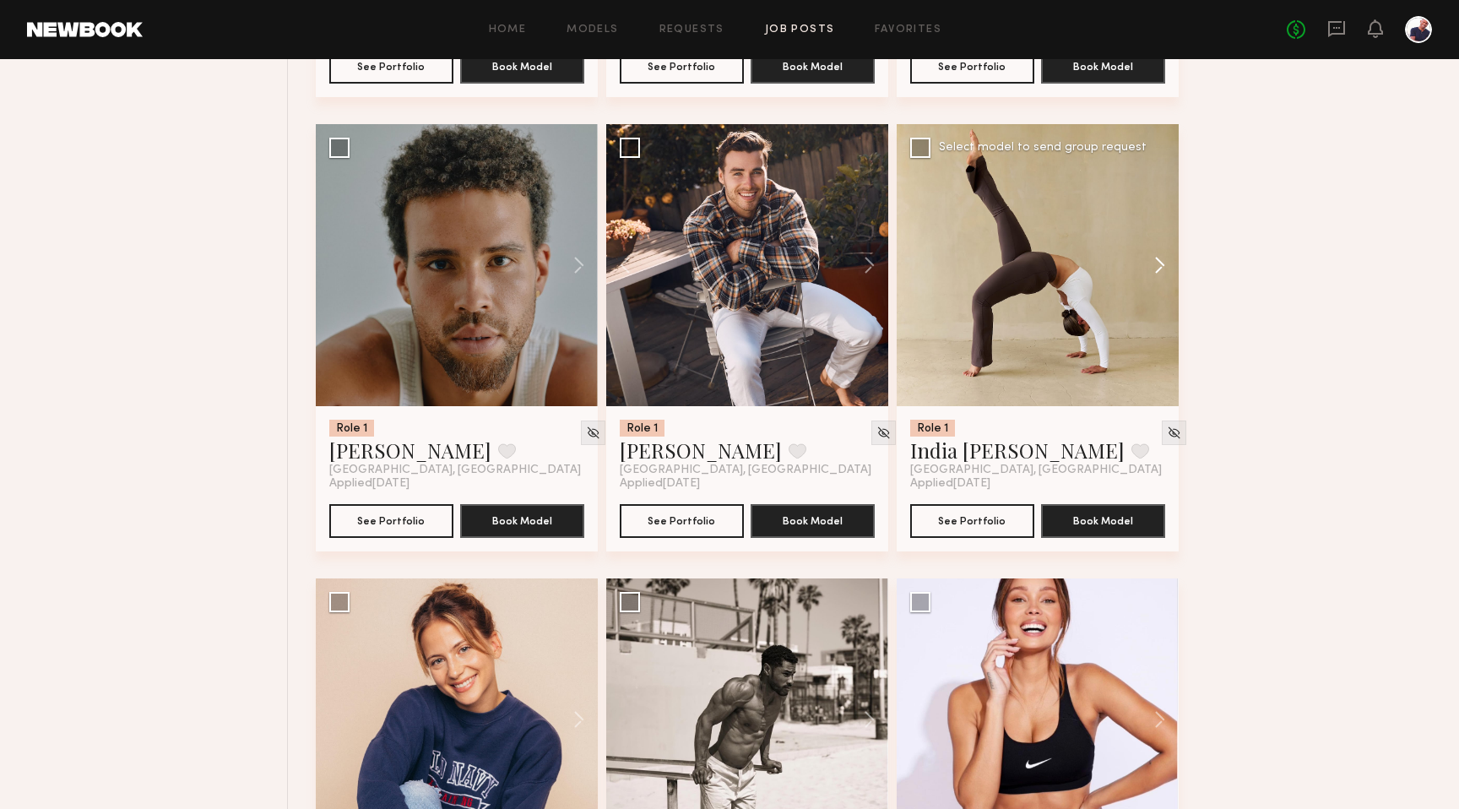
click at [796, 267] on button at bounding box center [1151, 265] width 54 height 282
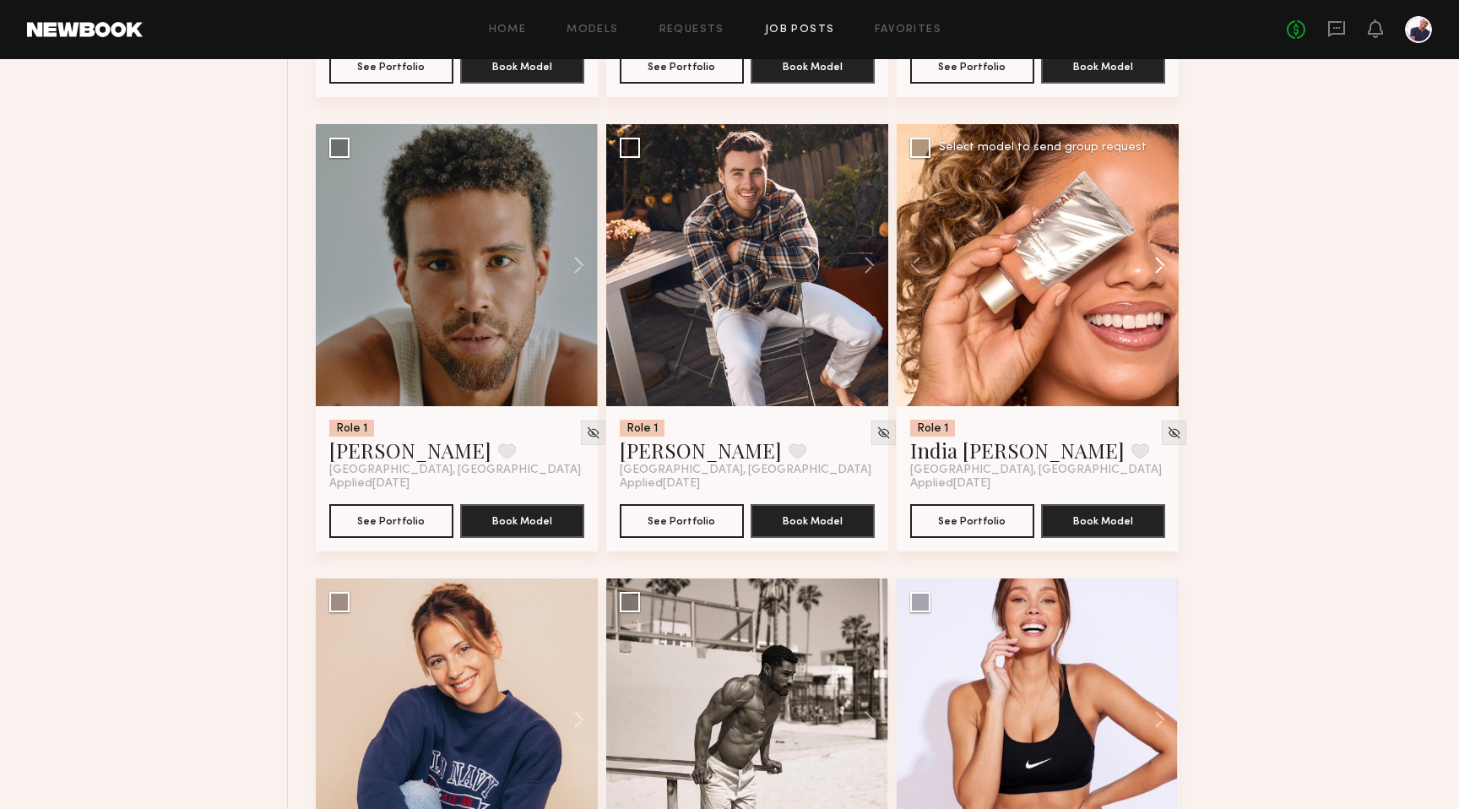
click at [796, 267] on button at bounding box center [1151, 265] width 54 height 282
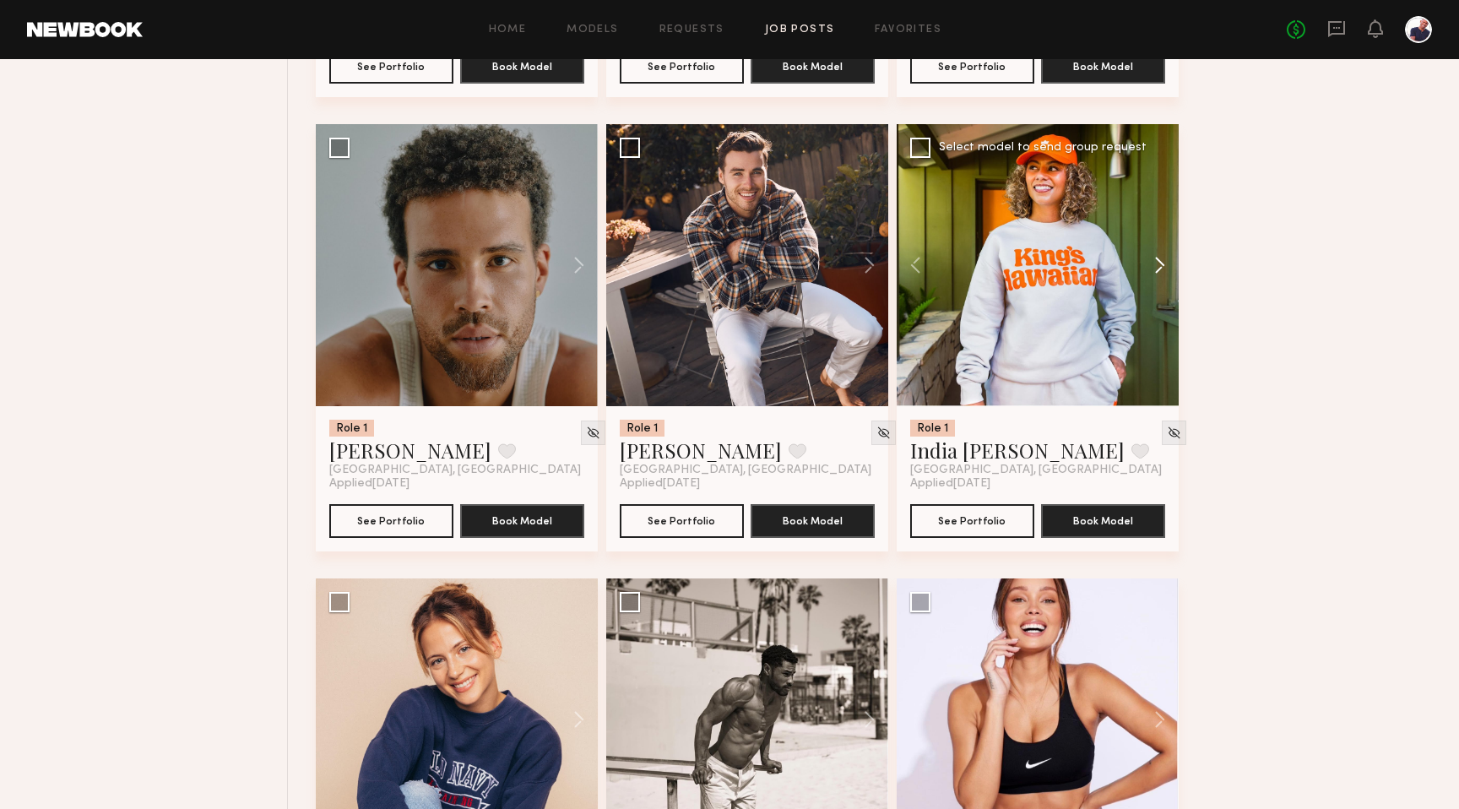
click at [796, 271] on button at bounding box center [1151, 265] width 54 height 282
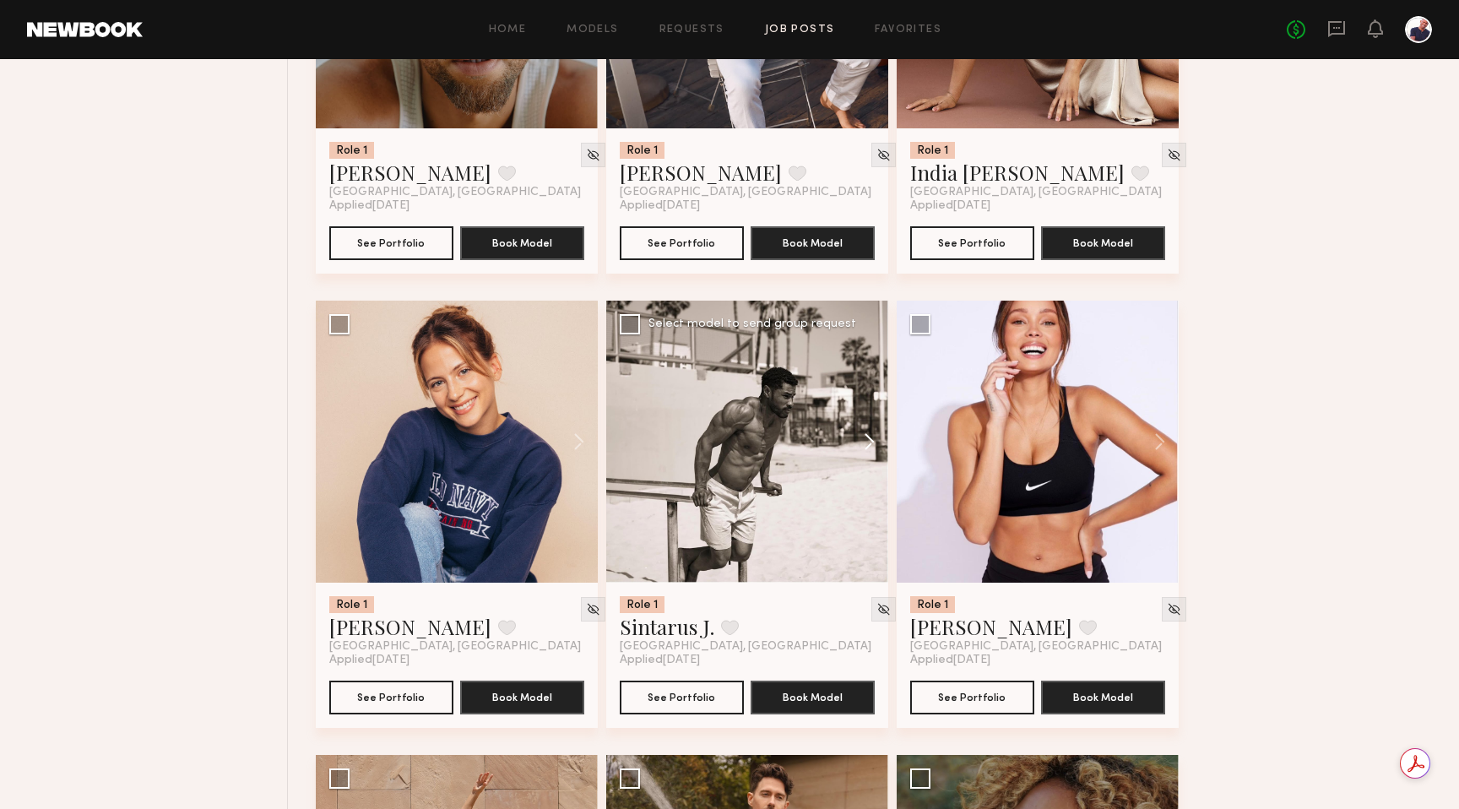
scroll to position [1367, 0]
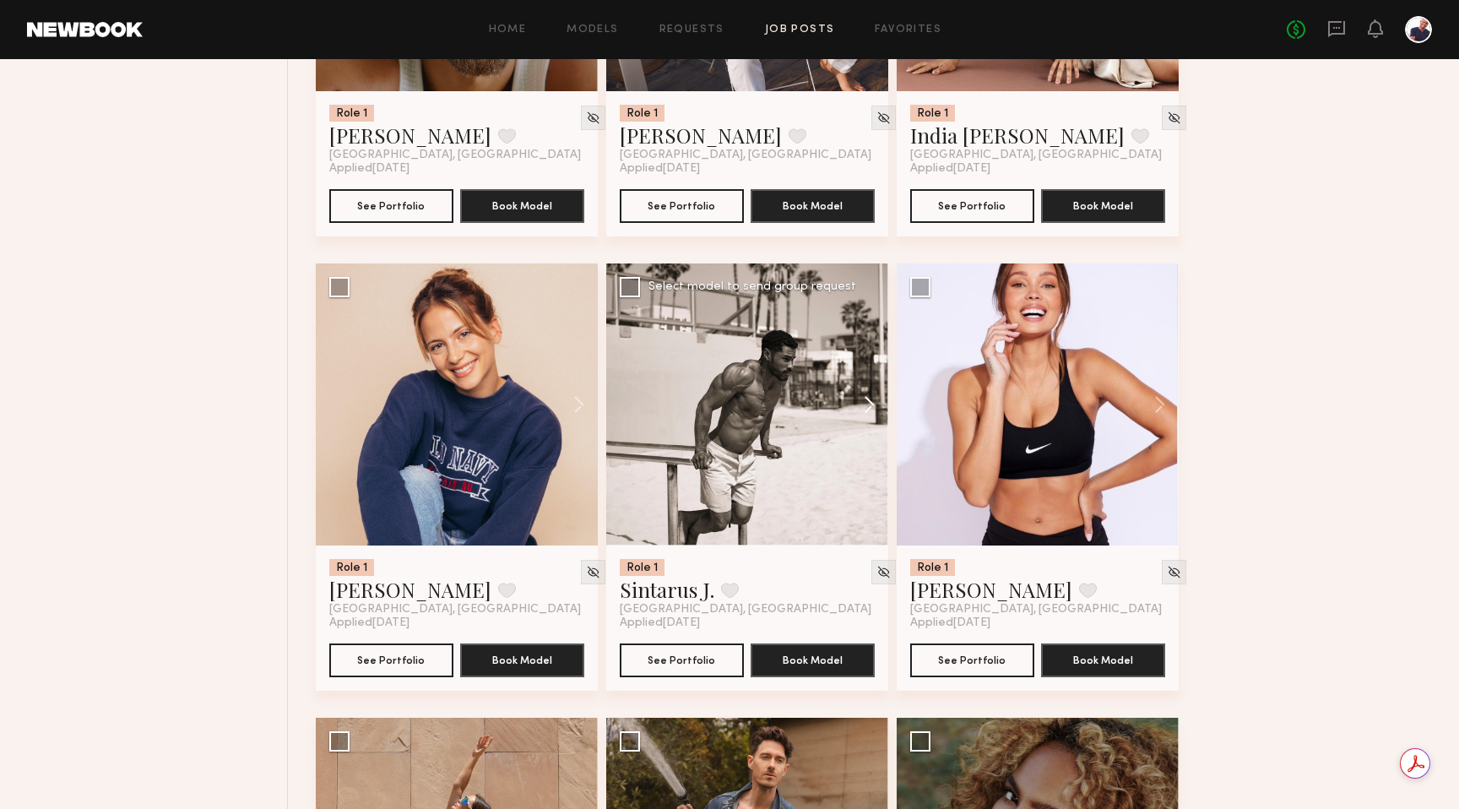
click at [796, 414] on button at bounding box center [861, 404] width 54 height 282
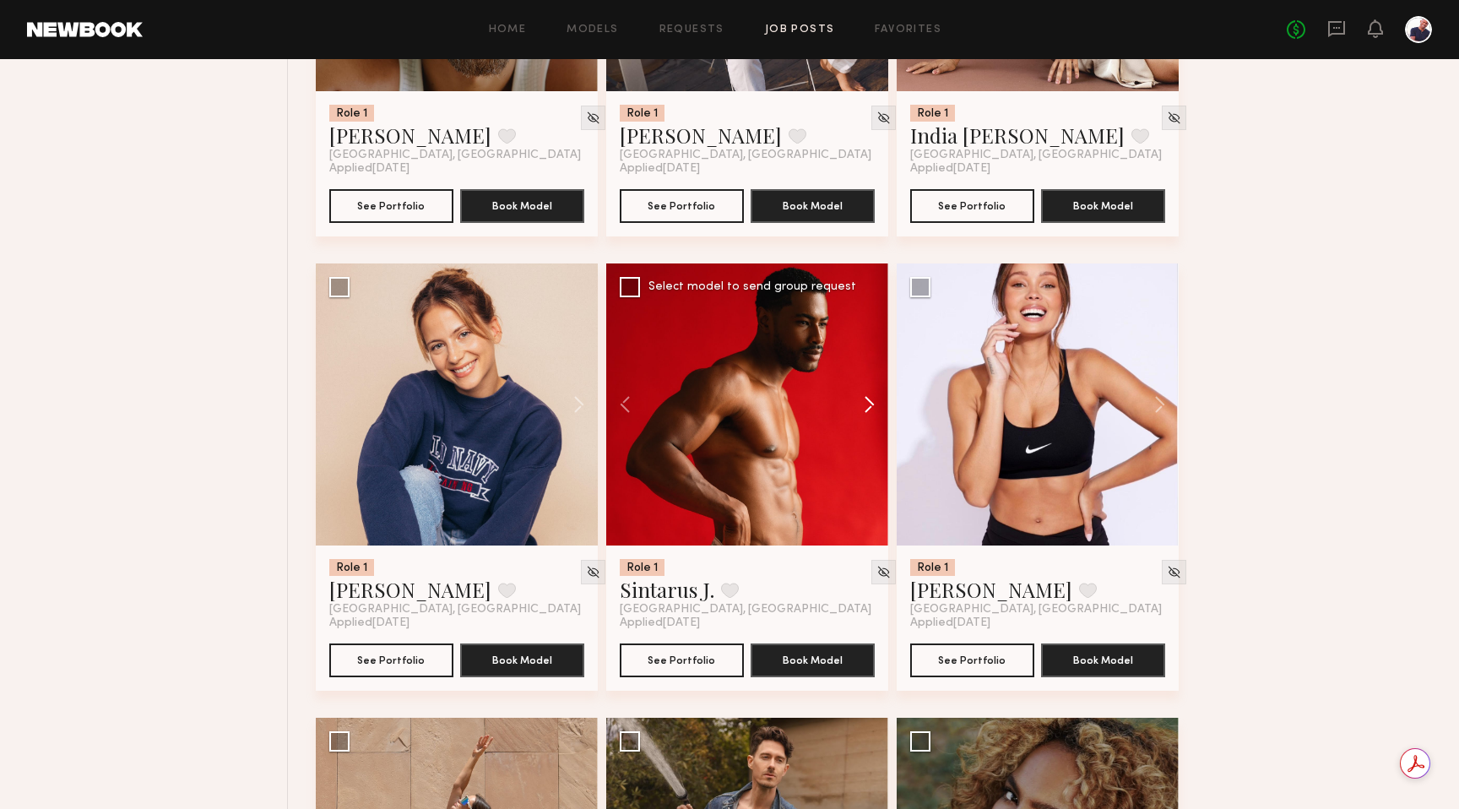
click at [796, 414] on button at bounding box center [861, 404] width 54 height 282
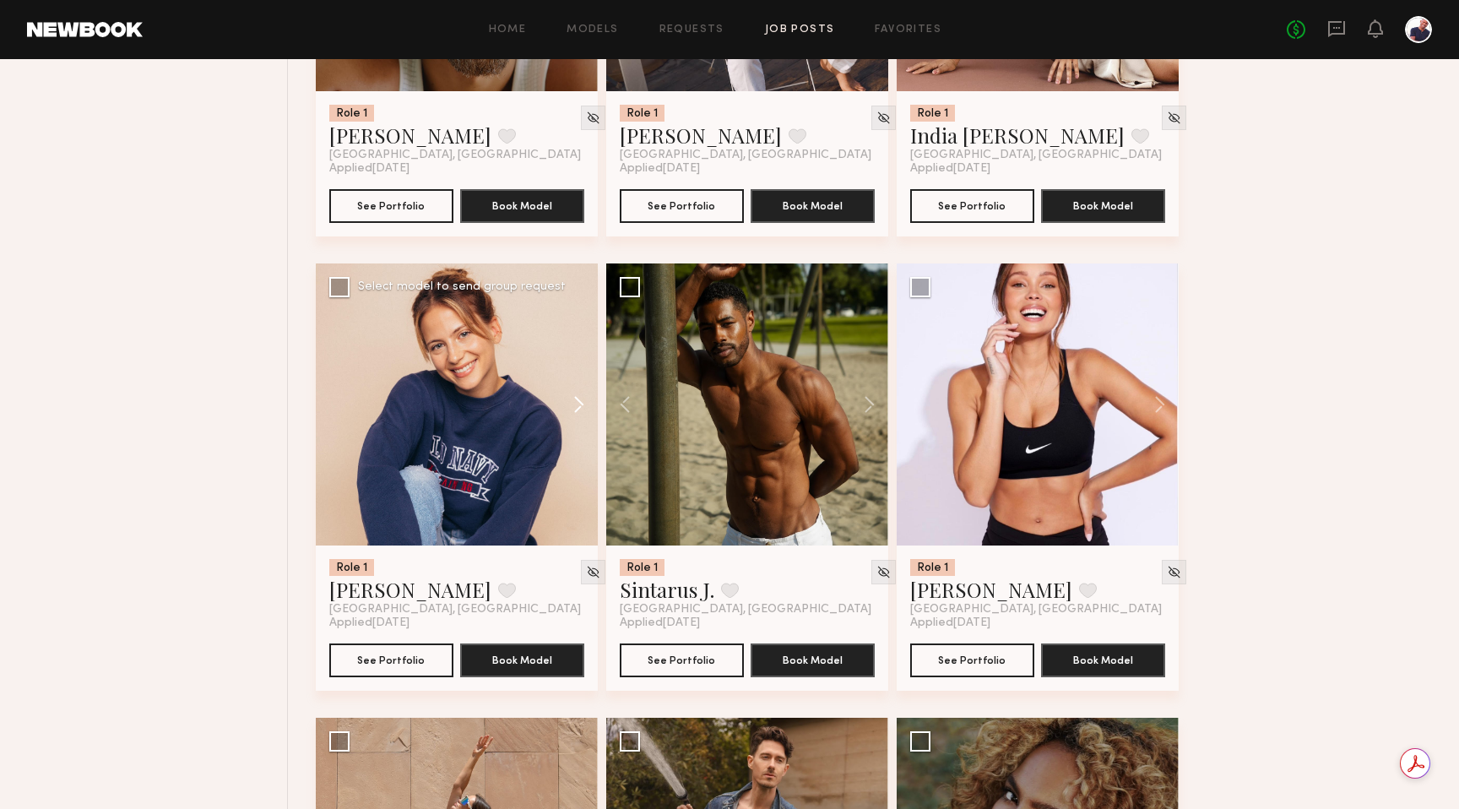
click at [577, 404] on button at bounding box center [571, 404] width 54 height 282
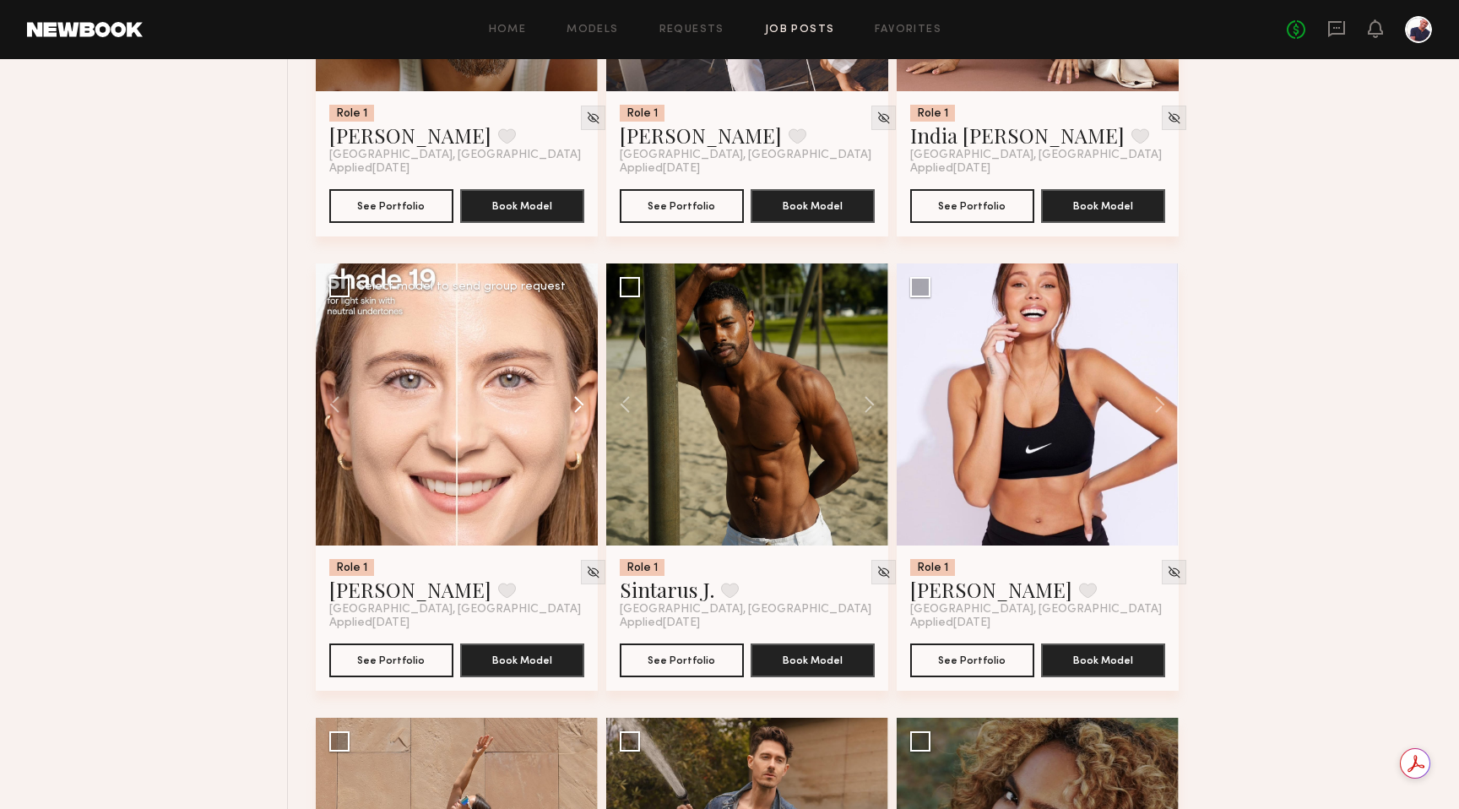
click at [577, 404] on button at bounding box center [571, 404] width 54 height 282
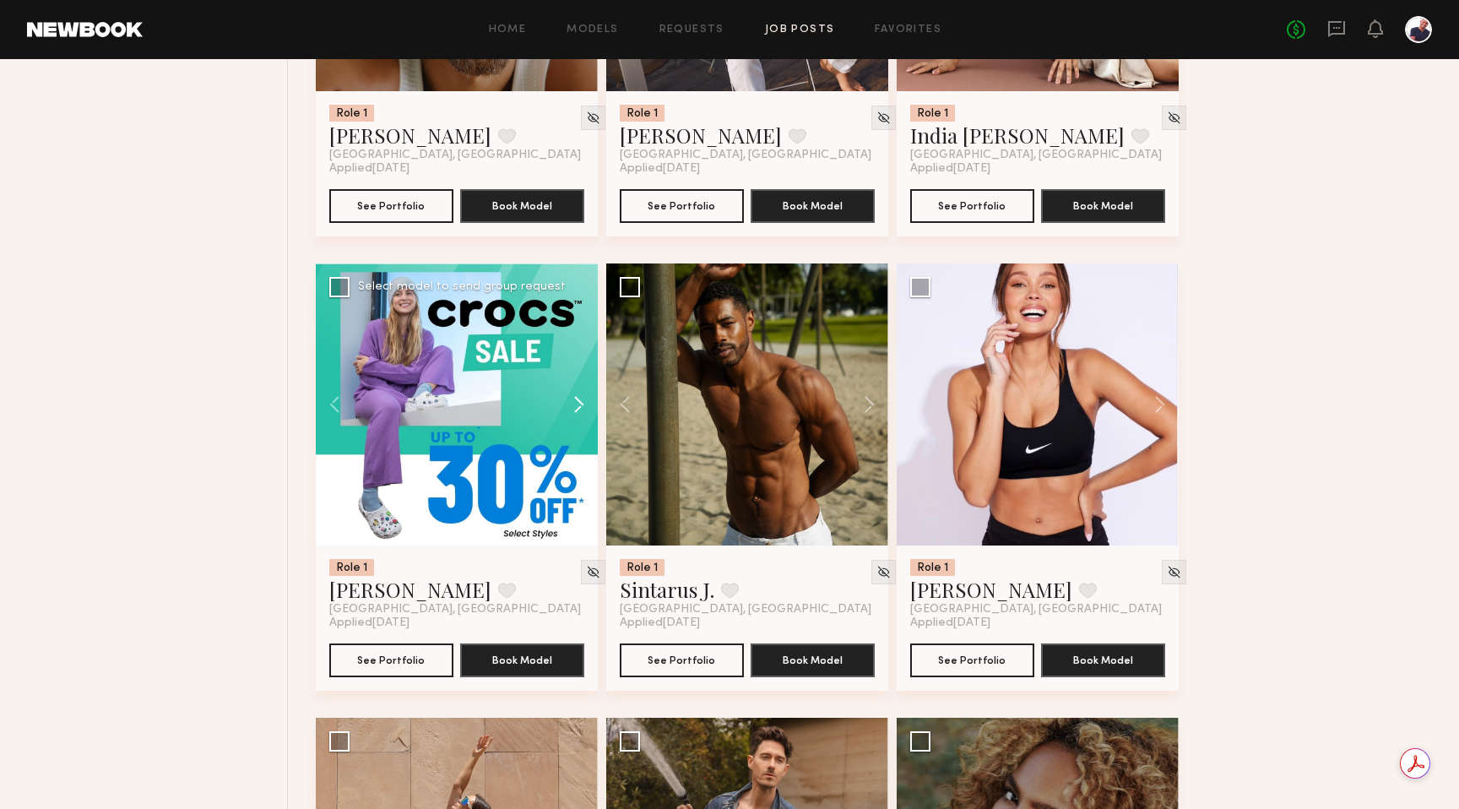
click at [577, 404] on button at bounding box center [571, 404] width 54 height 282
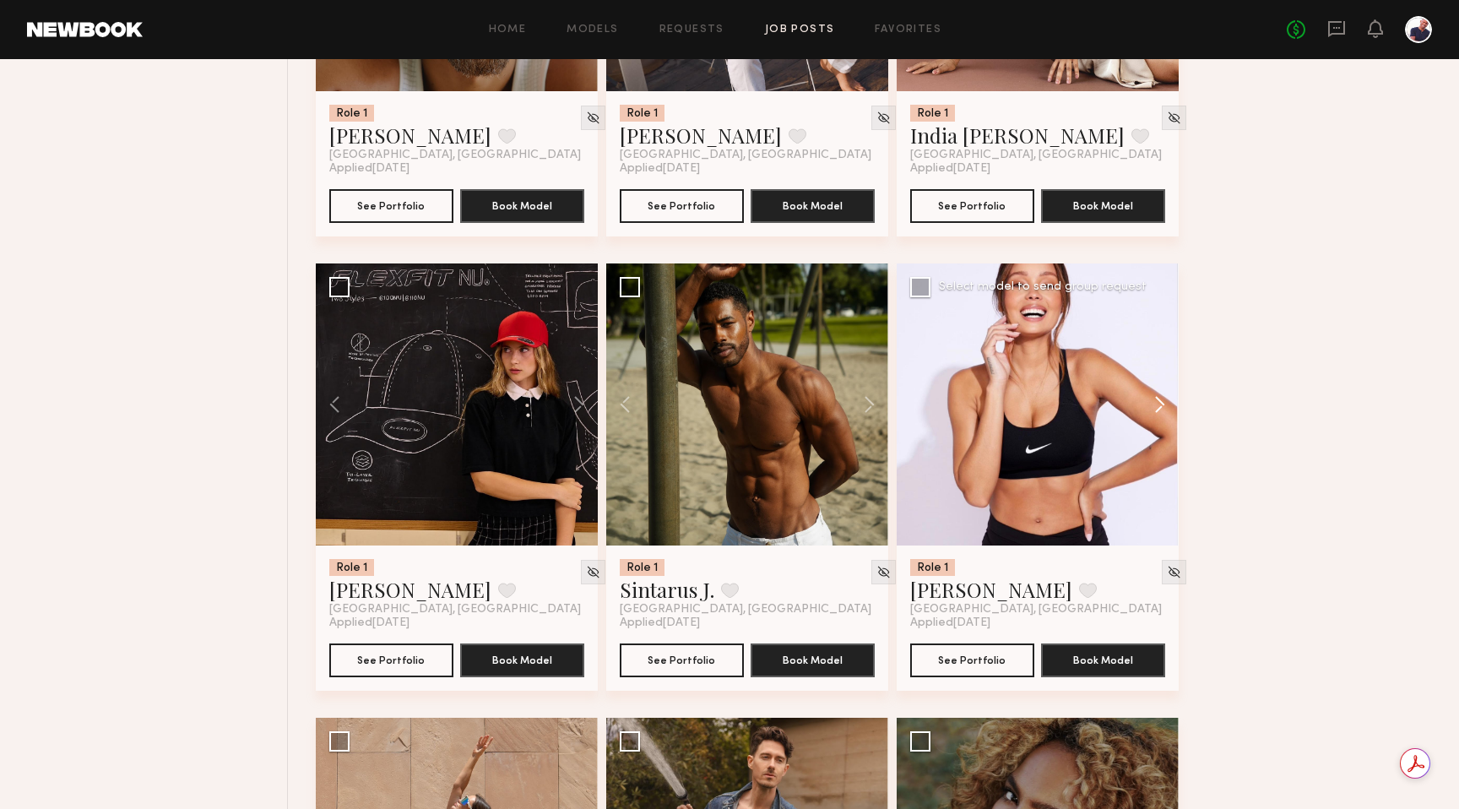
click at [796, 407] on button at bounding box center [1151, 404] width 54 height 282
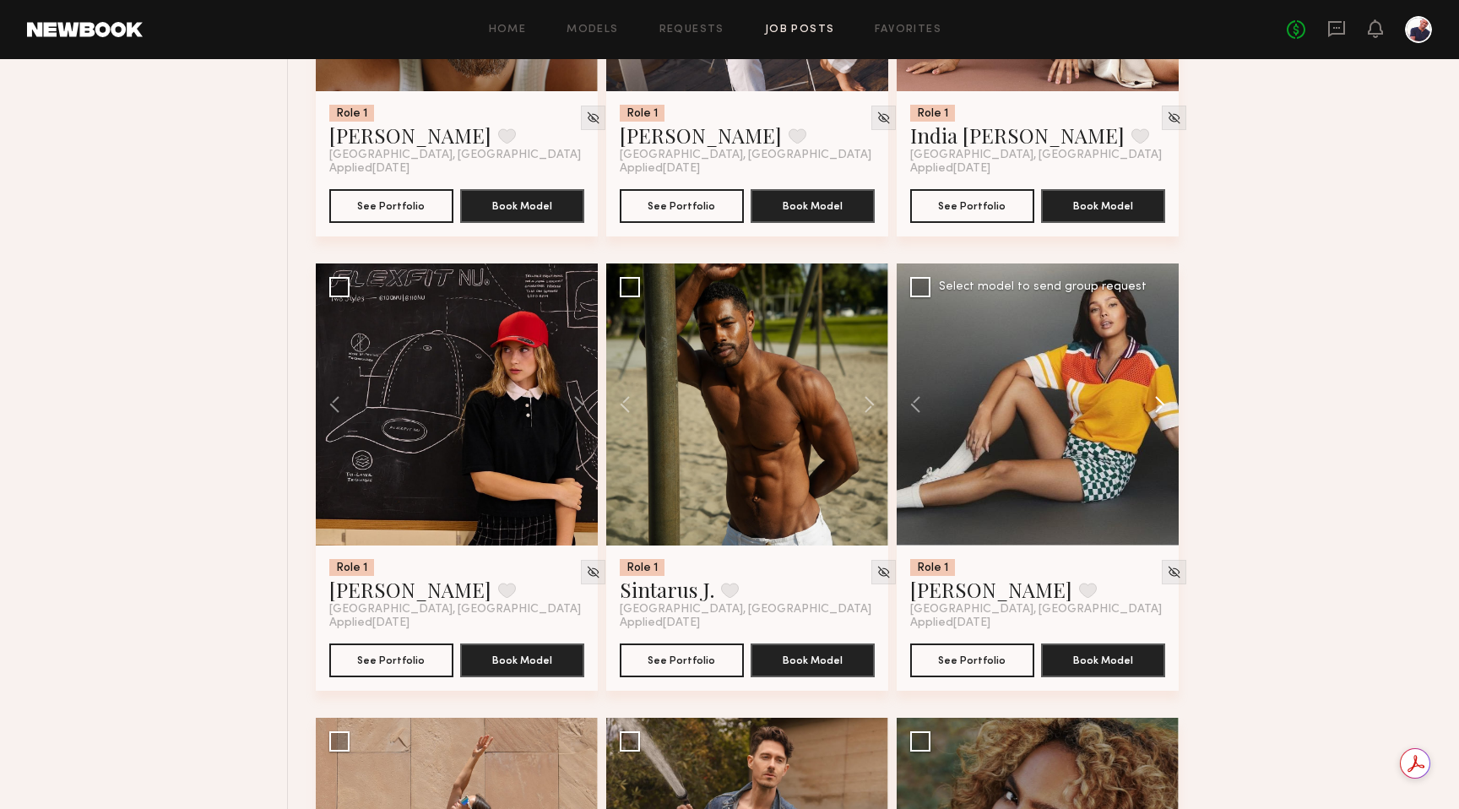
click at [796, 407] on button at bounding box center [1151, 404] width 54 height 282
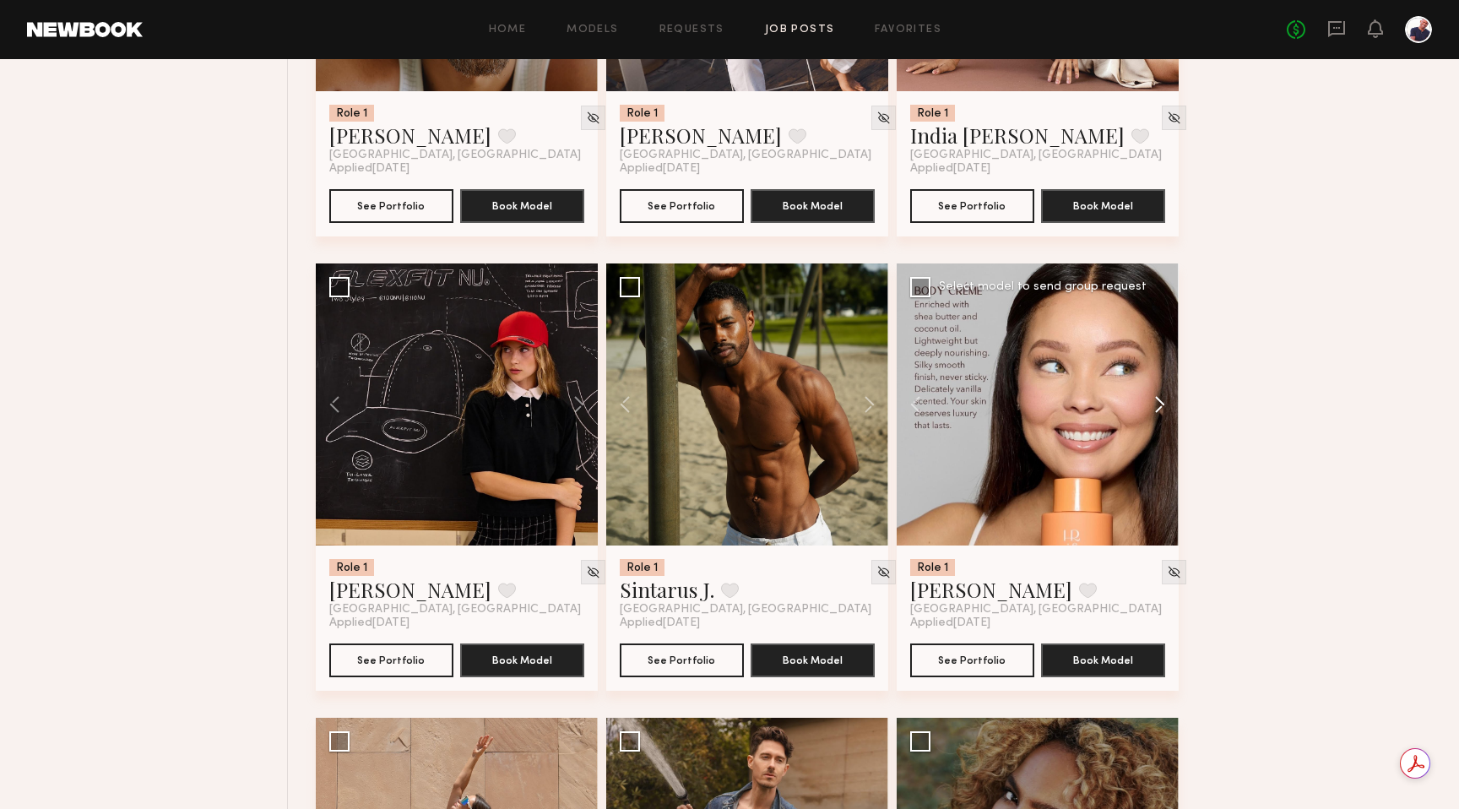
click at [796, 417] on button at bounding box center [1151, 404] width 54 height 282
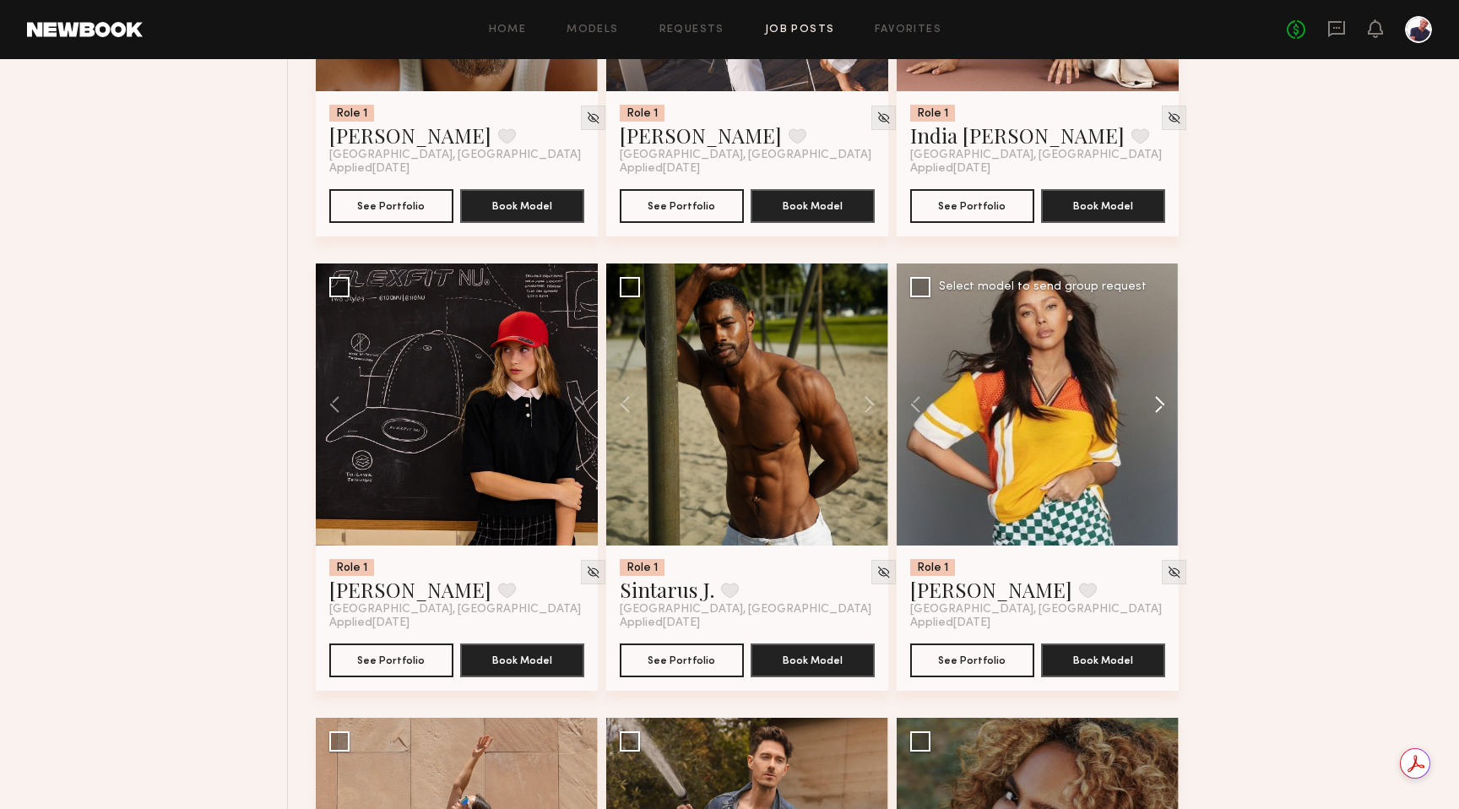
click at [796, 417] on button at bounding box center [1151, 404] width 54 height 282
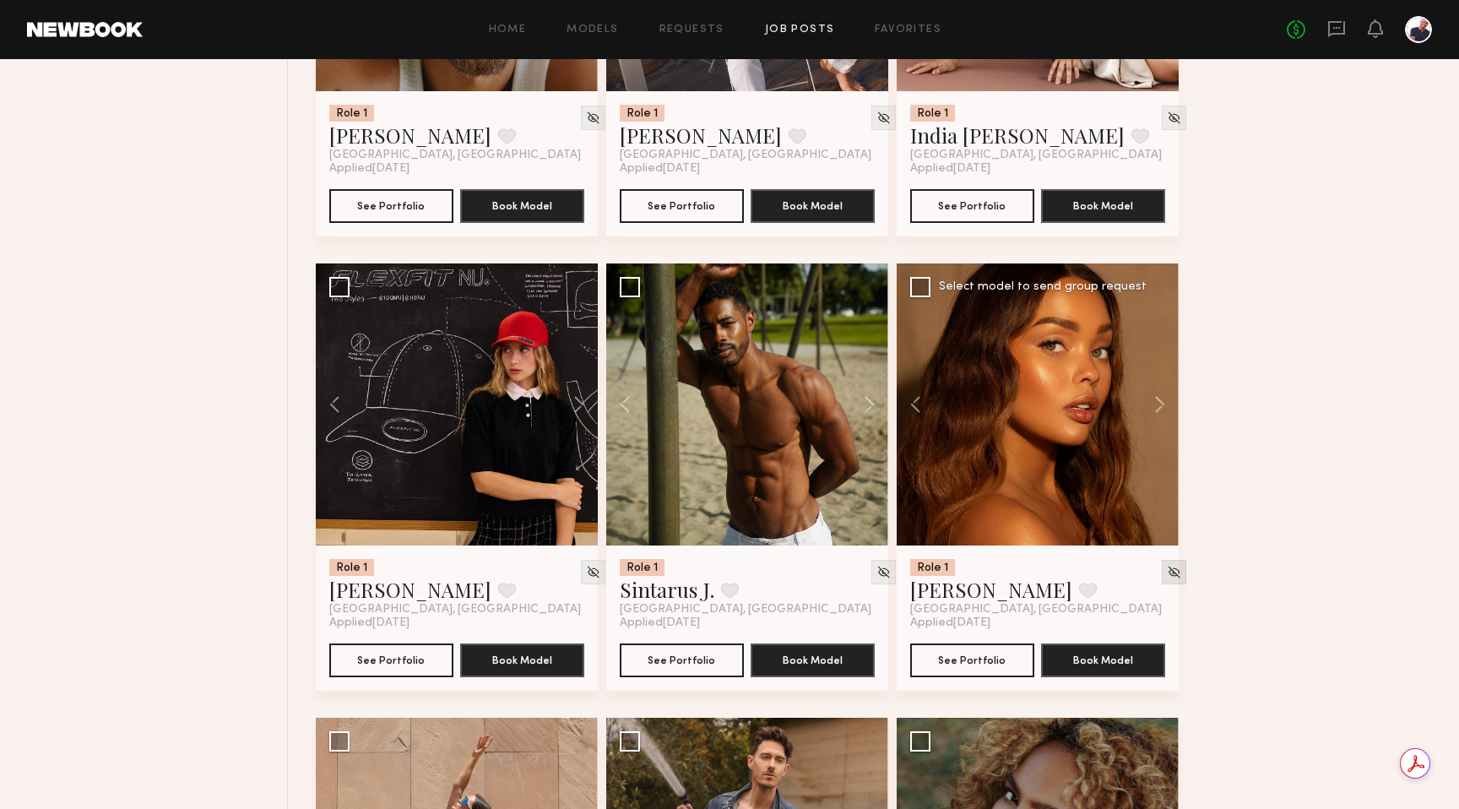
click at [796, 577] on img at bounding box center [1174, 572] width 14 height 14
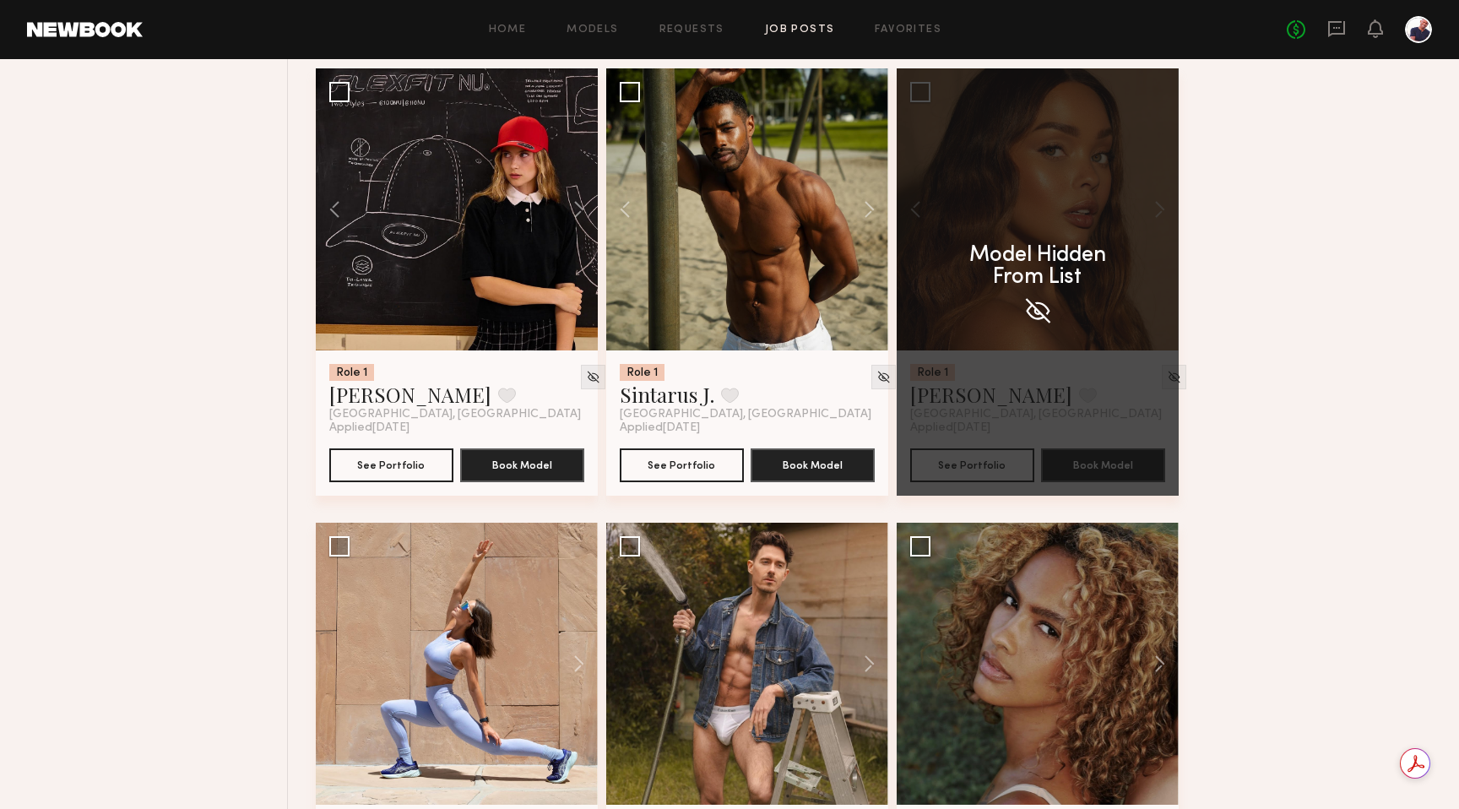
scroll to position [1801, 0]
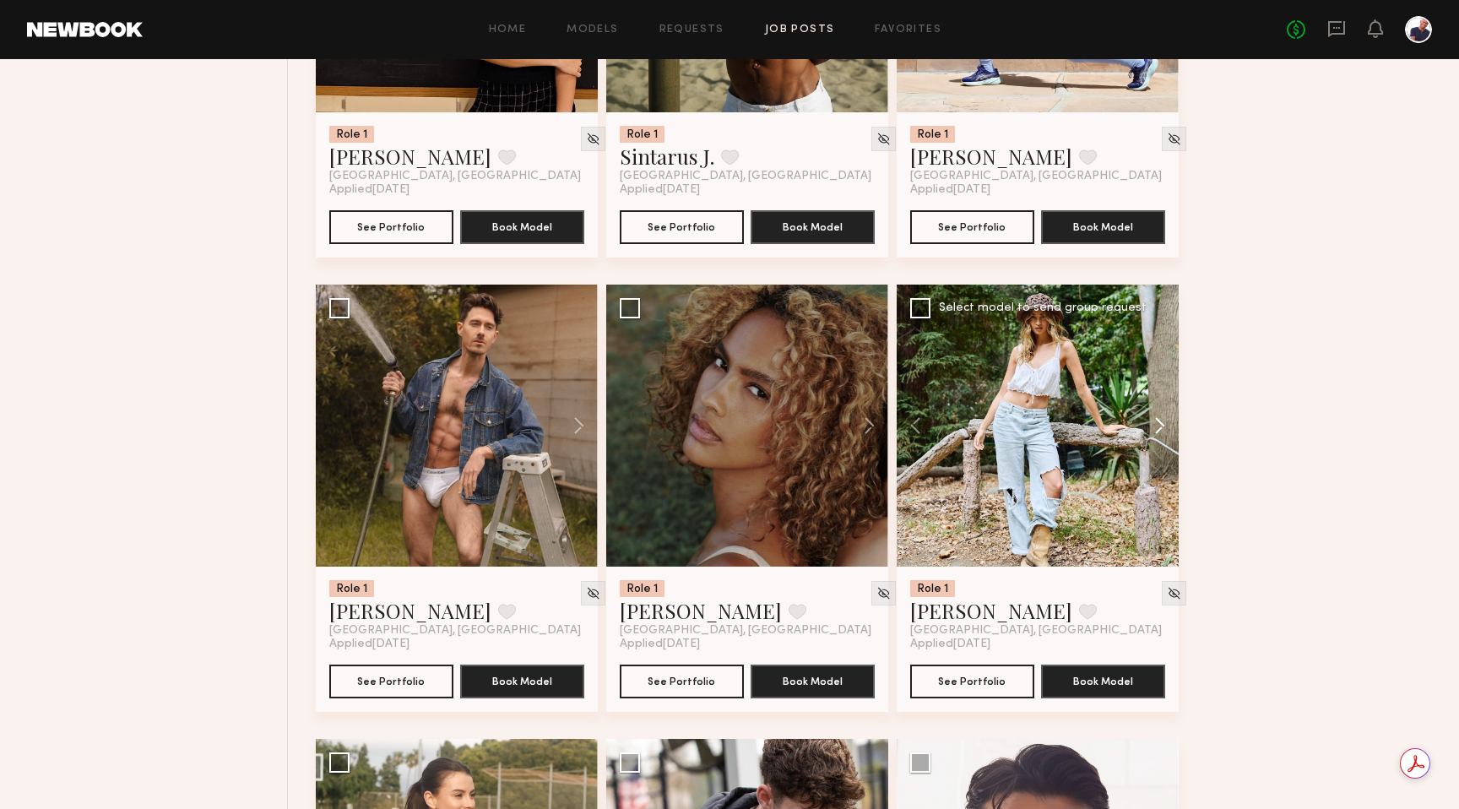
click at [796, 427] on button at bounding box center [1151, 425] width 54 height 282
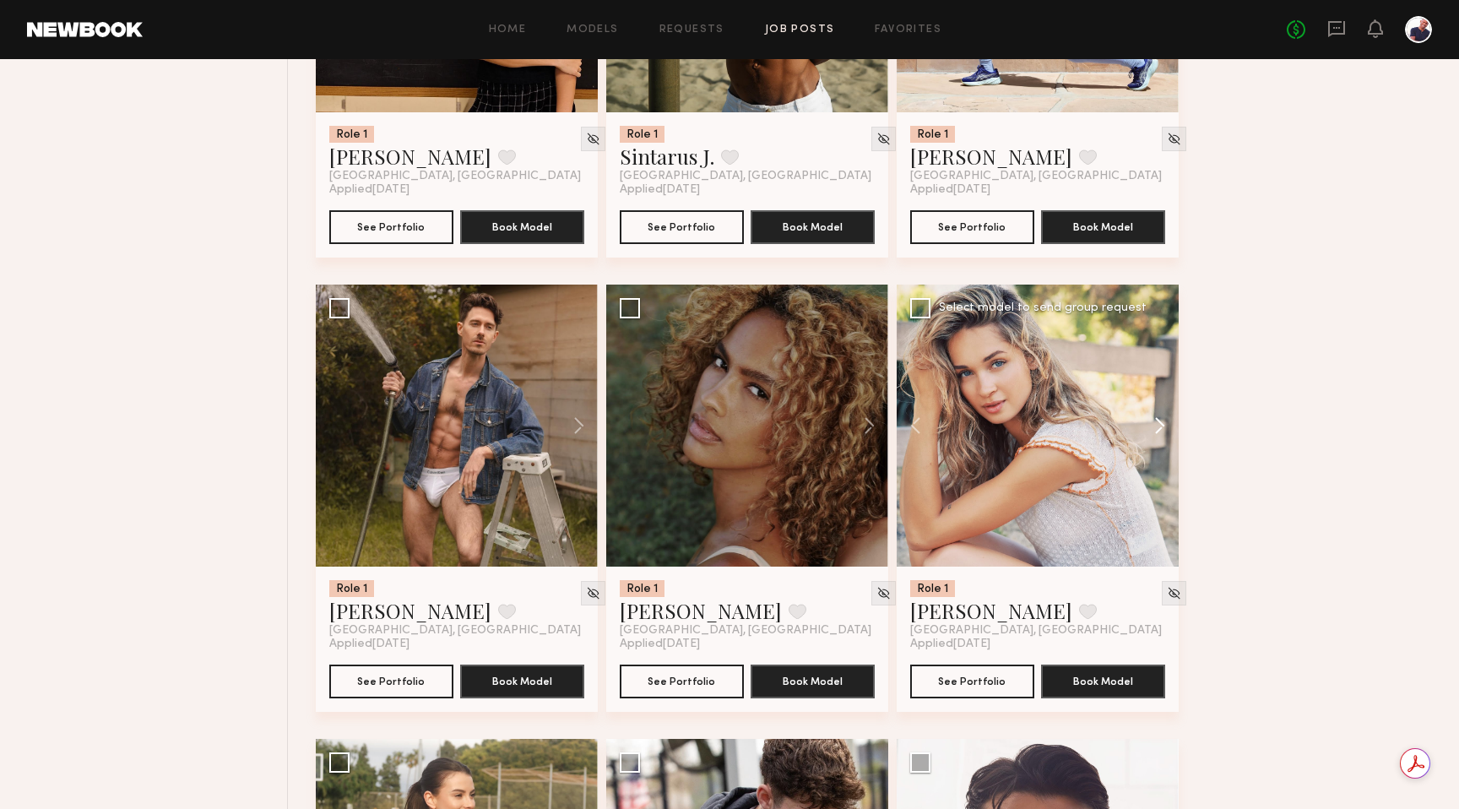
click at [796, 427] on button at bounding box center [1151, 425] width 54 height 282
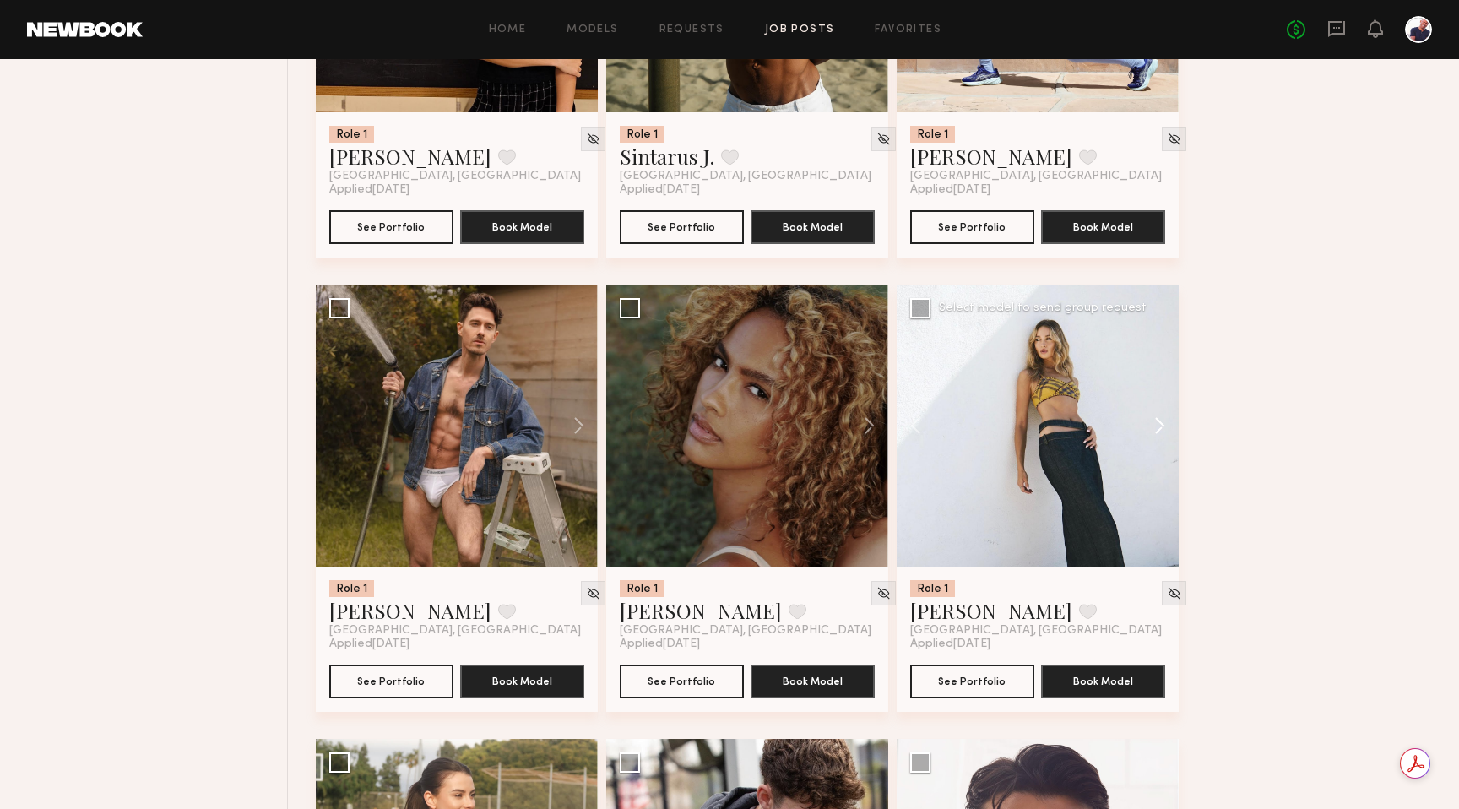
click at [796, 427] on button at bounding box center [1151, 425] width 54 height 282
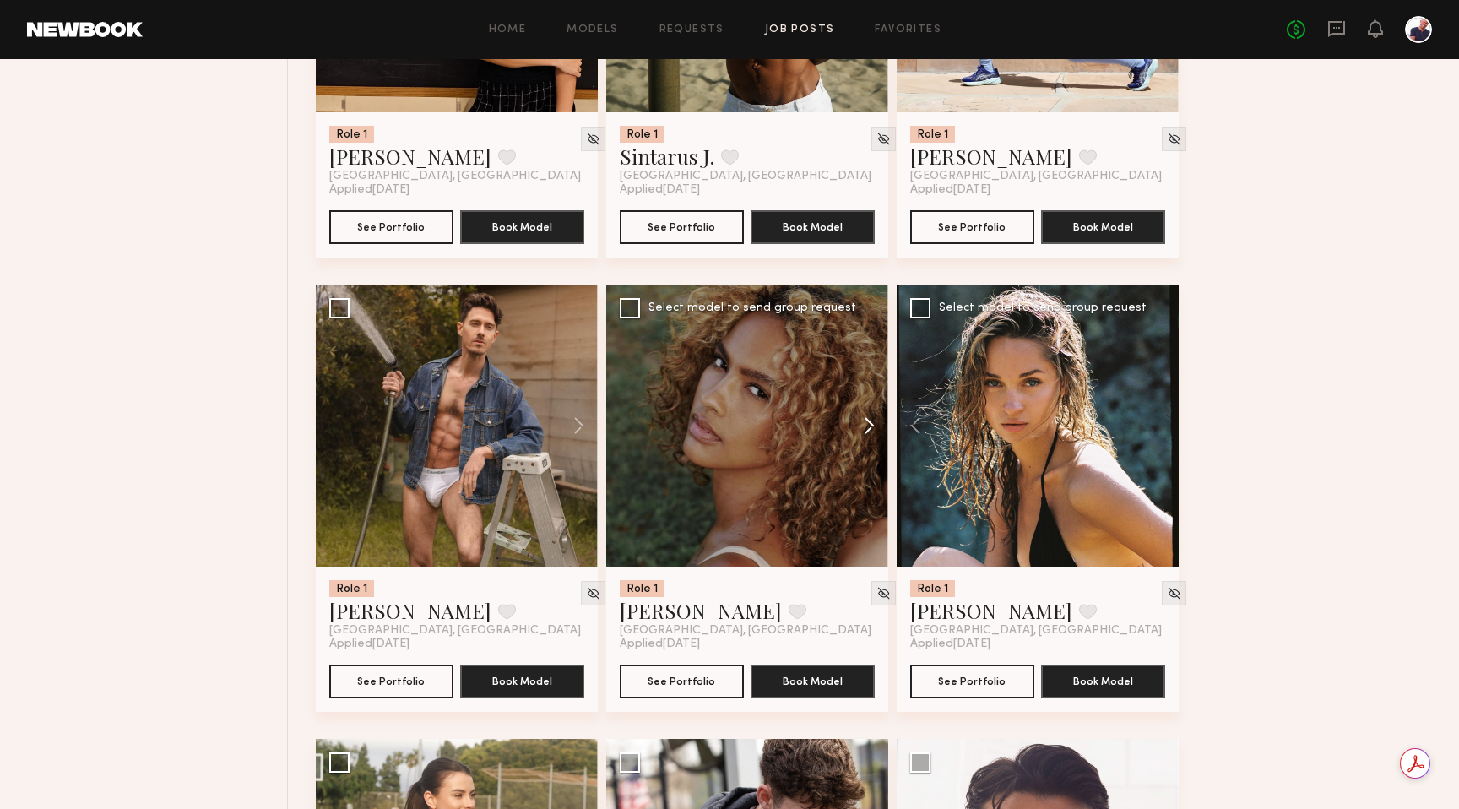
click at [796, 424] on button at bounding box center [861, 425] width 54 height 282
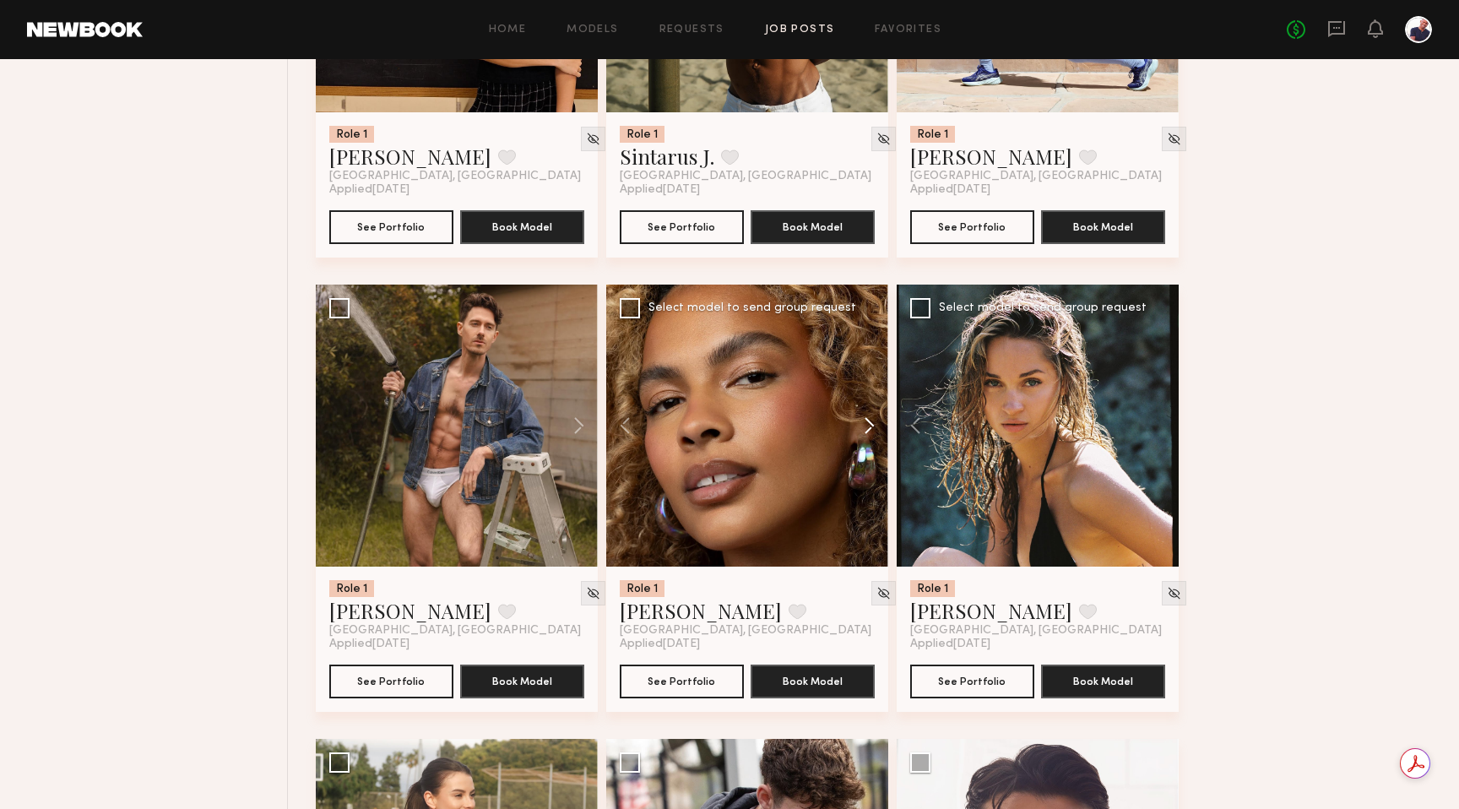
click at [796, 424] on button at bounding box center [861, 425] width 54 height 282
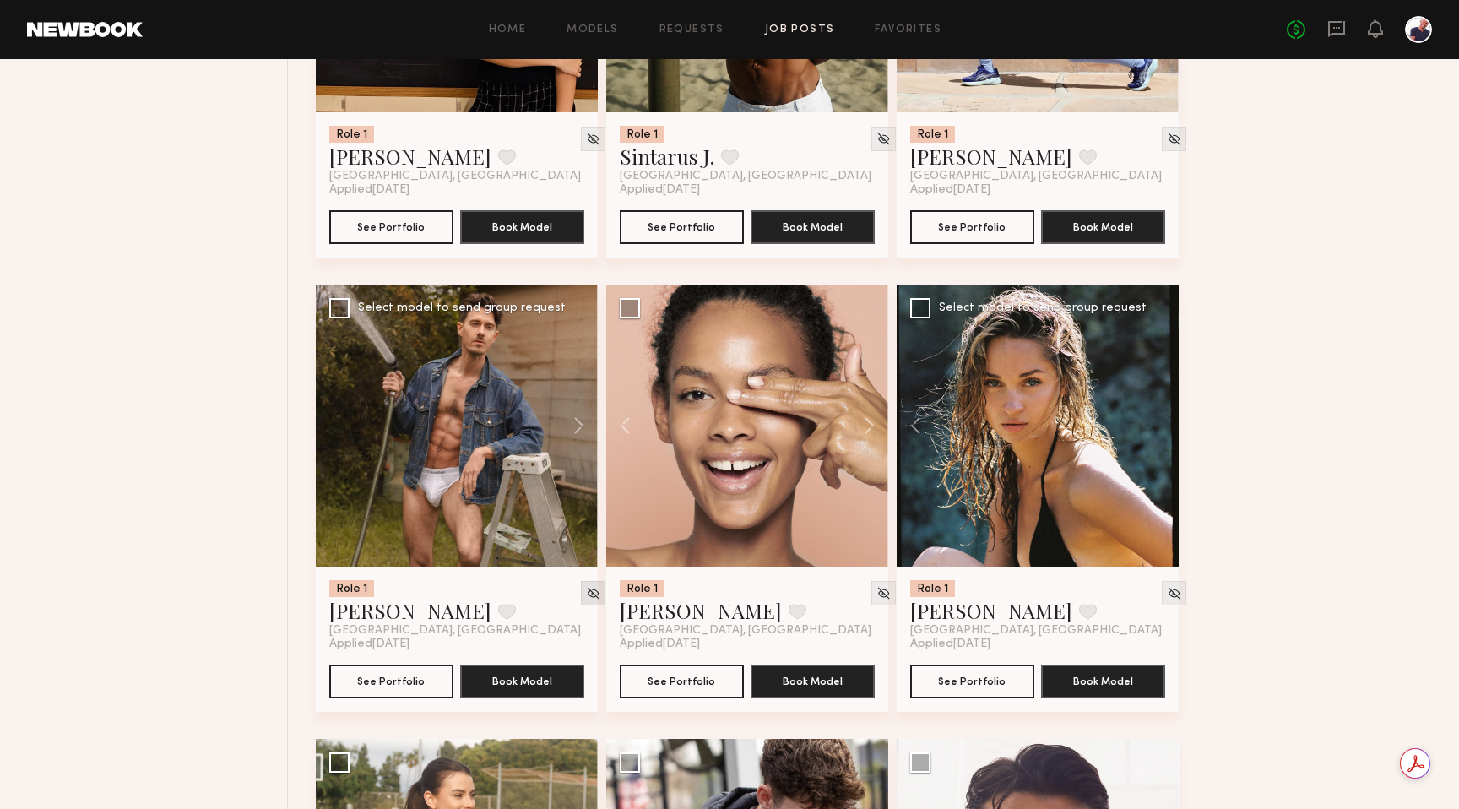
click at [586, 600] on img at bounding box center [593, 593] width 14 height 14
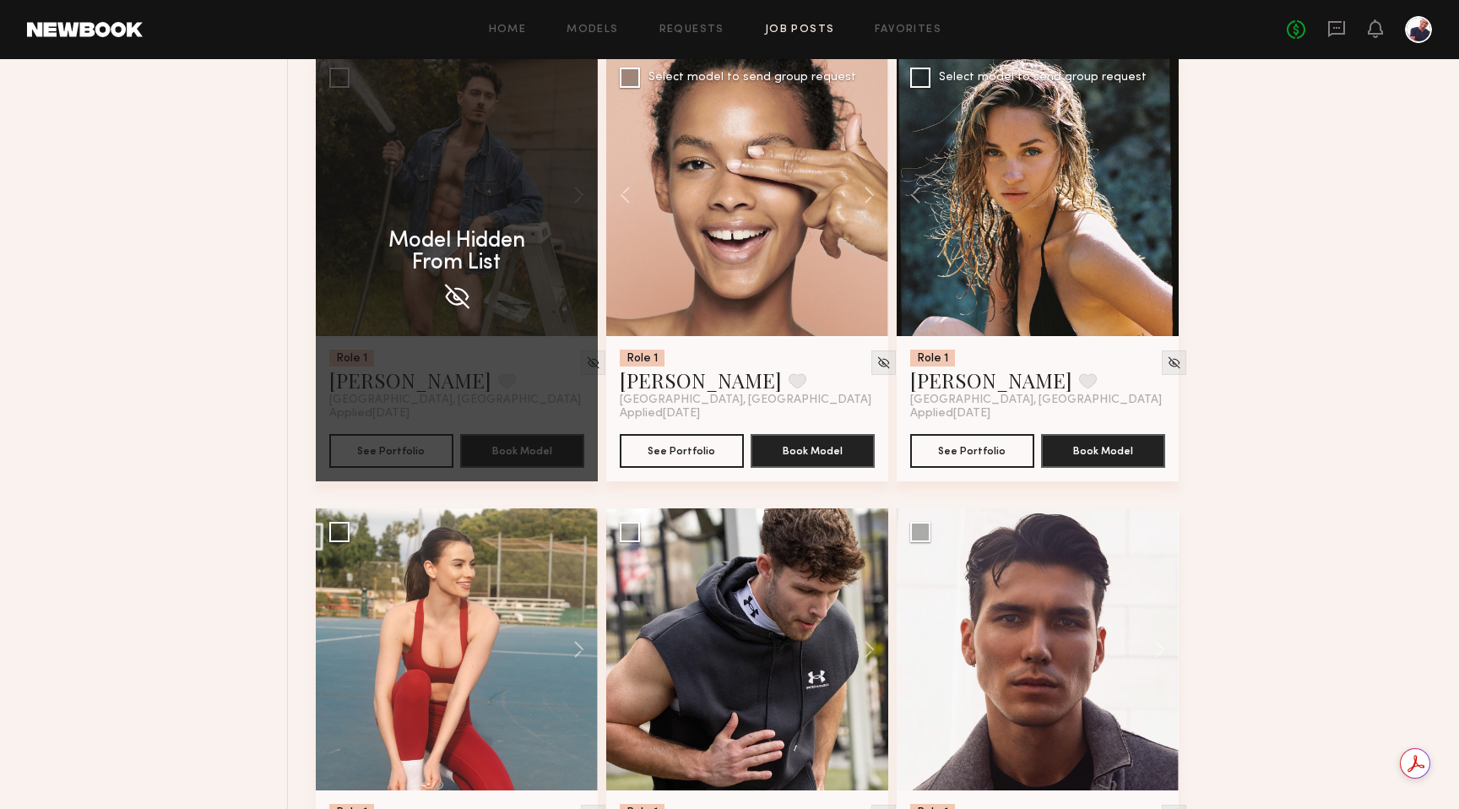
scroll to position [2197, 0]
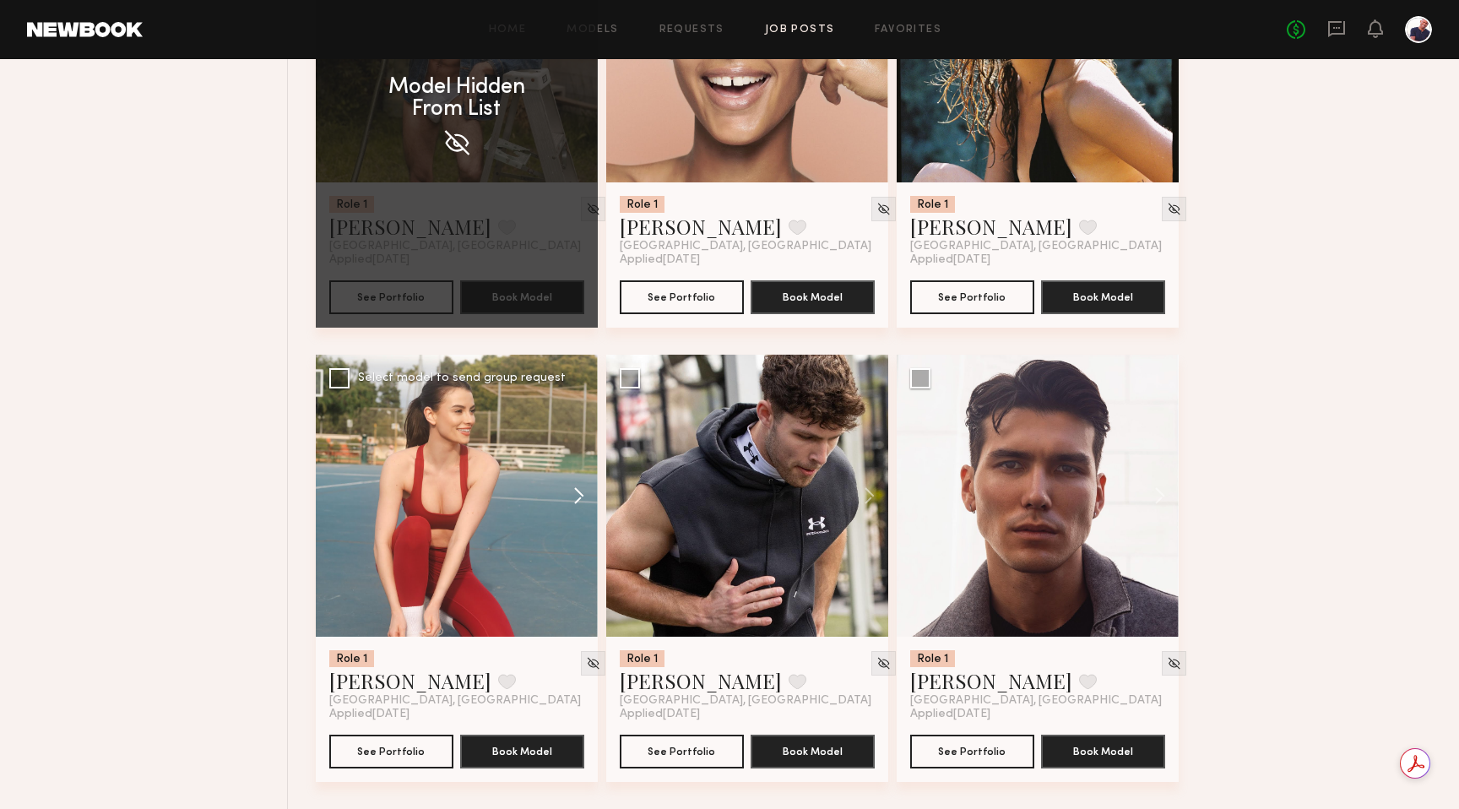
click at [584, 490] on button at bounding box center [571, 496] width 54 height 282
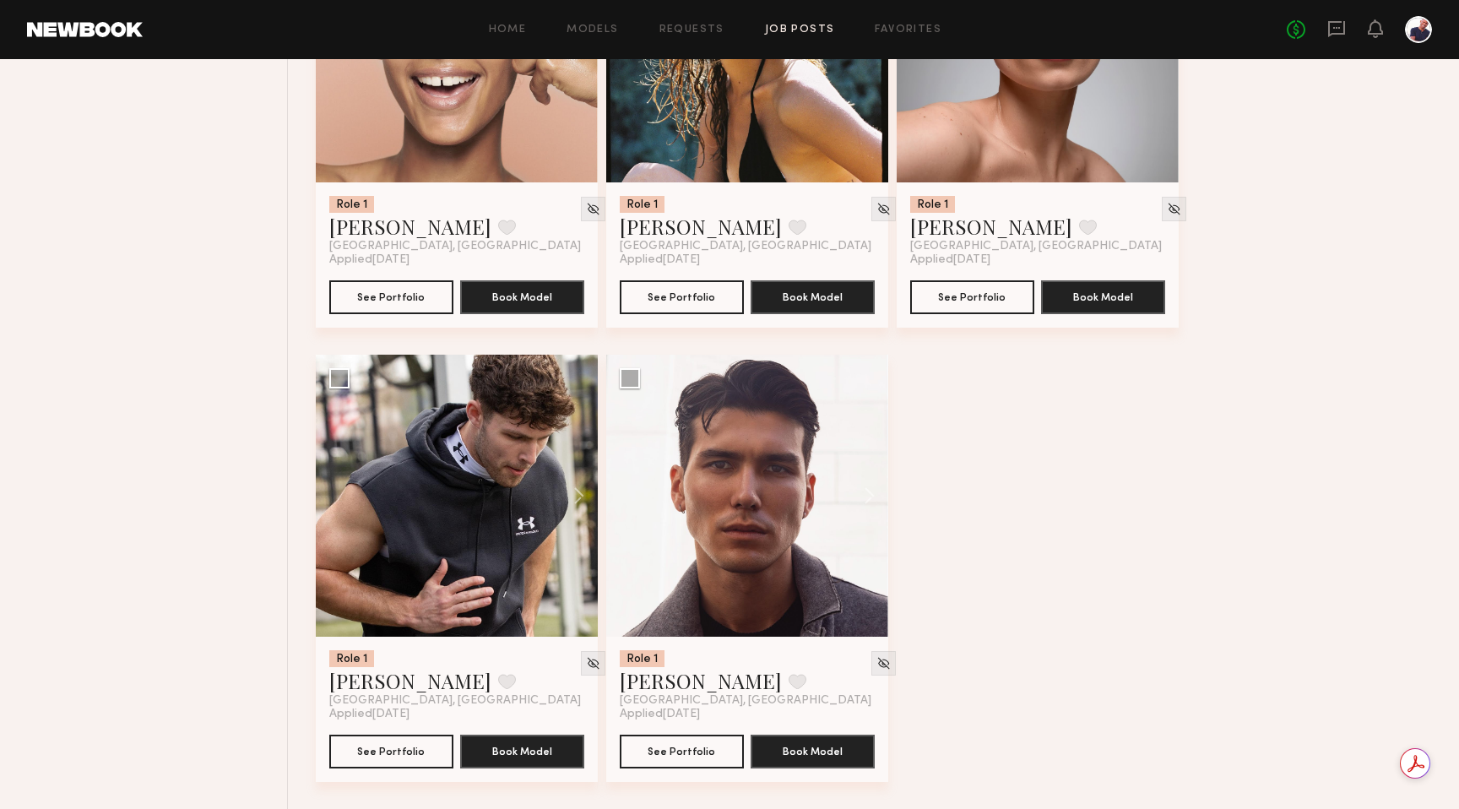
click at [584, 490] on button at bounding box center [571, 496] width 54 height 282
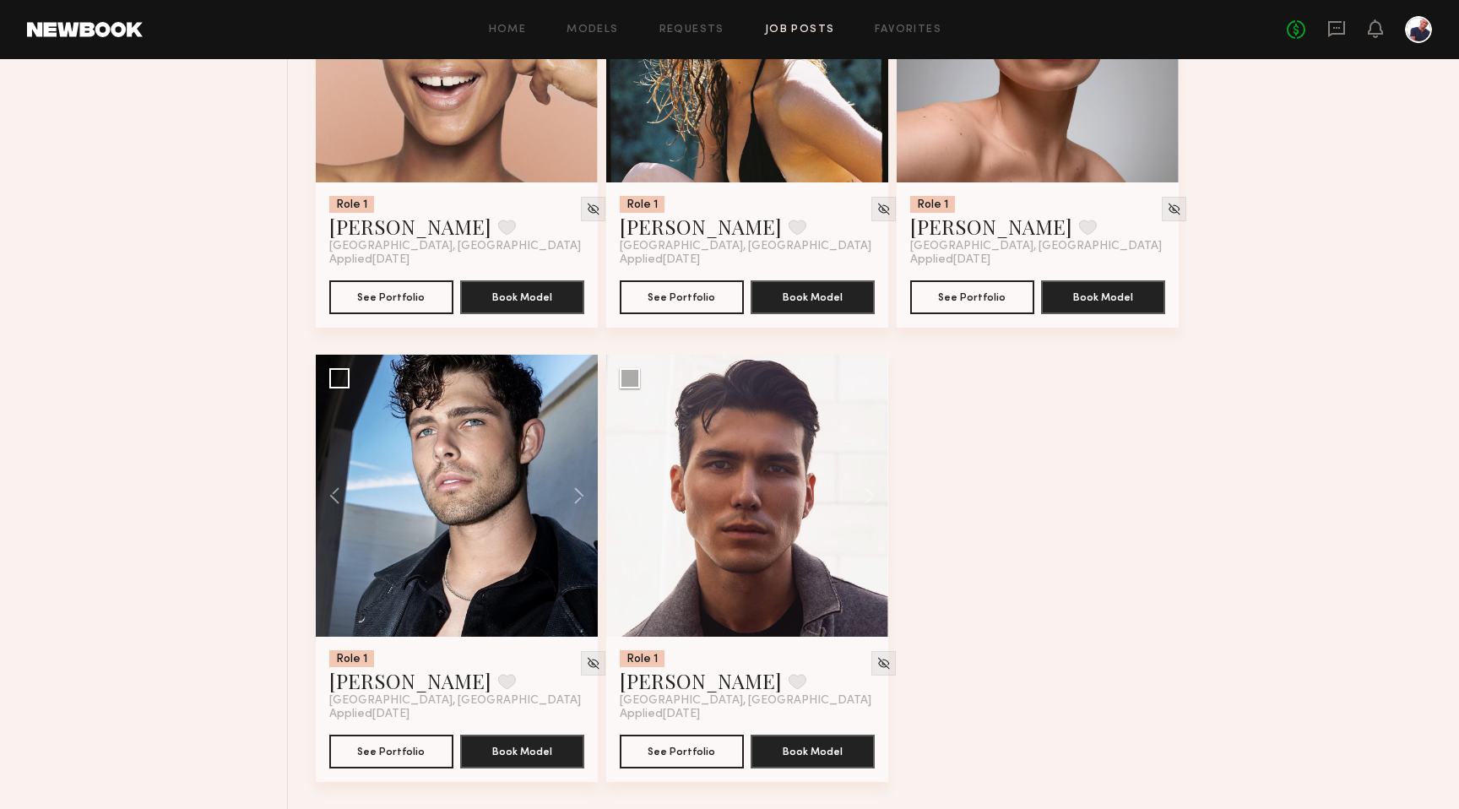
scroll to position [1901, 0]
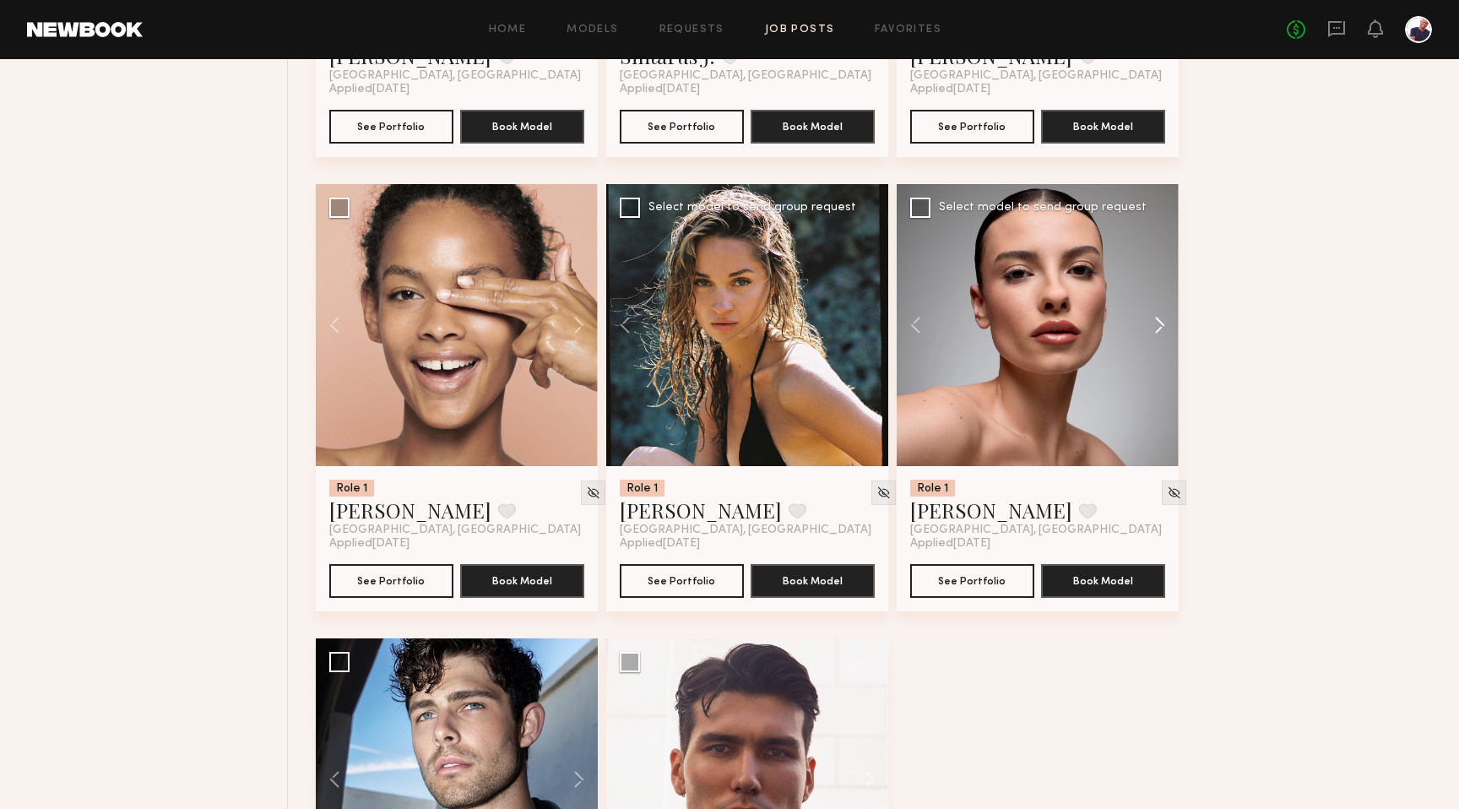
click at [796, 340] on button at bounding box center [1151, 325] width 54 height 282
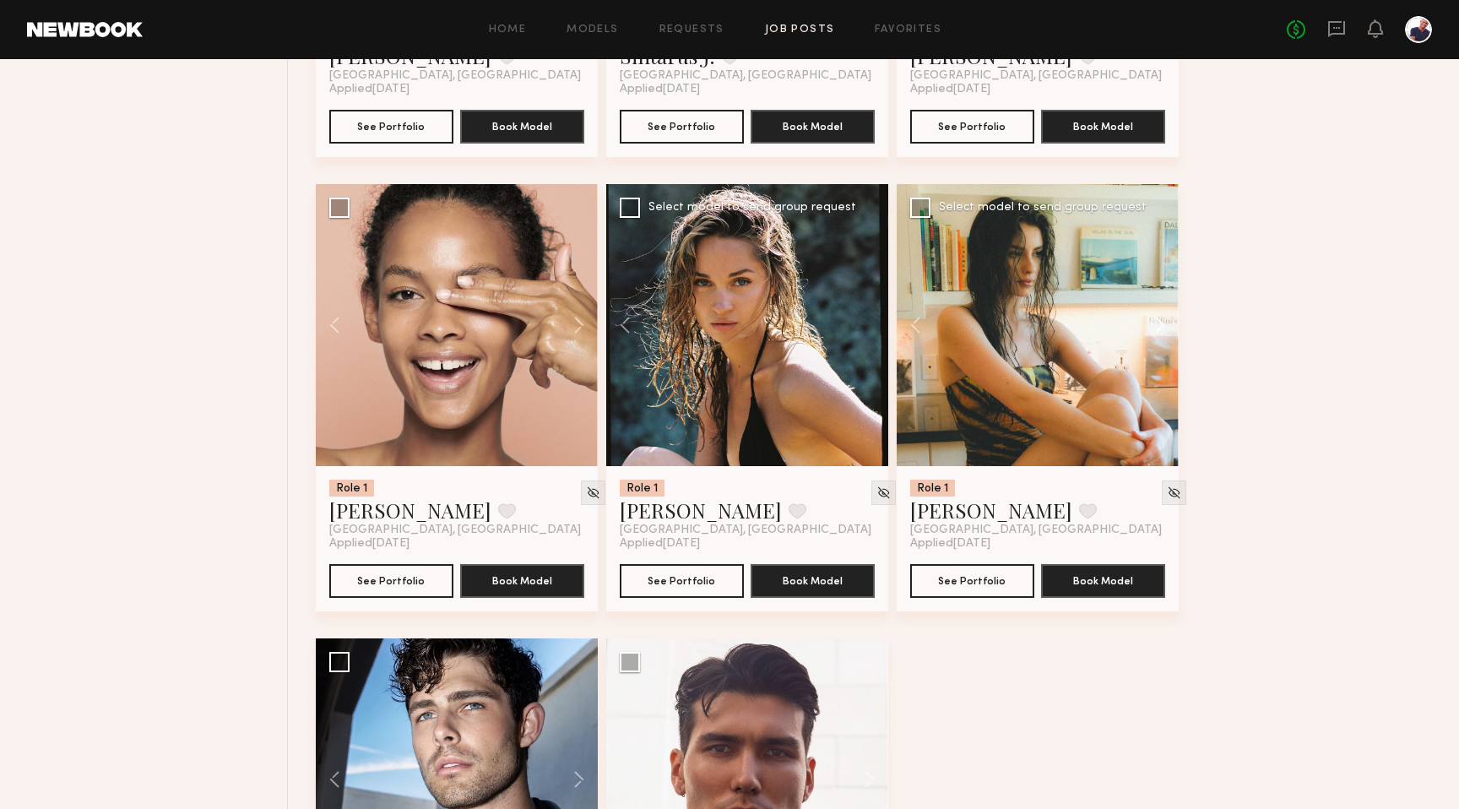
click at [796, 340] on button at bounding box center [1151, 325] width 54 height 282
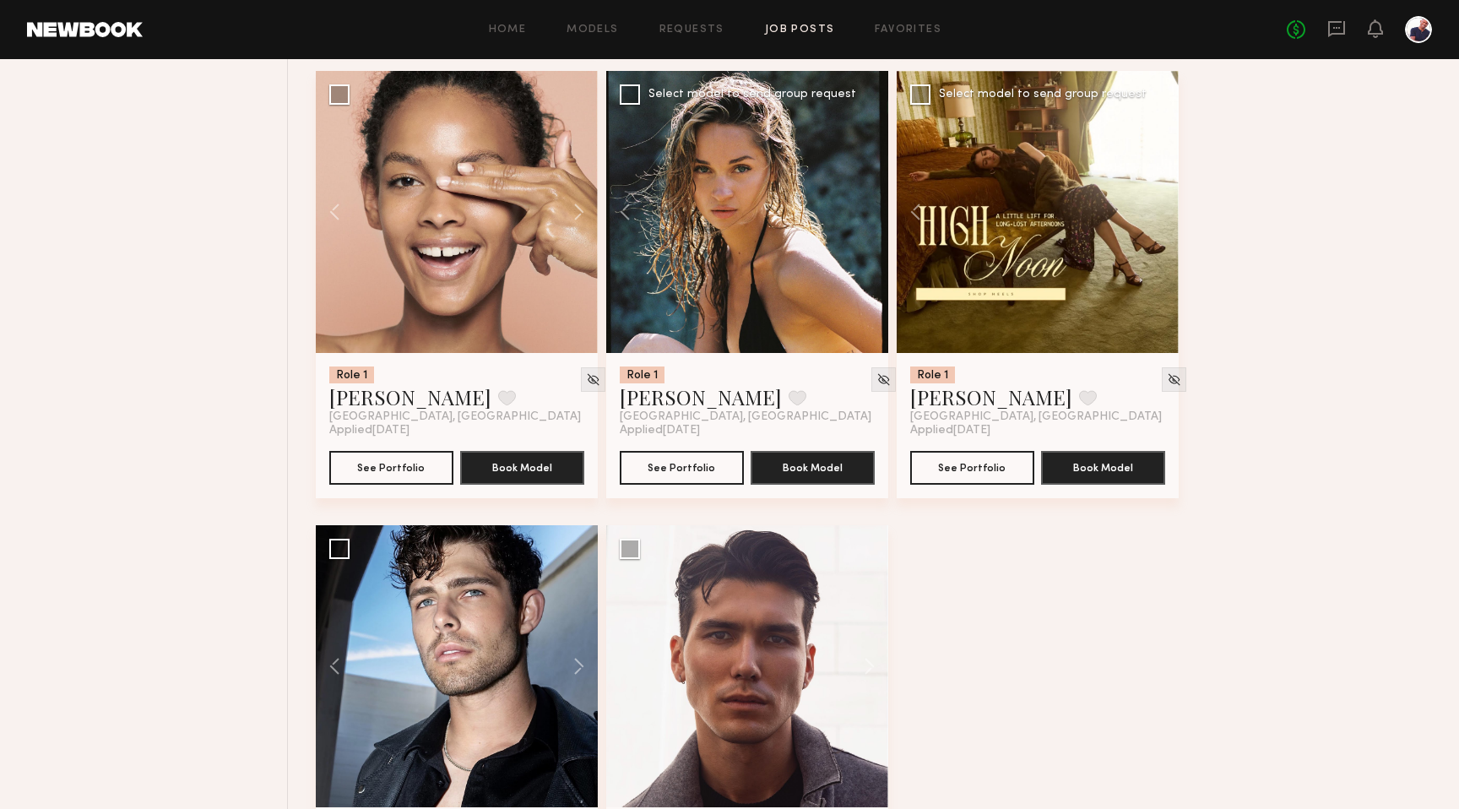
scroll to position [2197, 0]
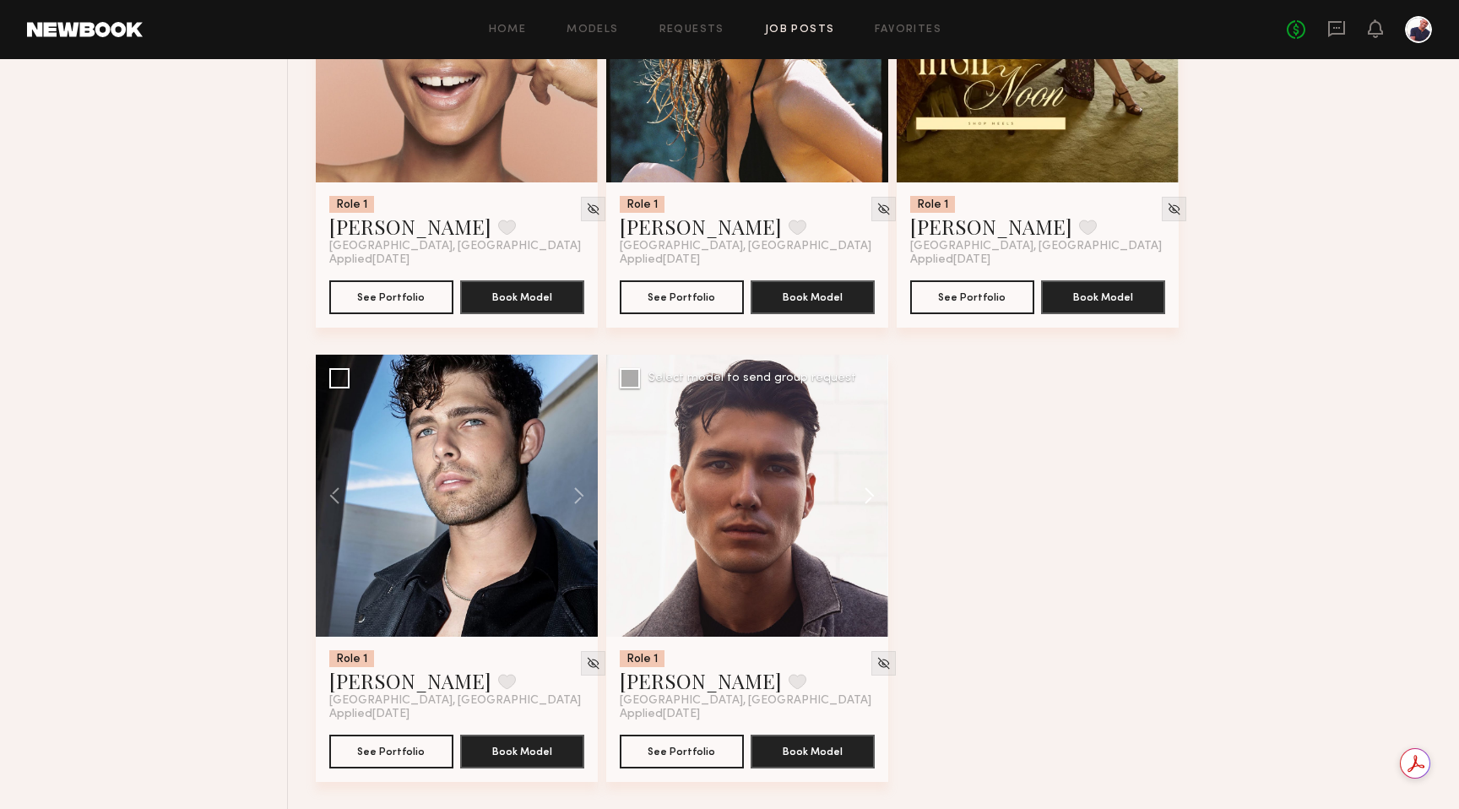
click at [796, 490] on button at bounding box center [861, 496] width 54 height 282
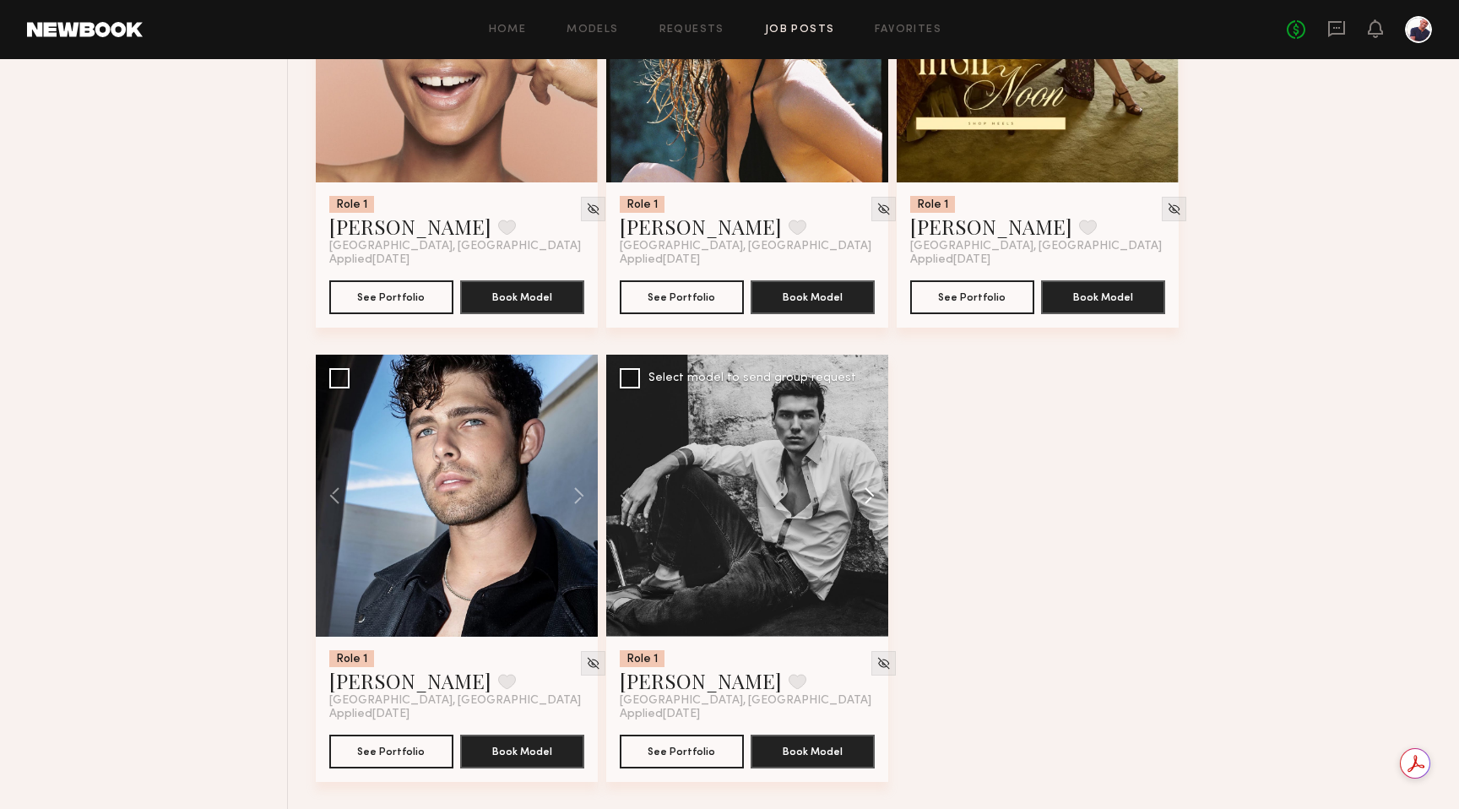
click at [796, 490] on button at bounding box center [861, 496] width 54 height 282
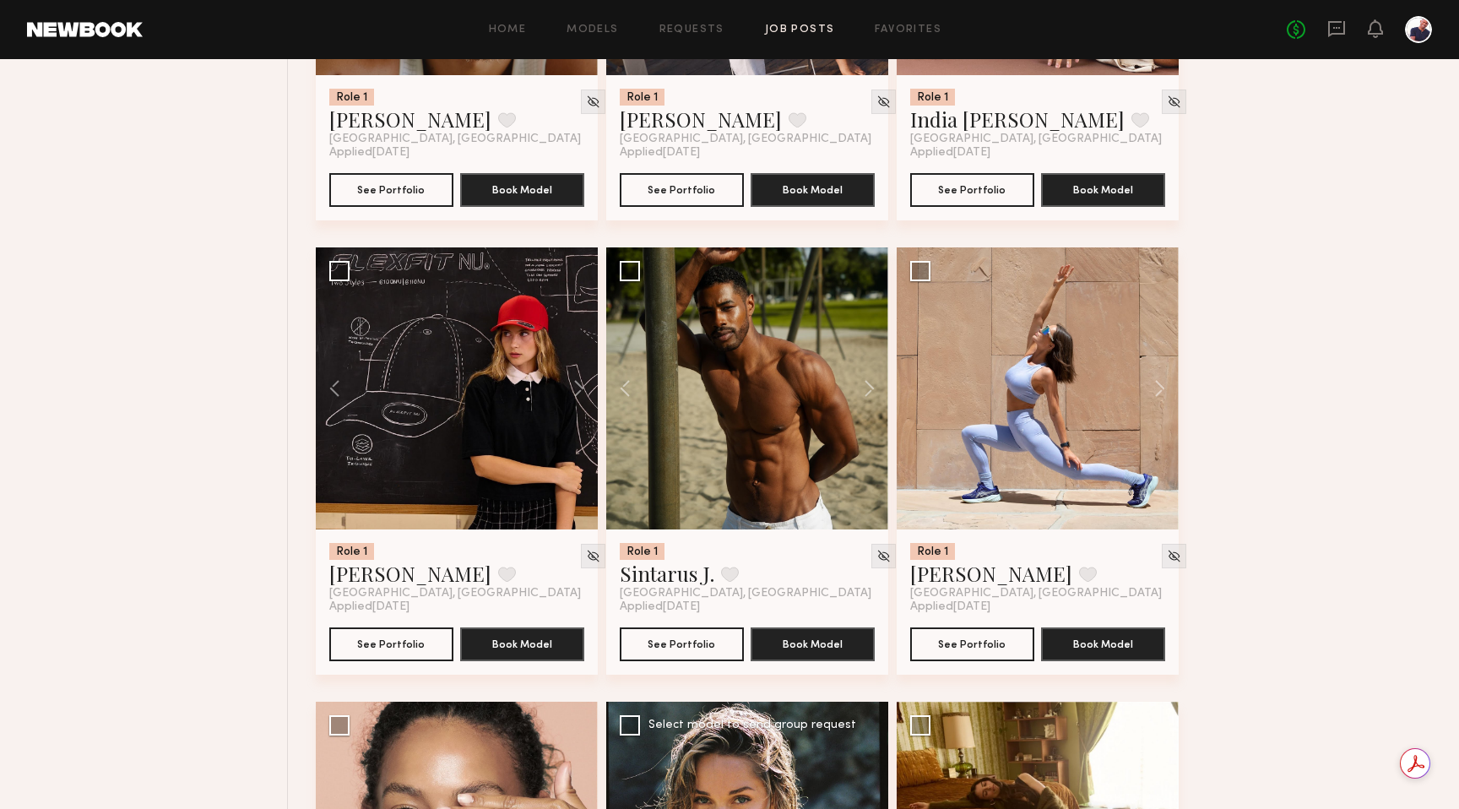
scroll to position [1367, 0]
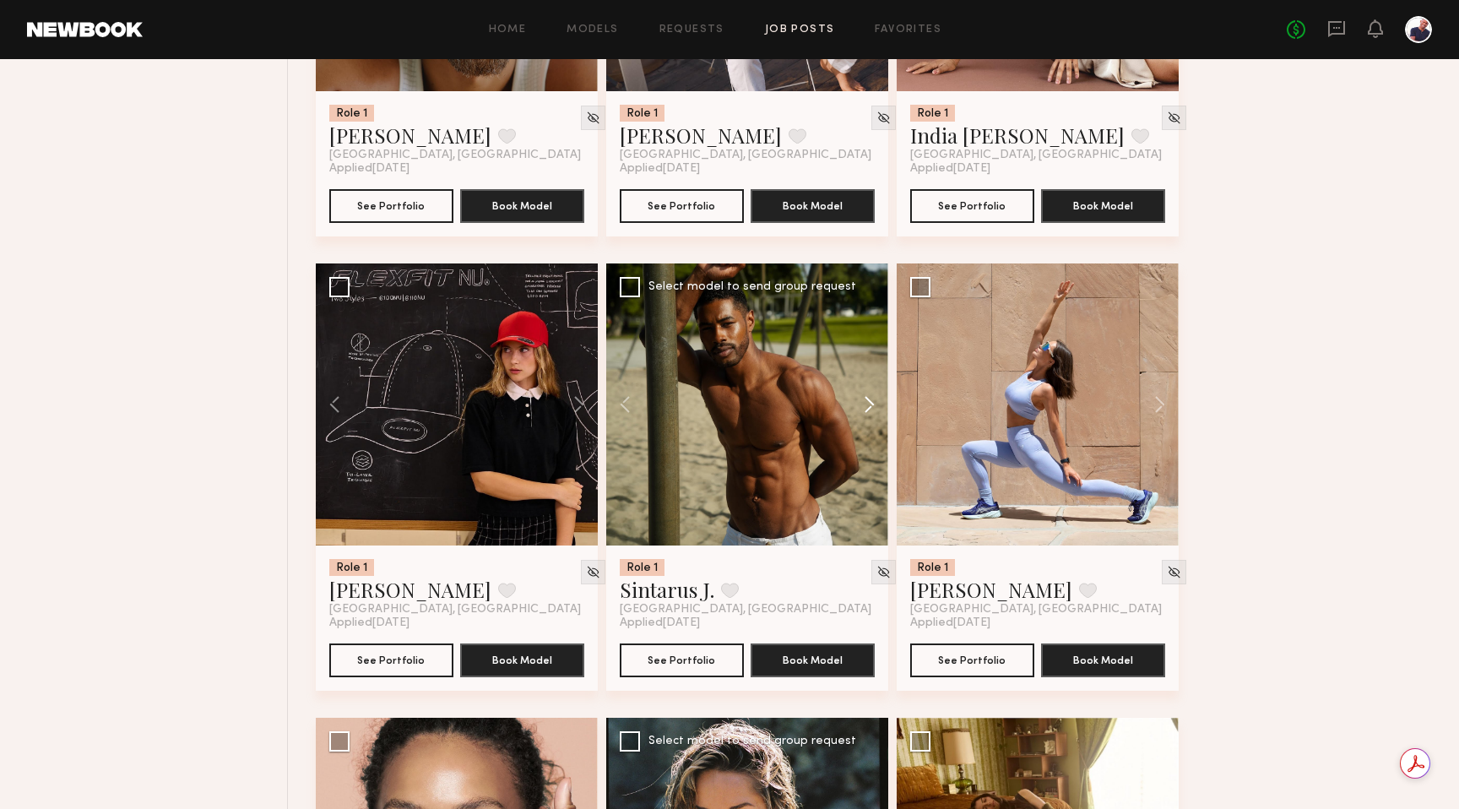
click at [796, 412] on button at bounding box center [861, 404] width 54 height 282
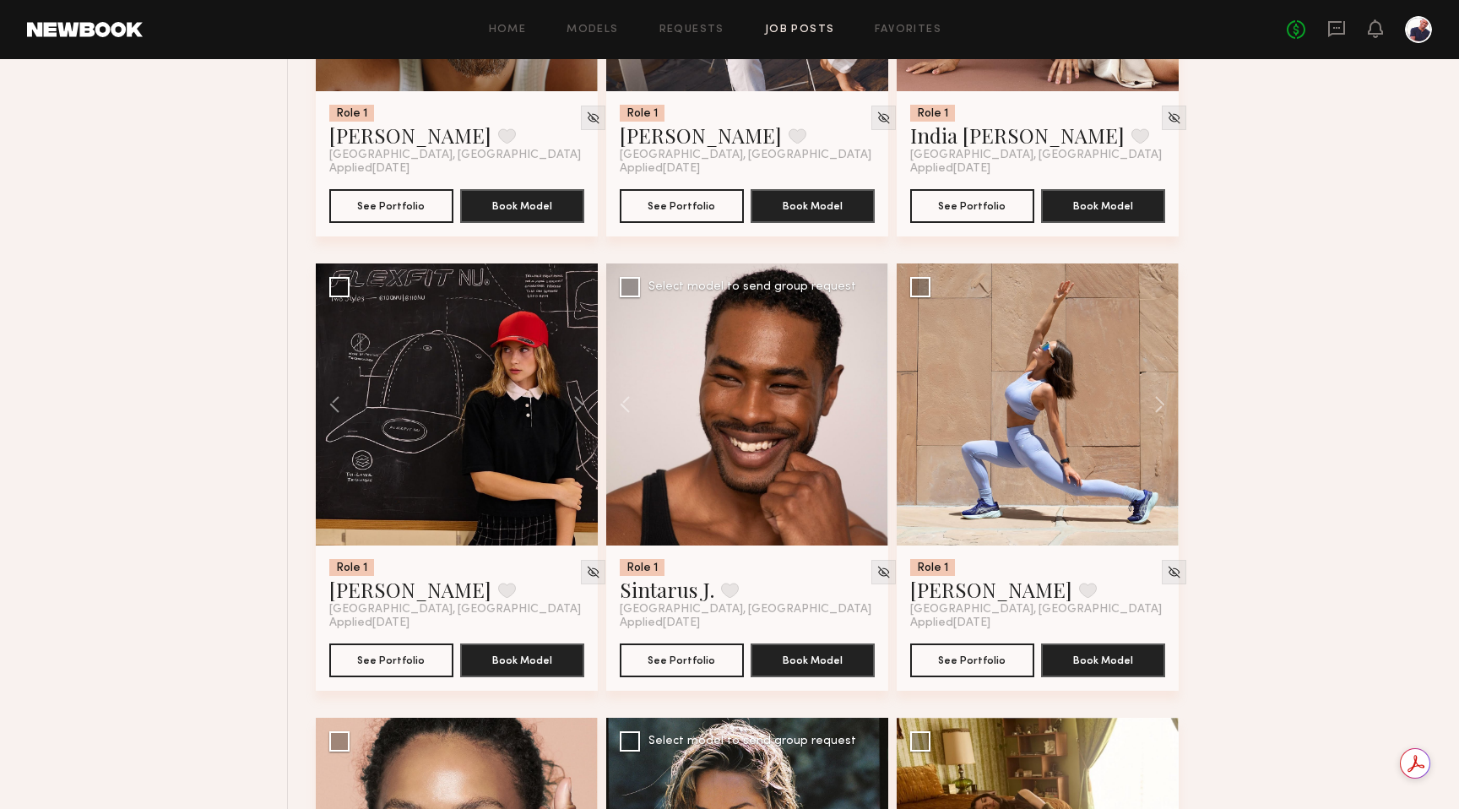
click at [796, 412] on div at bounding box center [747, 404] width 282 height 282
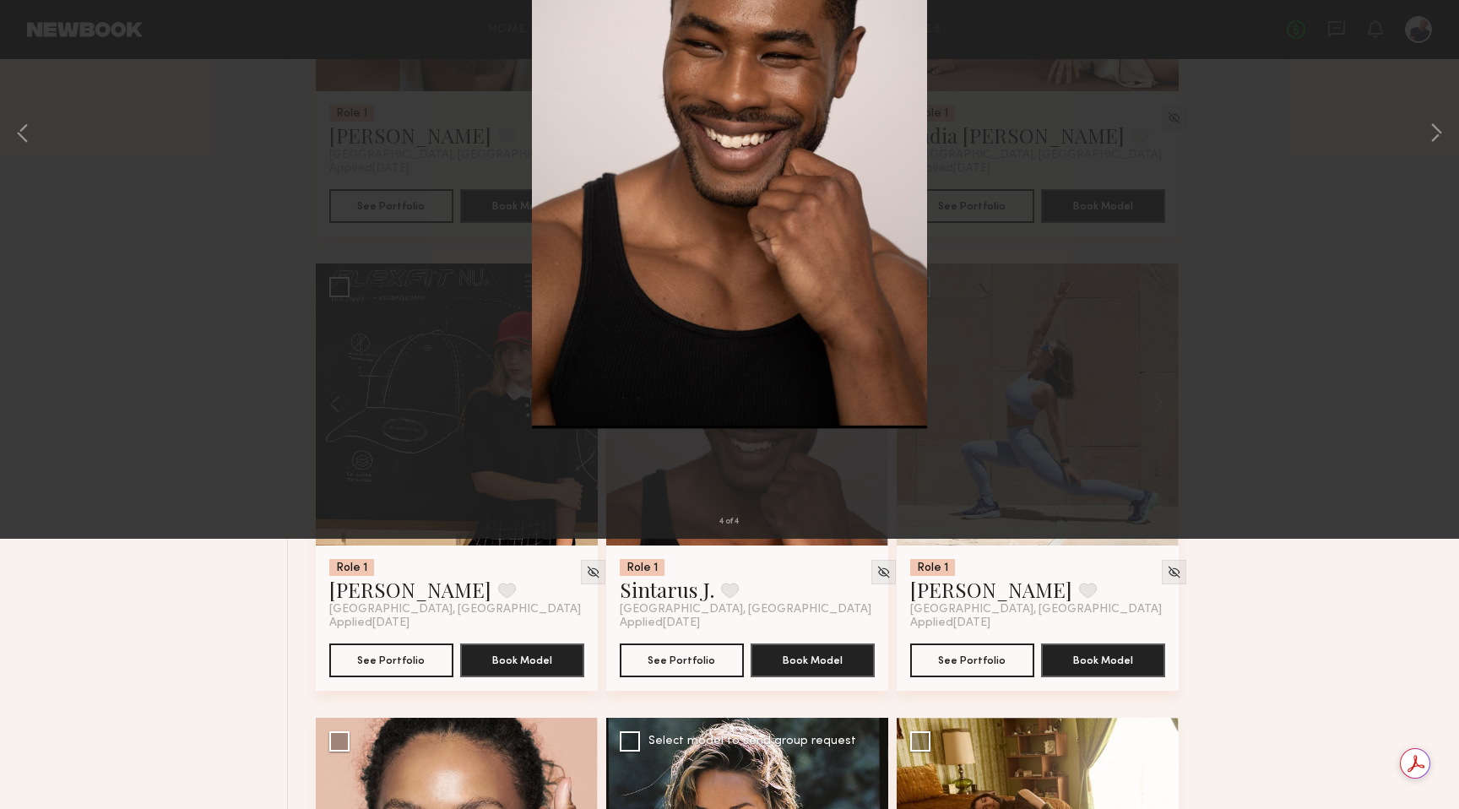
click at [796, 356] on div "4 of 4" at bounding box center [729, 404] width 1459 height 809
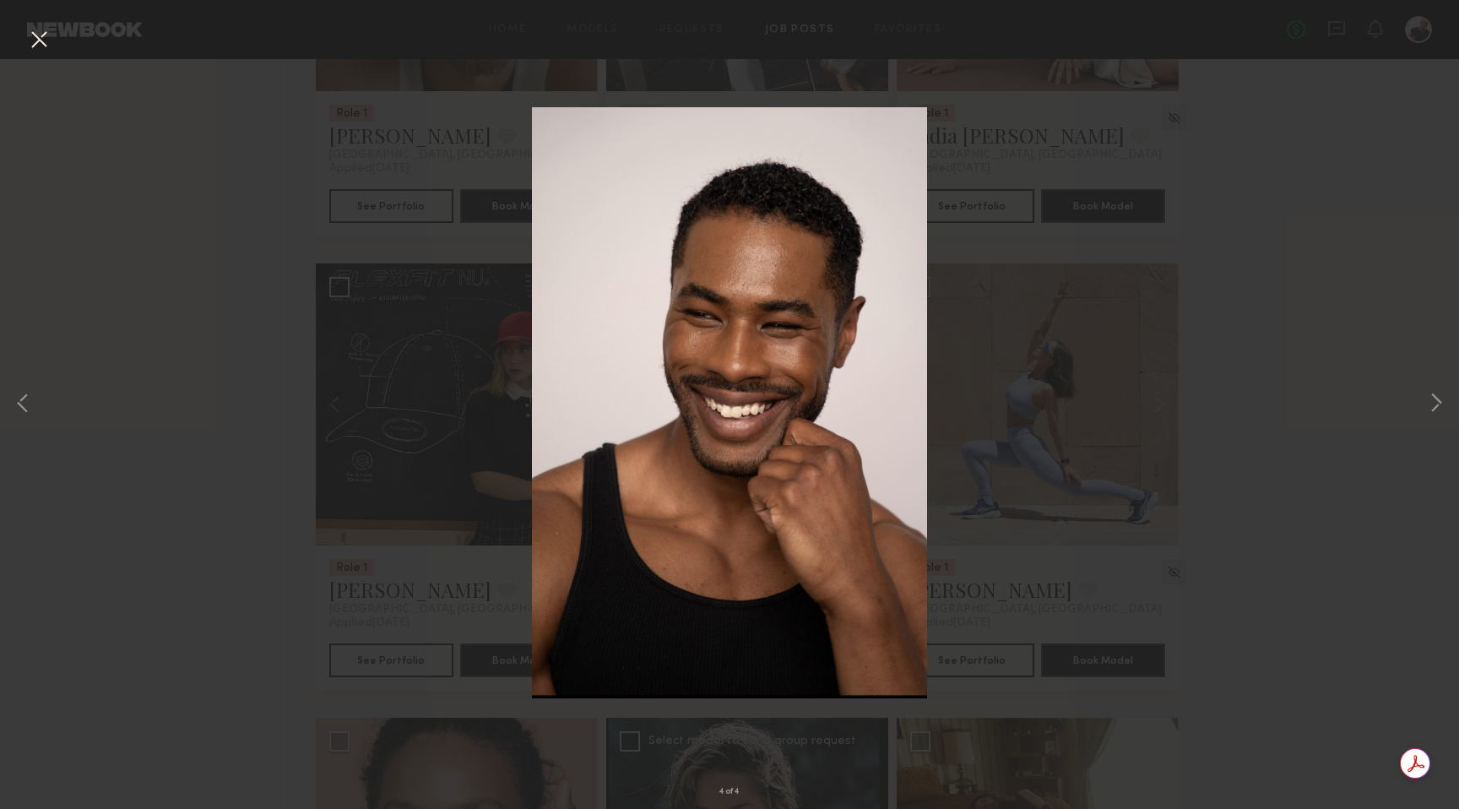
click at [40, 43] on button at bounding box center [38, 40] width 27 height 30
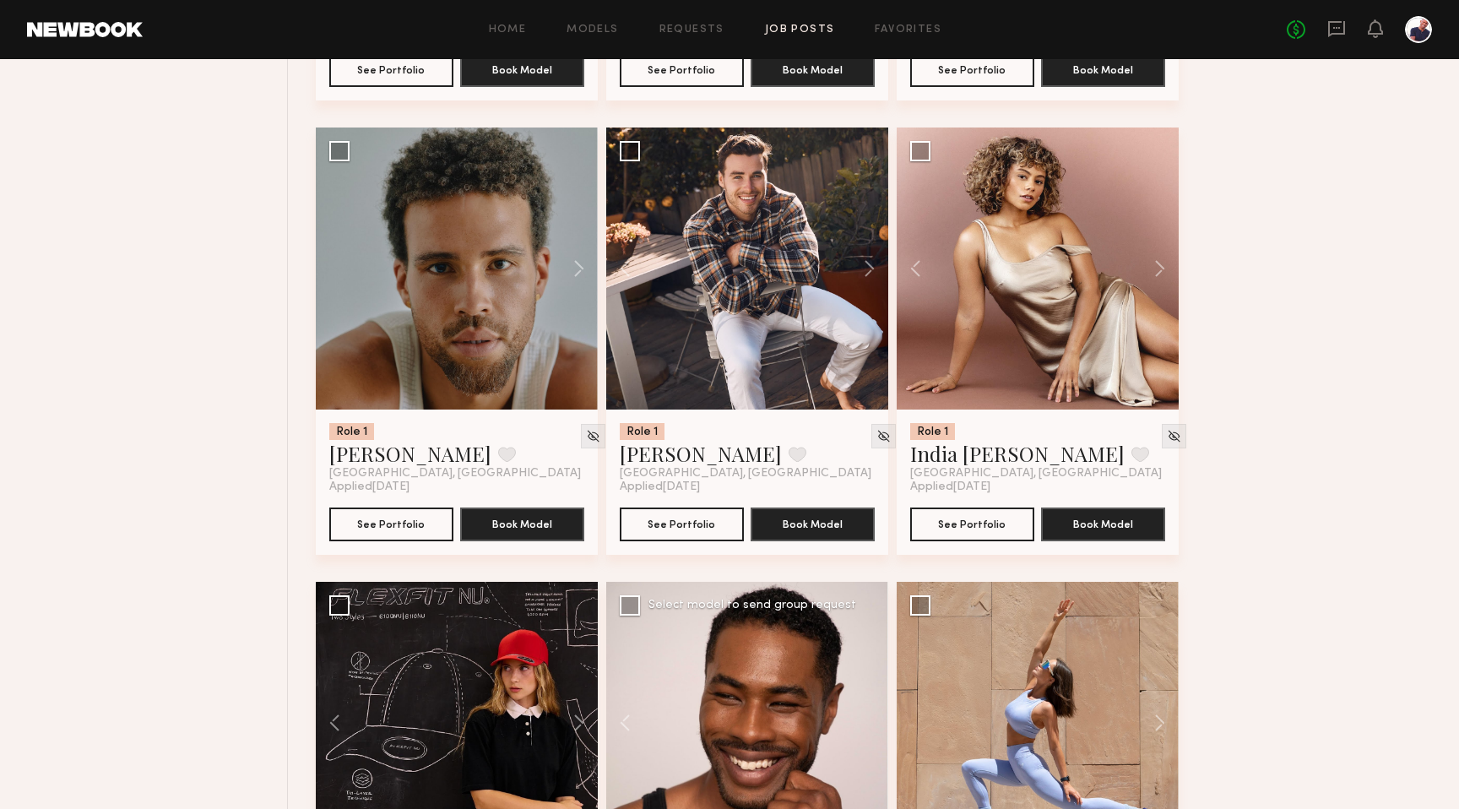
scroll to position [1044, 0]
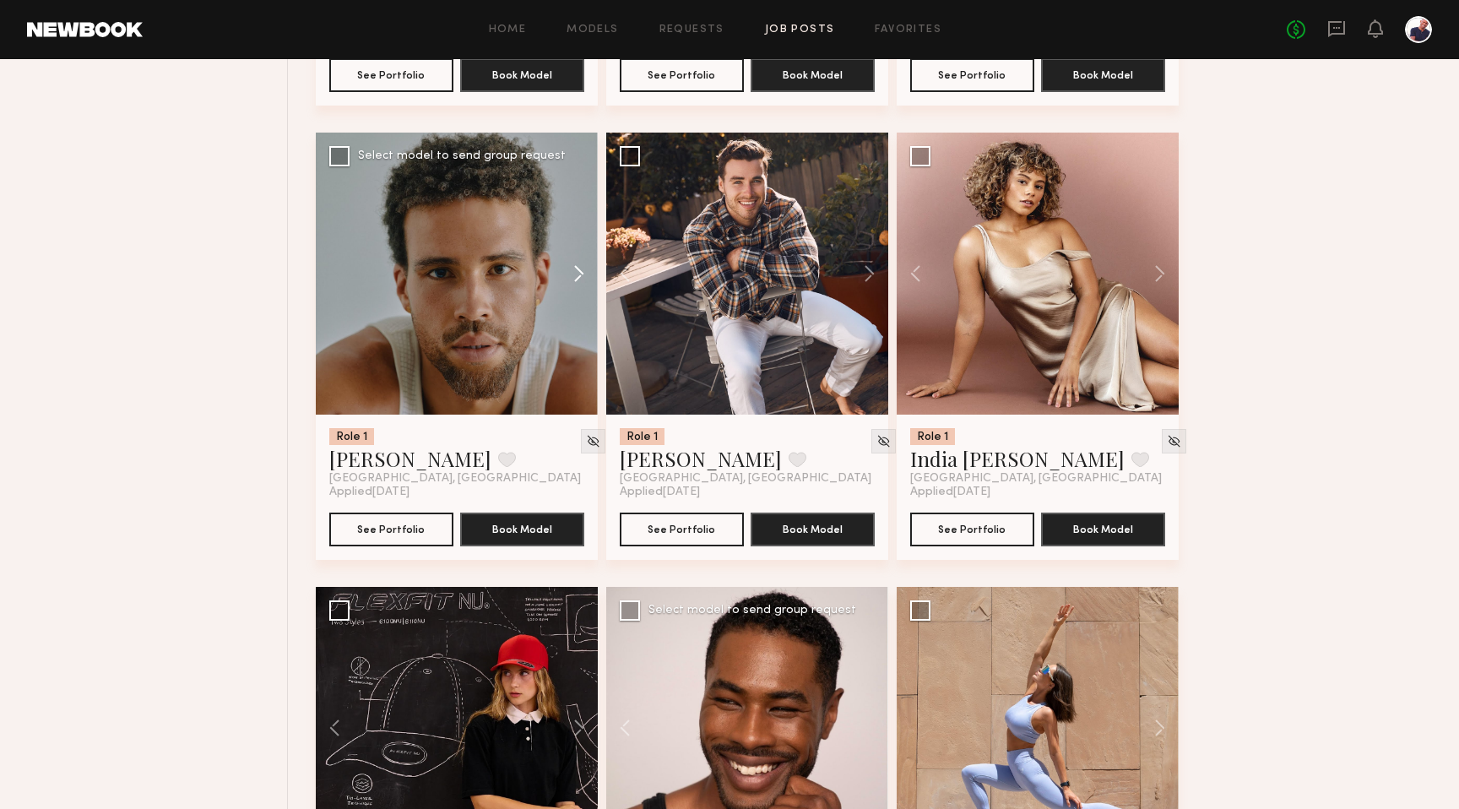
click at [578, 273] on button at bounding box center [571, 274] width 54 height 282
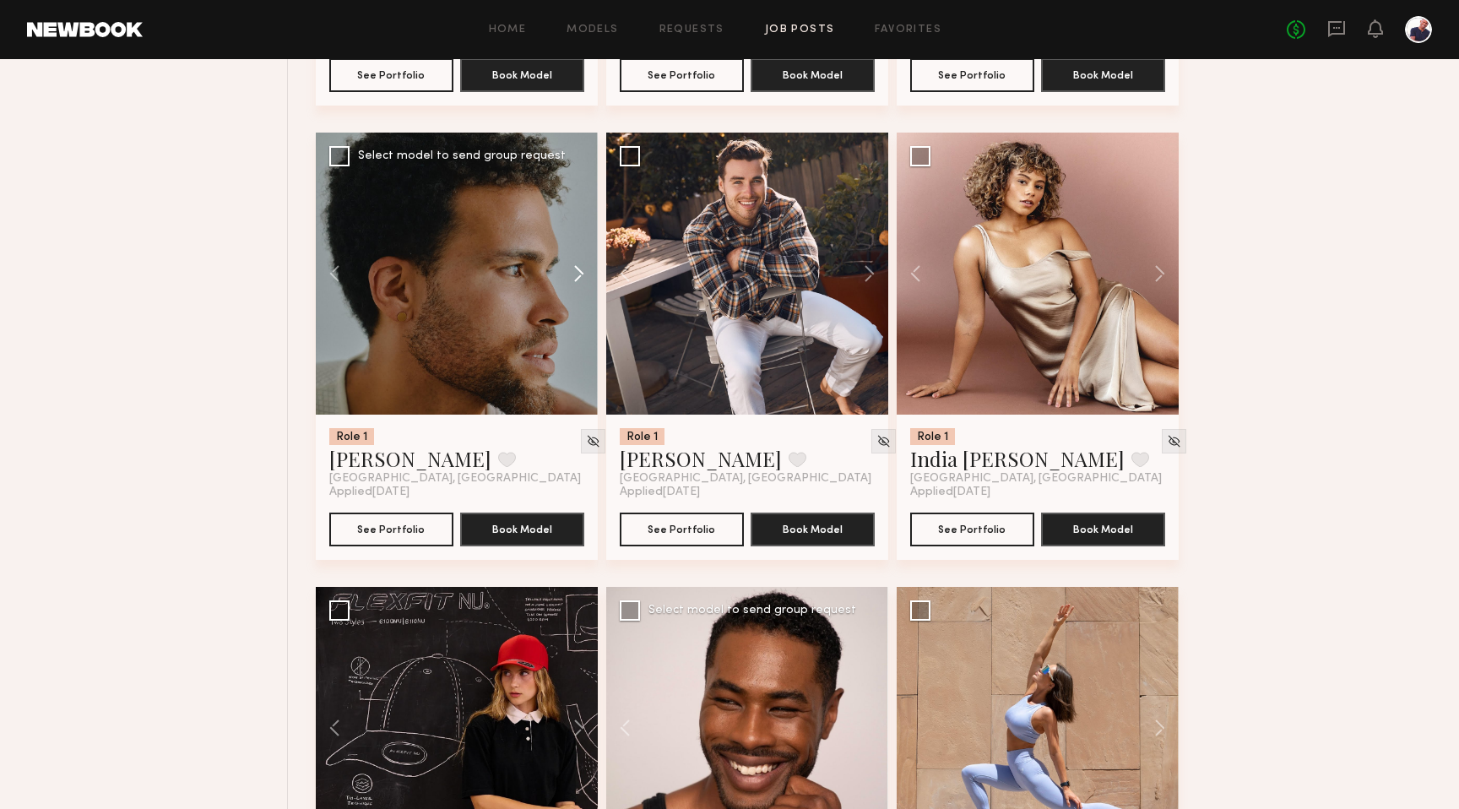
click at [578, 273] on button at bounding box center [571, 274] width 54 height 282
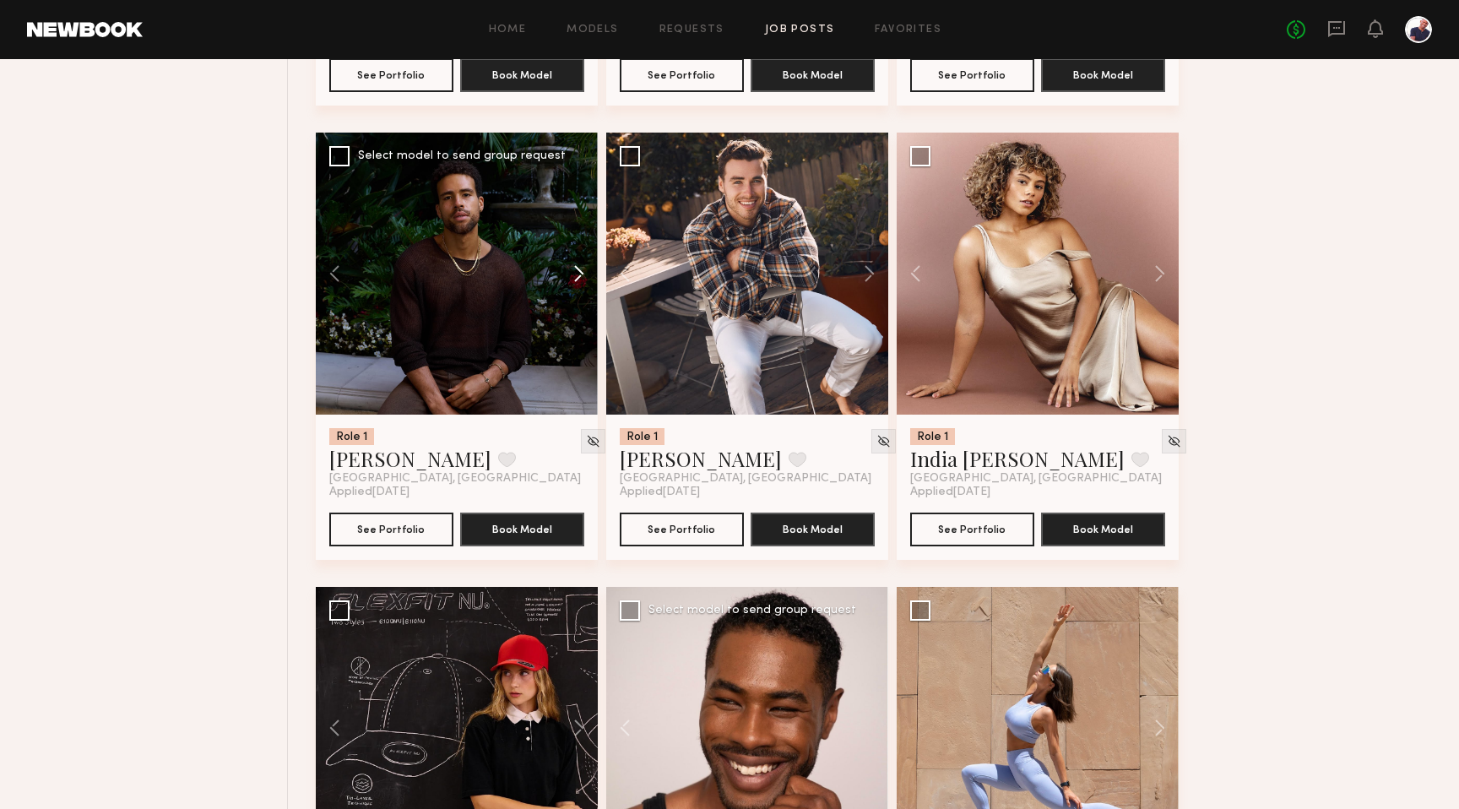
click at [578, 273] on button at bounding box center [571, 274] width 54 height 282
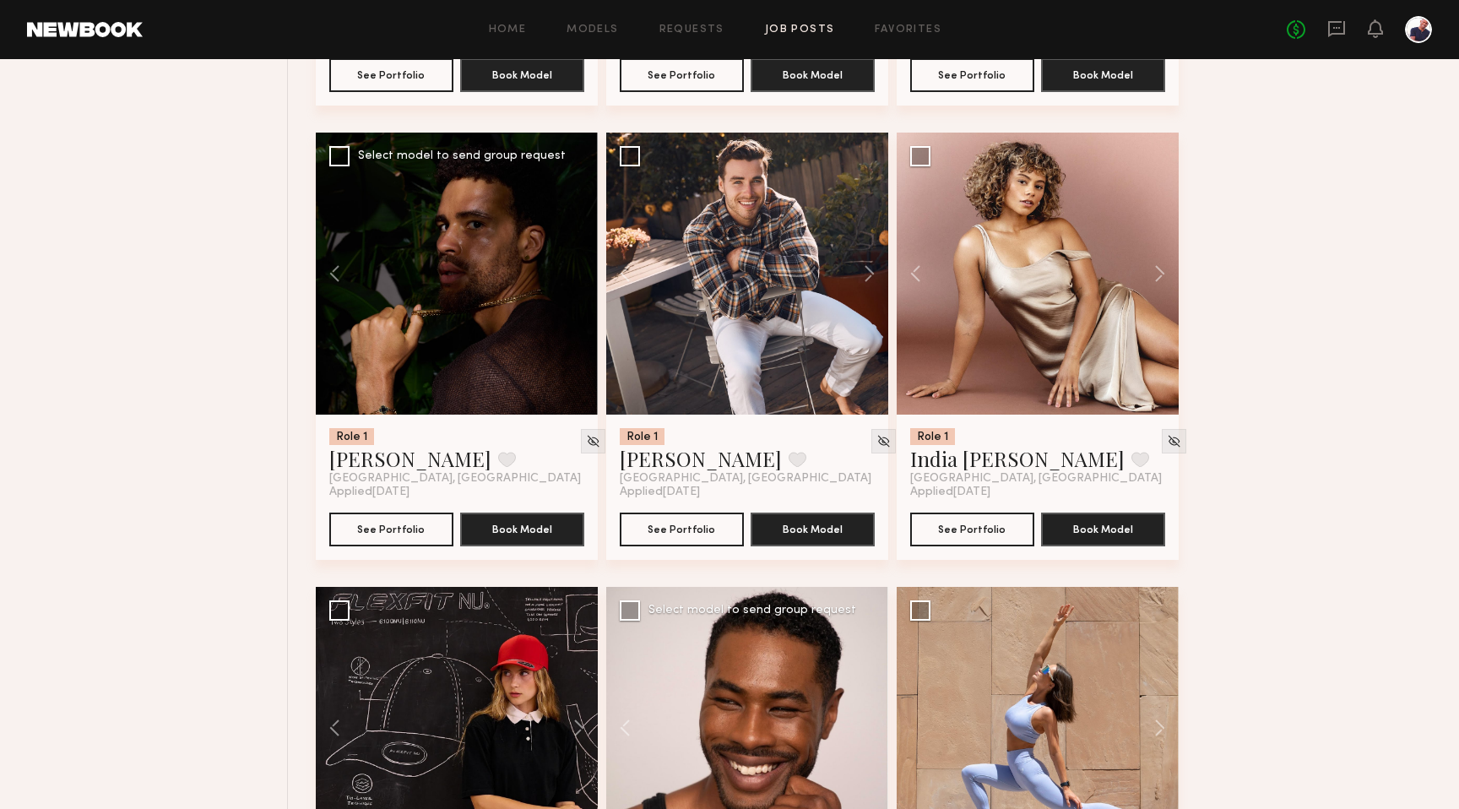
click at [578, 273] on div at bounding box center [457, 274] width 282 height 282
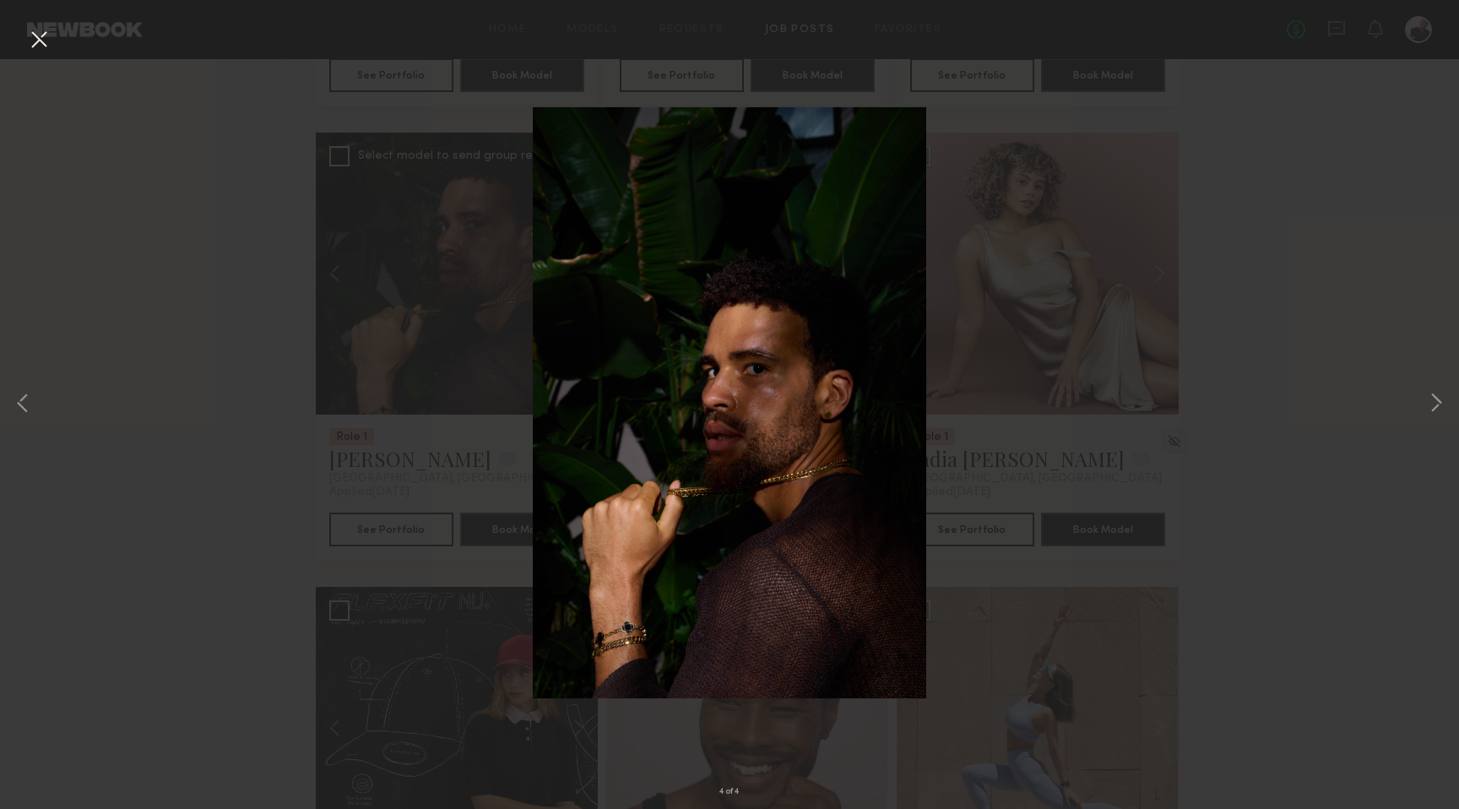
click at [33, 44] on button at bounding box center [38, 40] width 27 height 30
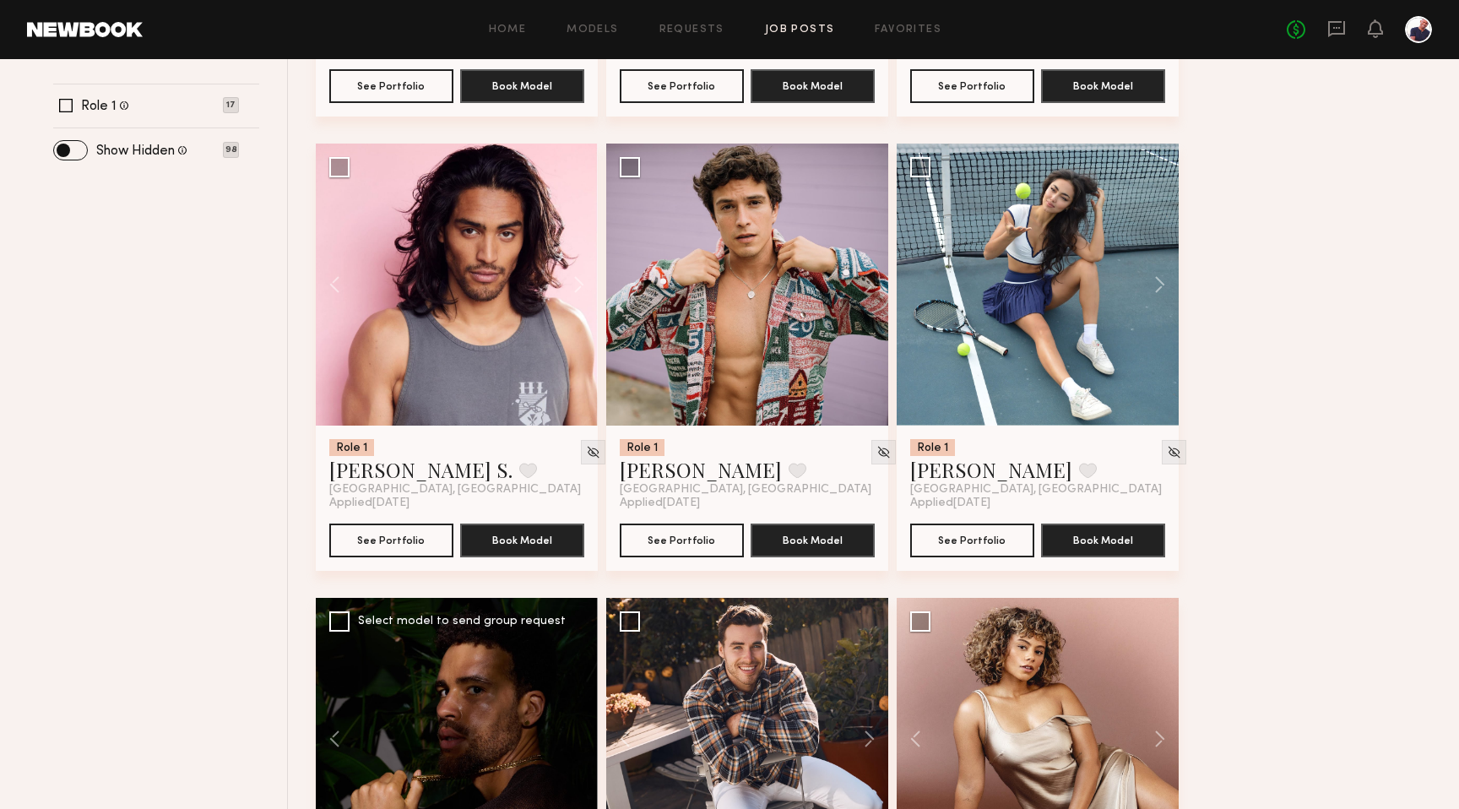
scroll to position [611, 0]
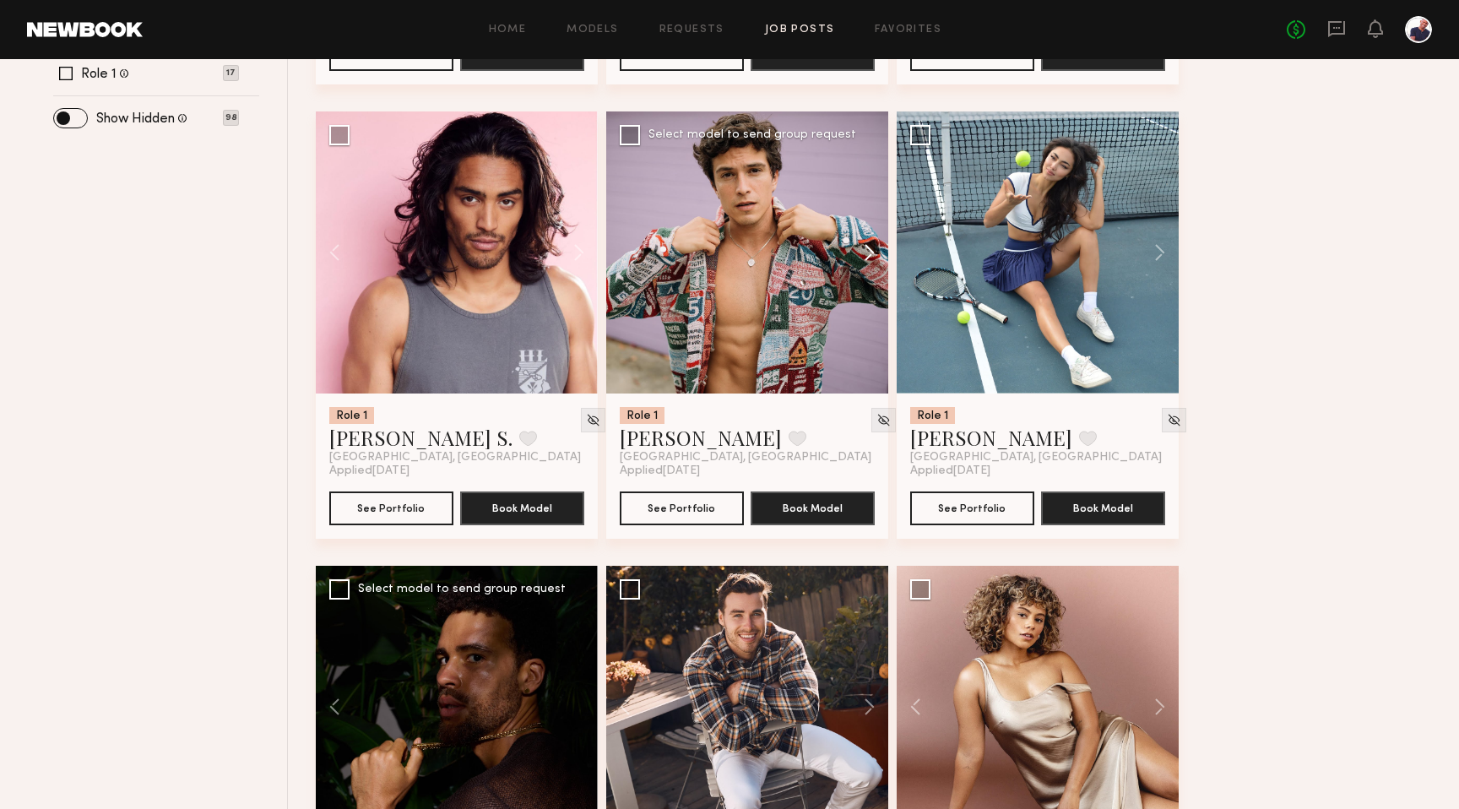
click at [796, 248] on button at bounding box center [861, 252] width 54 height 282
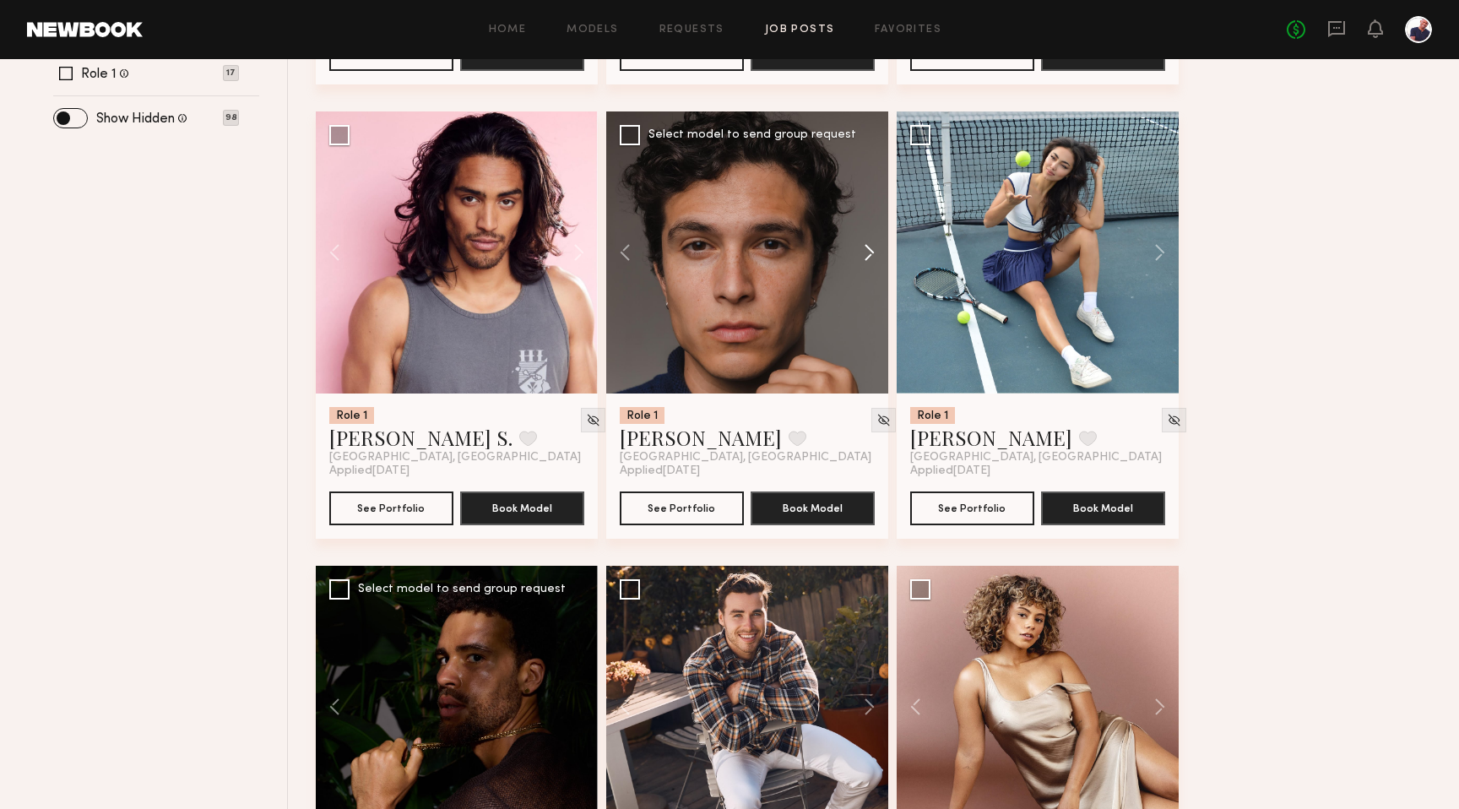
click at [796, 248] on button at bounding box center [861, 252] width 54 height 282
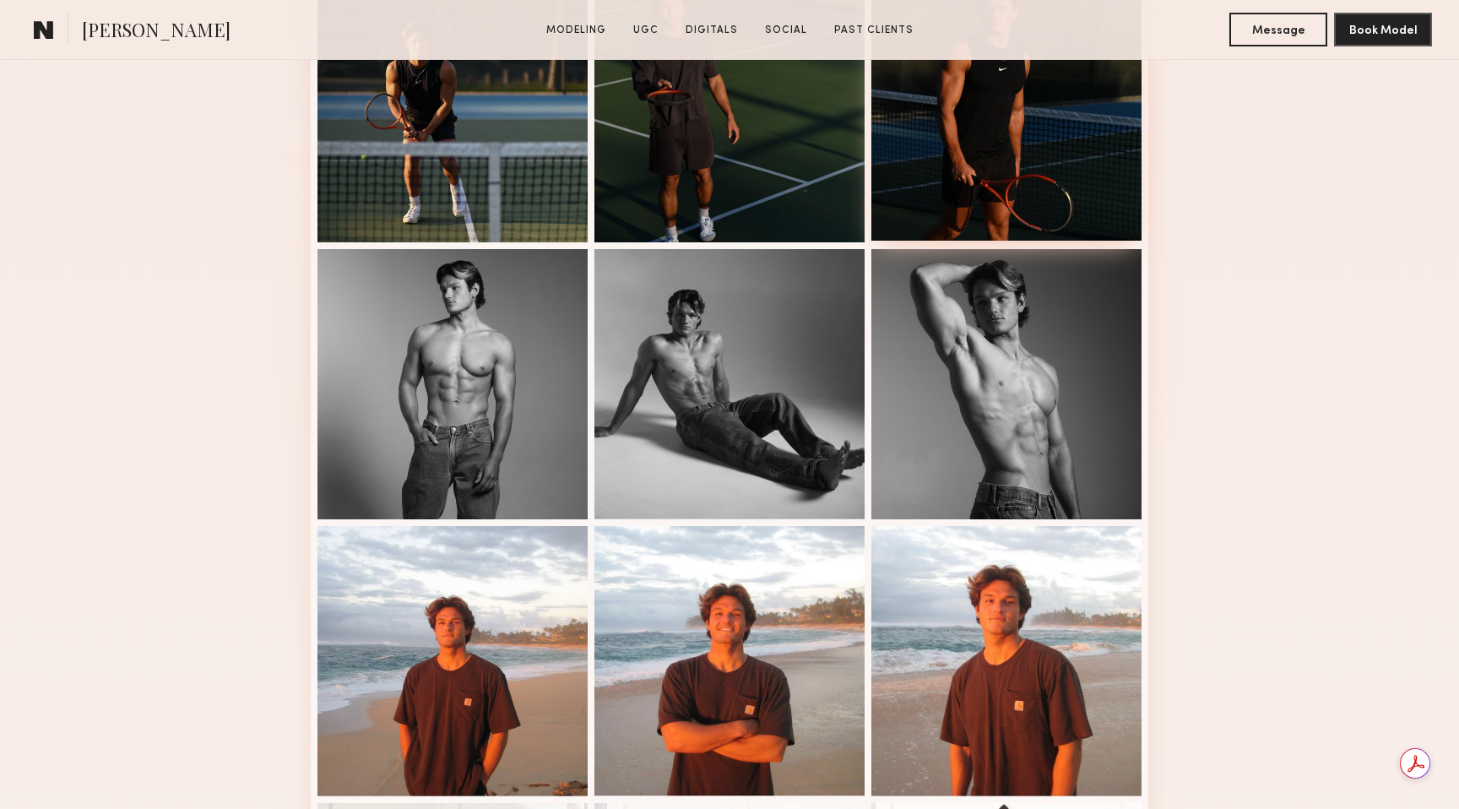
scroll to position [971, 0]
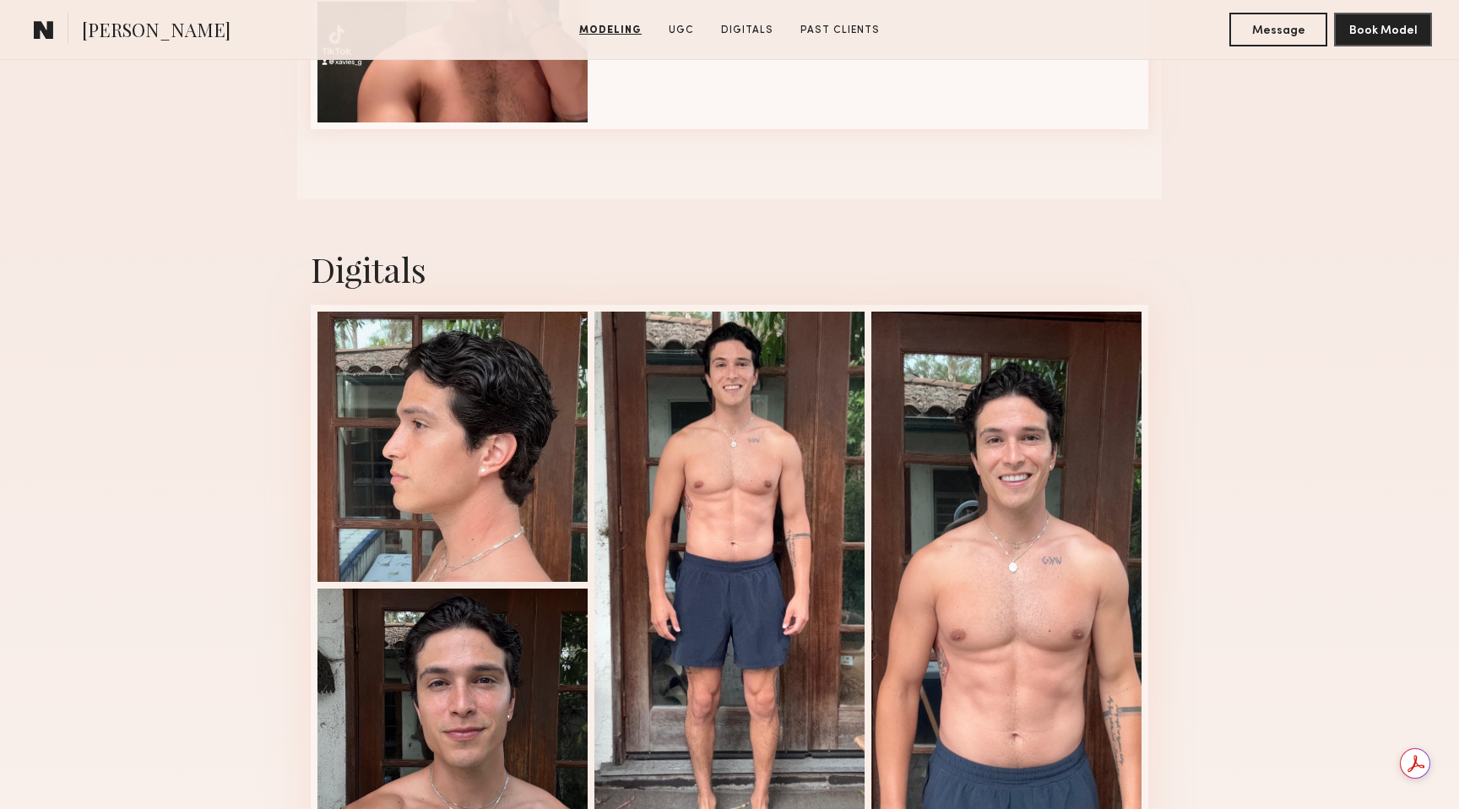
scroll to position [2155, 0]
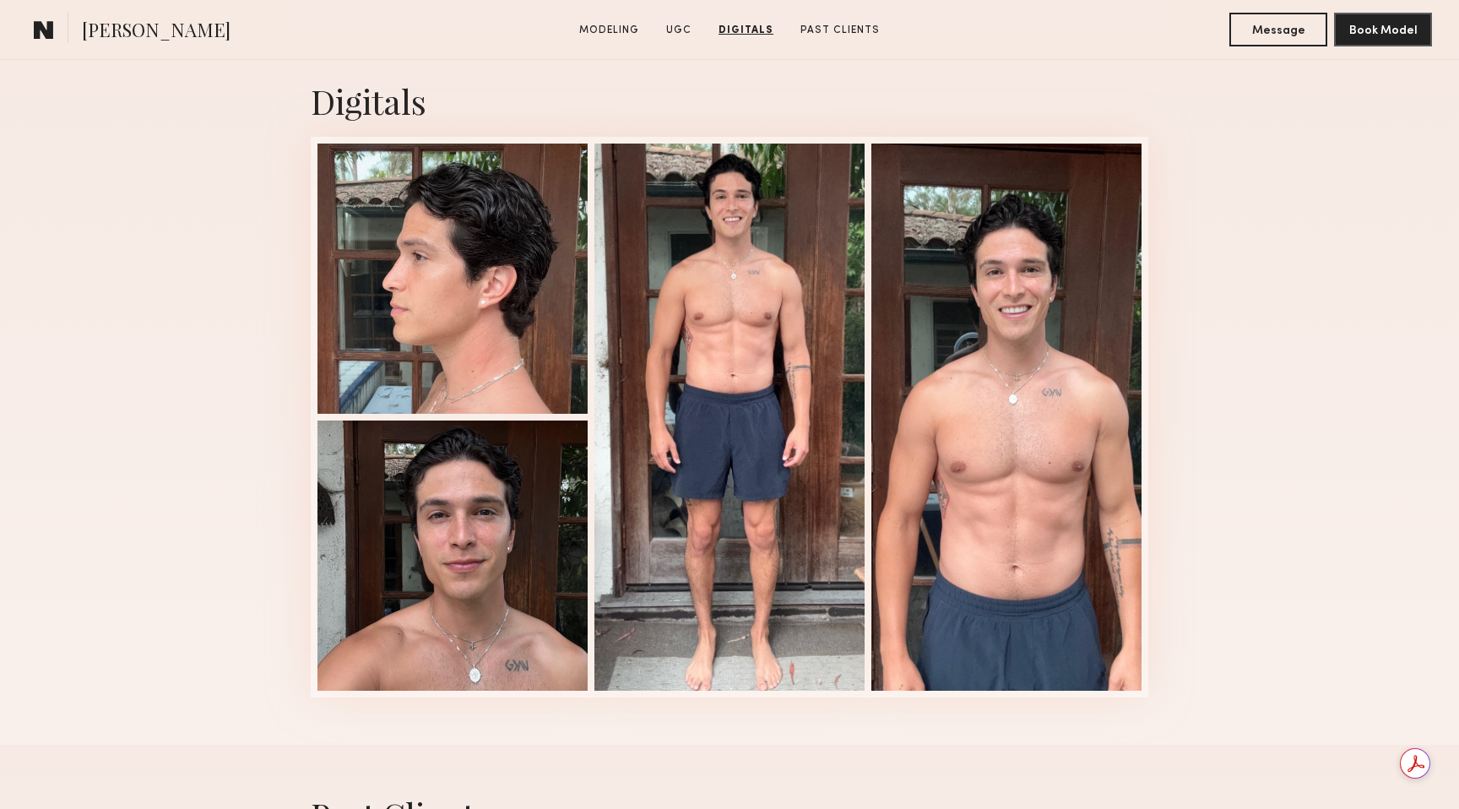
click at [1207, 254] on div "Digitals 1 of 4" at bounding box center [729, 387] width 1459 height 713
